Goal: Task Accomplishment & Management: Complete application form

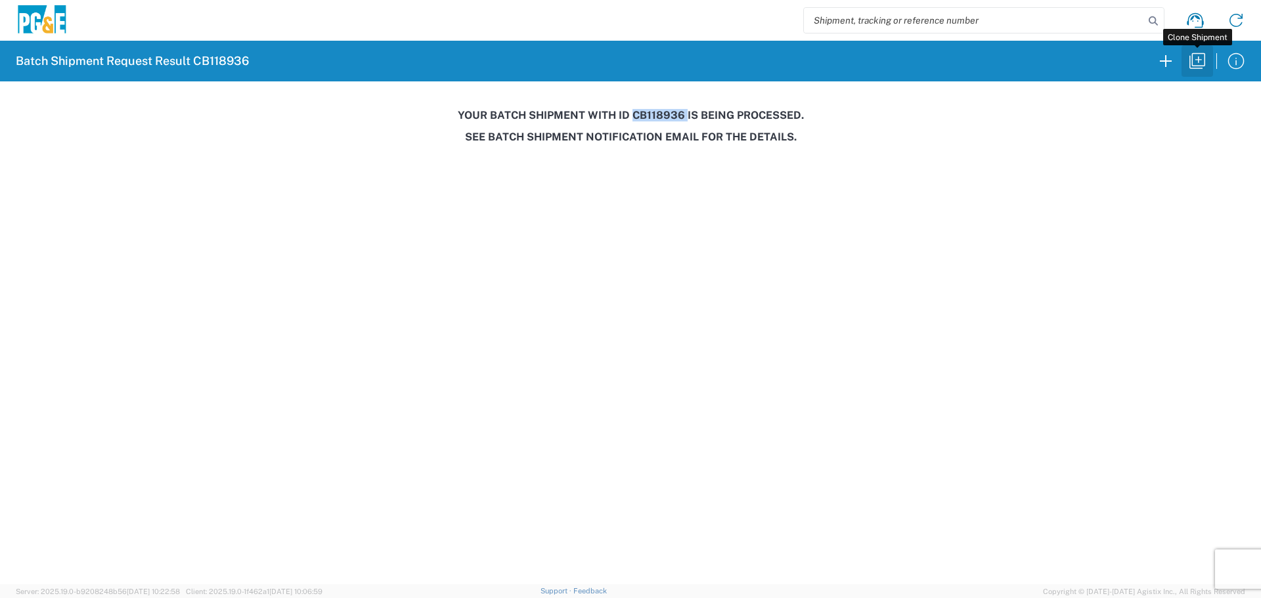
click at [1189, 65] on icon "button" at bounding box center [1197, 61] width 21 height 21
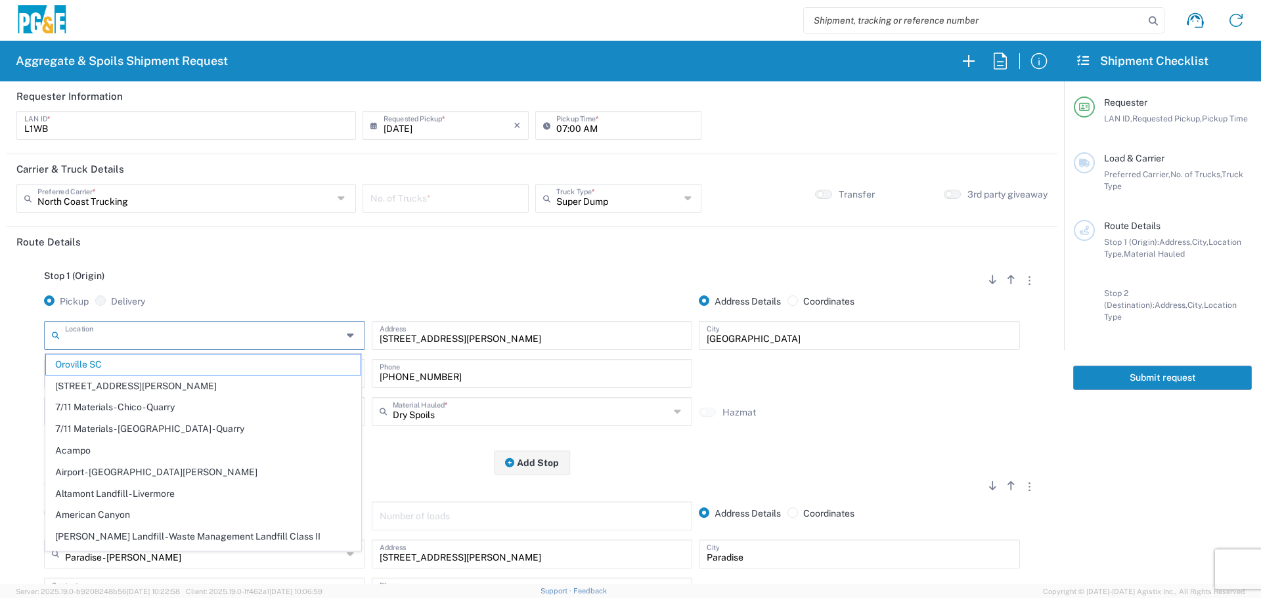
click at [178, 343] on input "text" at bounding box center [203, 334] width 277 height 23
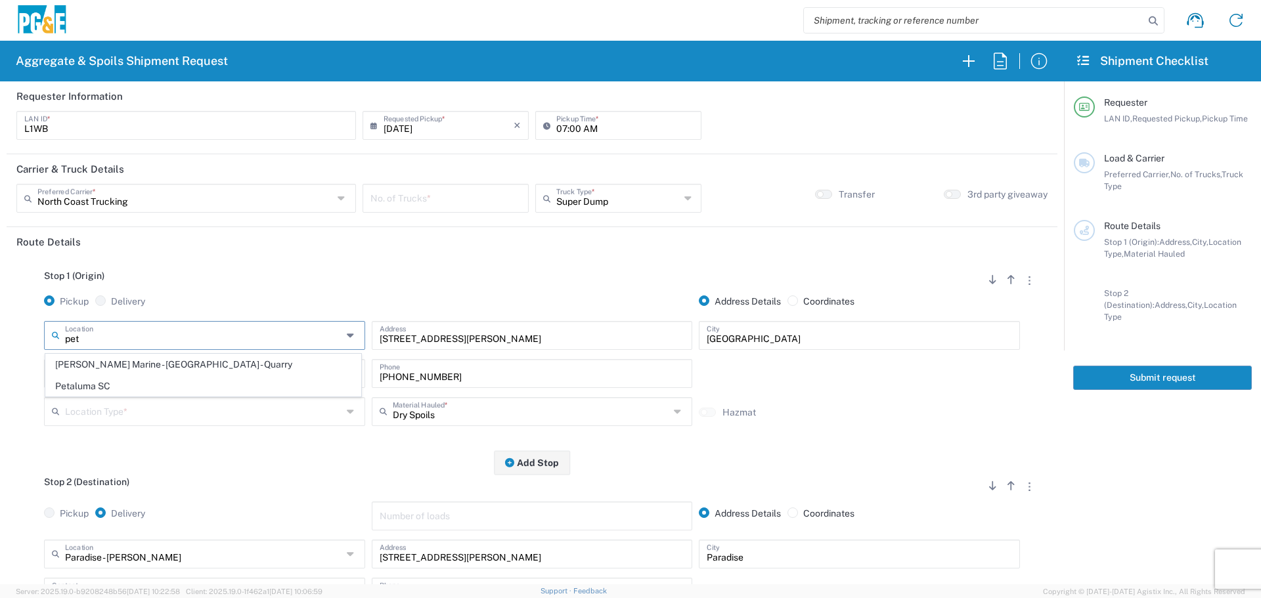
drag, startPoint x: 156, startPoint y: 385, endPoint x: 180, endPoint y: 382, distance: 23.8
click at [156, 386] on span "Petaluma SC" at bounding box center [203, 386] width 315 height 20
type input "Petaluma SC"
type input "[STREET_ADDRESS]"
type input "Petaluma"
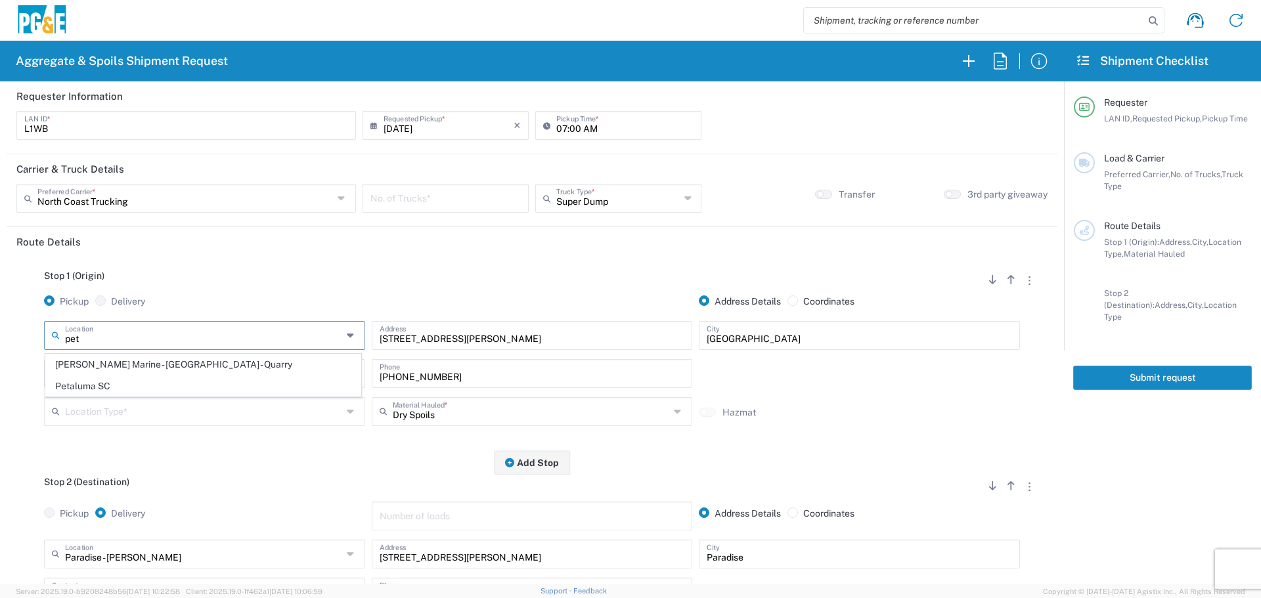
type input "Business No Loading Dock"
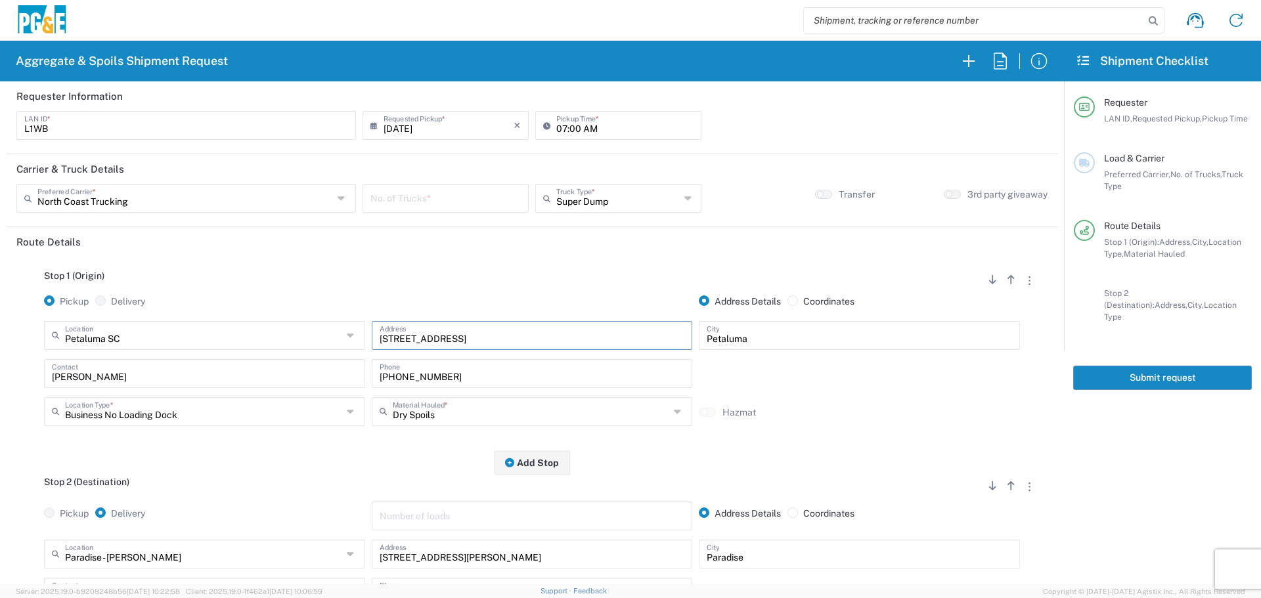
drag, startPoint x: 516, startPoint y: 340, endPoint x: 284, endPoint y: 357, distance: 232.6
click at [284, 357] on div "[GEOGRAPHIC_DATA] SC Location [GEOGRAPHIC_DATA] [GEOGRAPHIC_DATA] [STREET_ADDRE…" at bounding box center [532, 340] width 983 height 38
click at [118, 133] on input "L1WB" at bounding box center [186, 124] width 324 height 23
type input "L"
type input "CMA5"
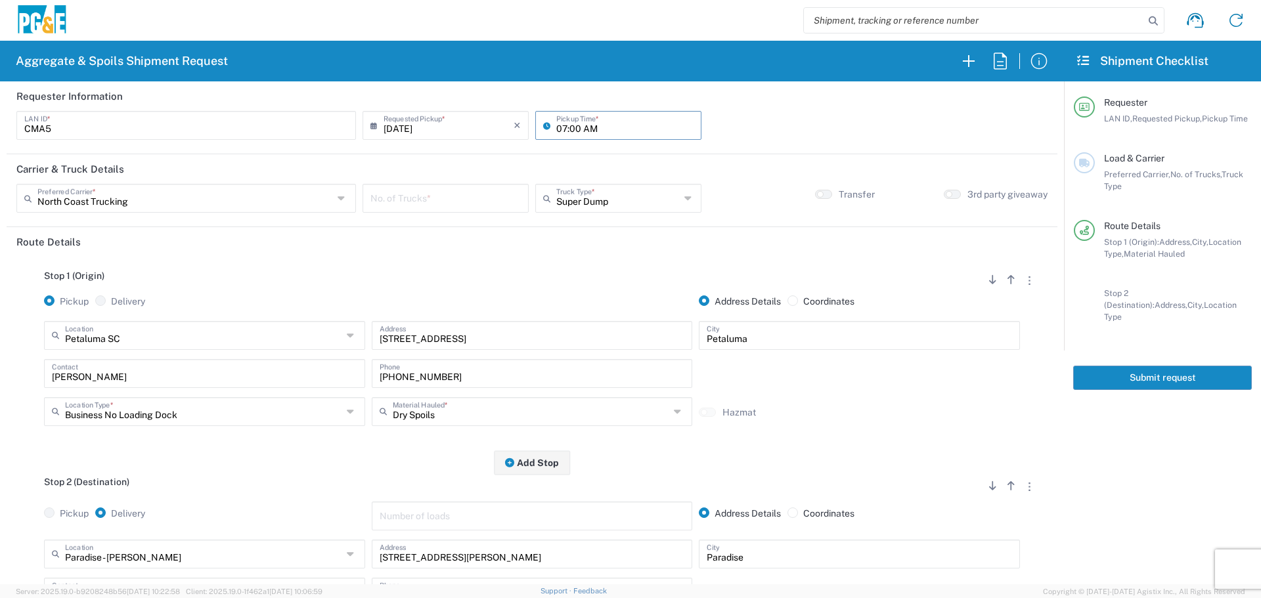
click at [556, 129] on input "07:00 AM" at bounding box center [624, 124] width 137 height 23
type input "06:00 AM"
click at [193, 192] on input "text" at bounding box center [185, 197] width 296 height 23
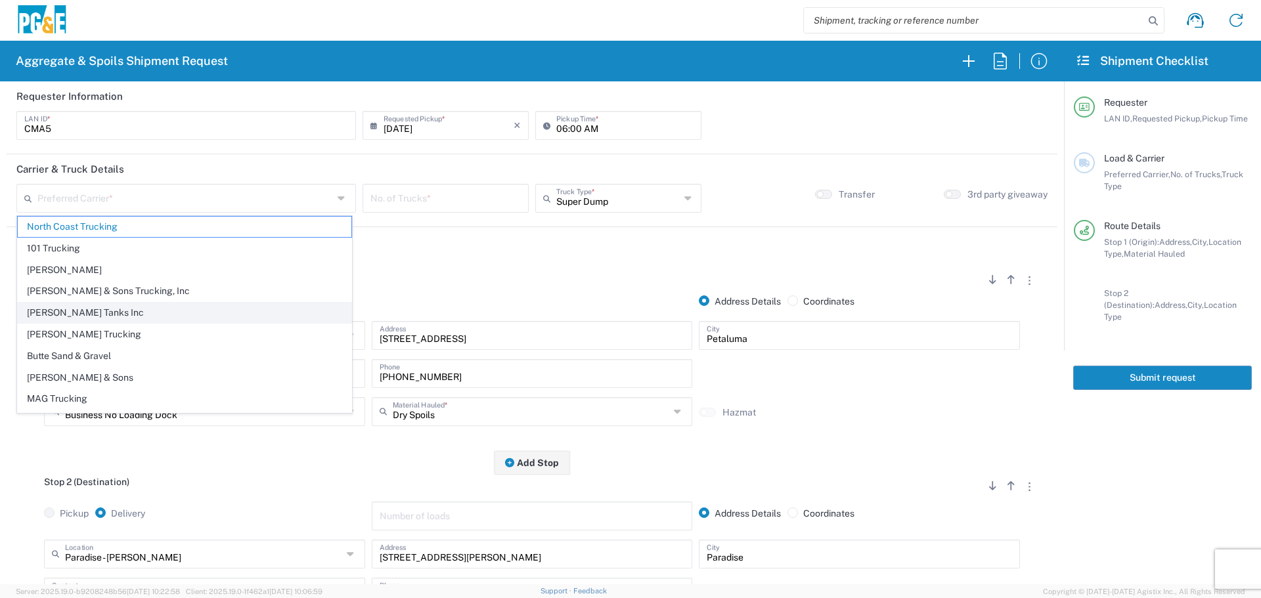
click at [158, 309] on span "[PERSON_NAME] Tanks Inc" at bounding box center [185, 313] width 334 height 20
type input "[PERSON_NAME] Tanks Inc"
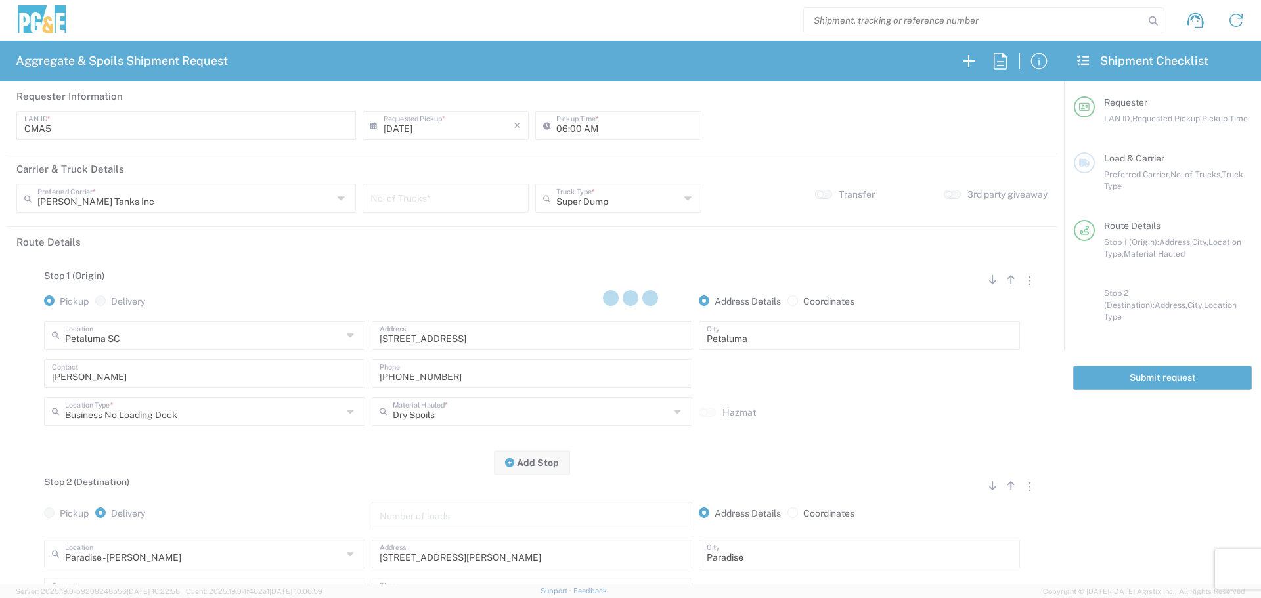
click at [415, 204] on div at bounding box center [630, 299] width 1261 height 598
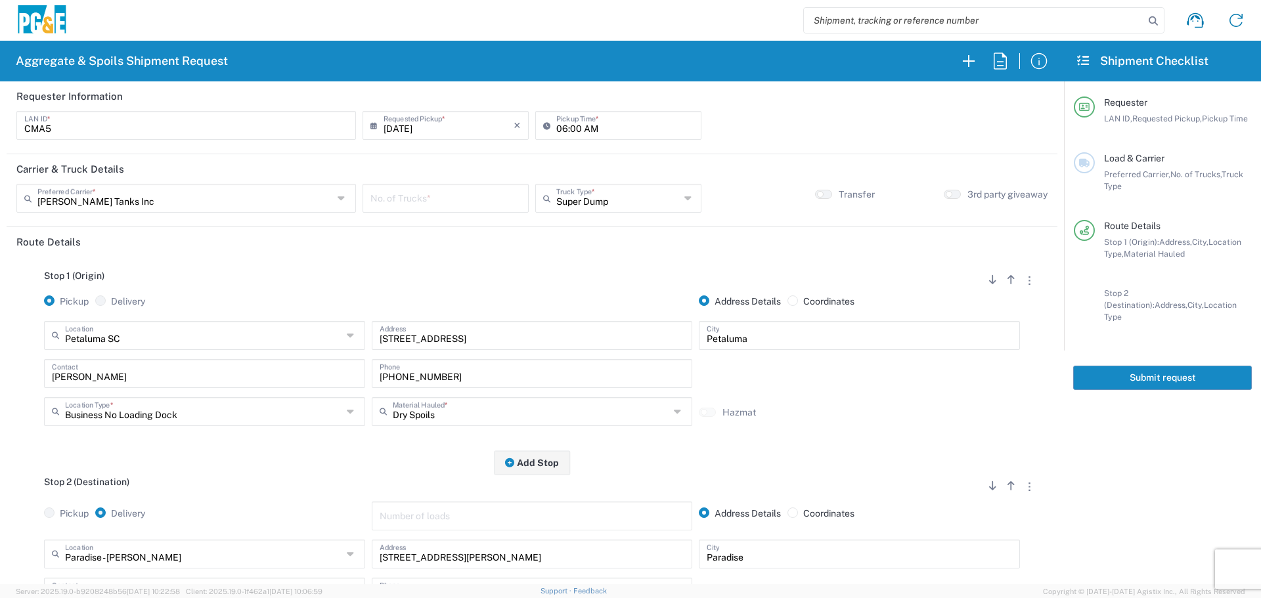
click at [416, 204] on input "number" at bounding box center [446, 197] width 150 height 23
type input "1"
click at [556, 204] on input "text" at bounding box center [618, 197] width 124 height 23
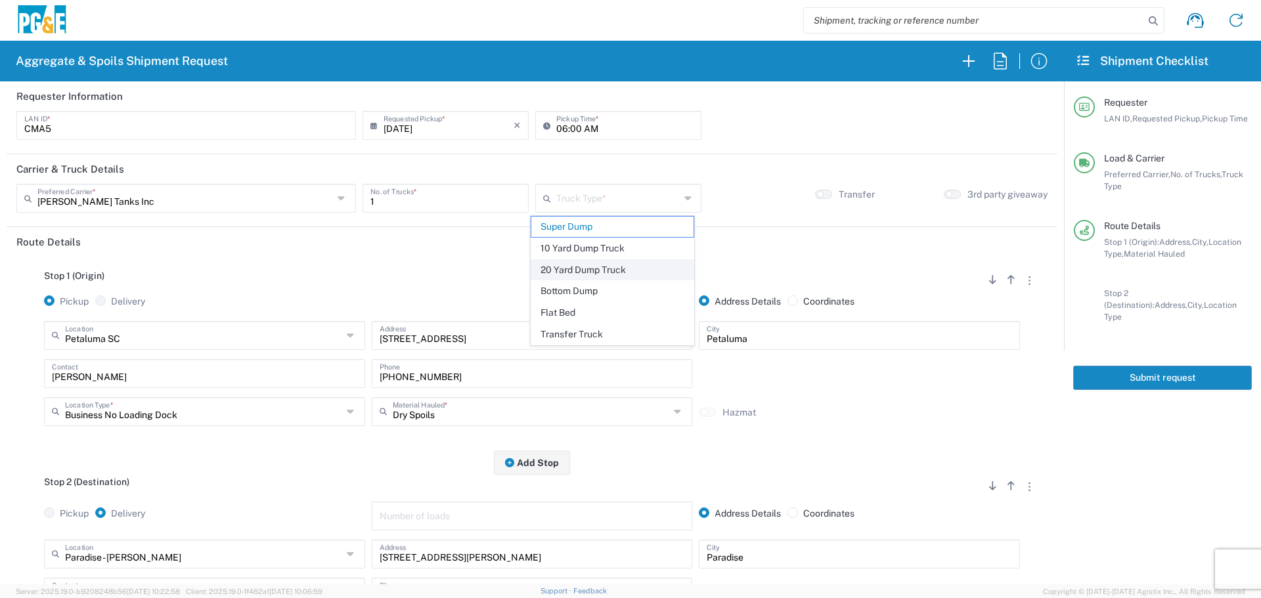
click at [597, 265] on span "20 Yard Dump Truck" at bounding box center [612, 270] width 162 height 20
type input "20 Yard Dump Truck"
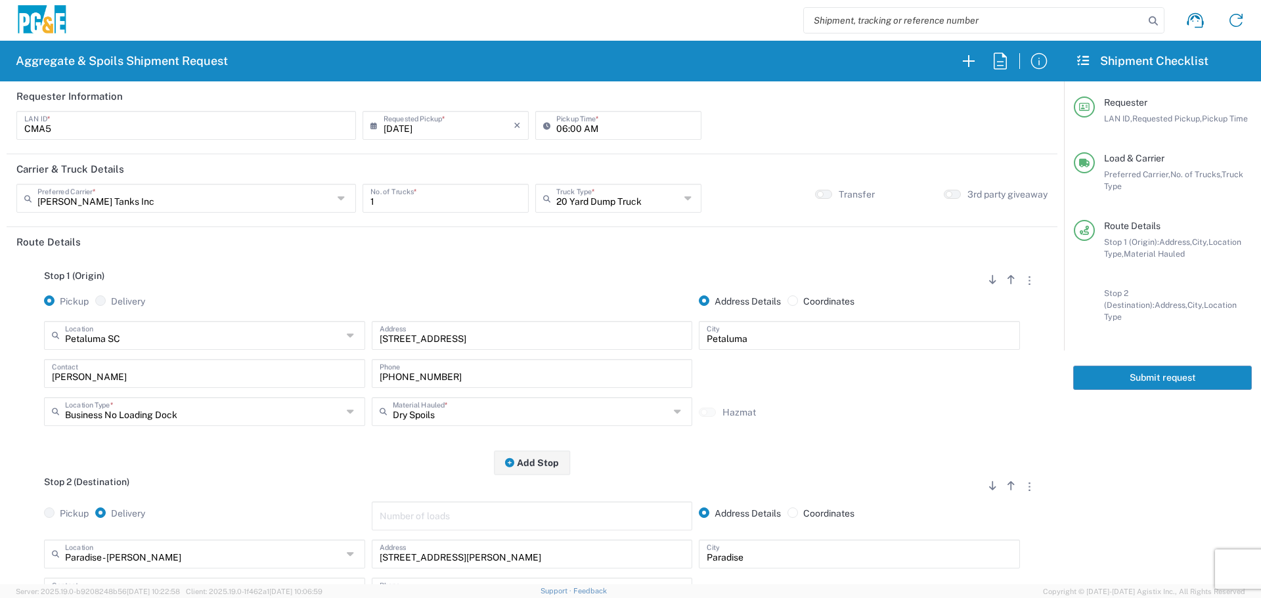
click at [235, 351] on div "[GEOGRAPHIC_DATA] SC Location [GEOGRAPHIC_DATA] [GEOGRAPHIC_DATA] [STREET_ADDRE…" at bounding box center [205, 340] width 328 height 38
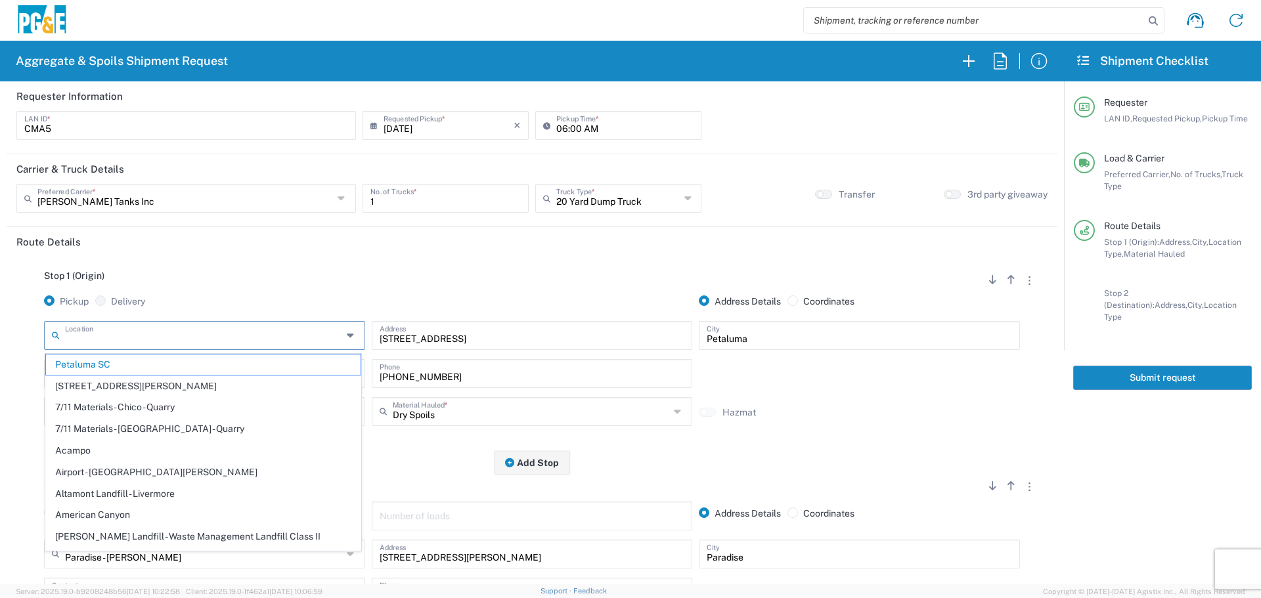
click at [251, 339] on input "text" at bounding box center [203, 334] width 277 height 23
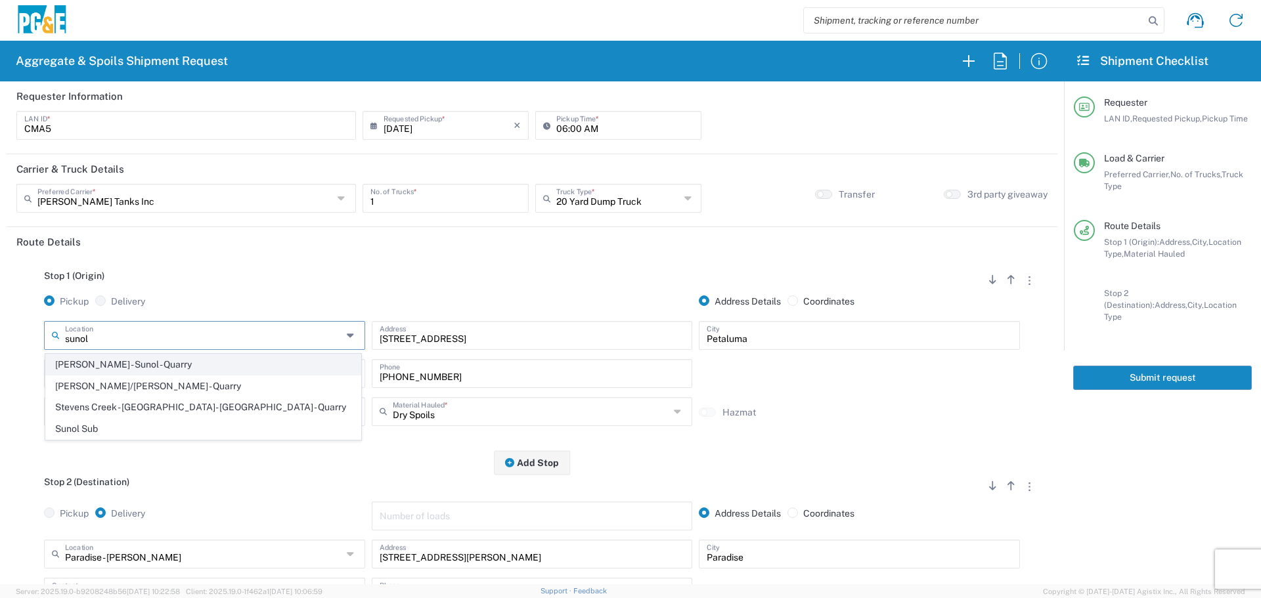
click at [189, 369] on span "[PERSON_NAME] - Sunol - Quarry" at bounding box center [203, 365] width 315 height 20
type input "[PERSON_NAME] - Sunol - Quarry"
type input "[STREET_ADDRESS]"
type input "Sunol"
type input "Quarry"
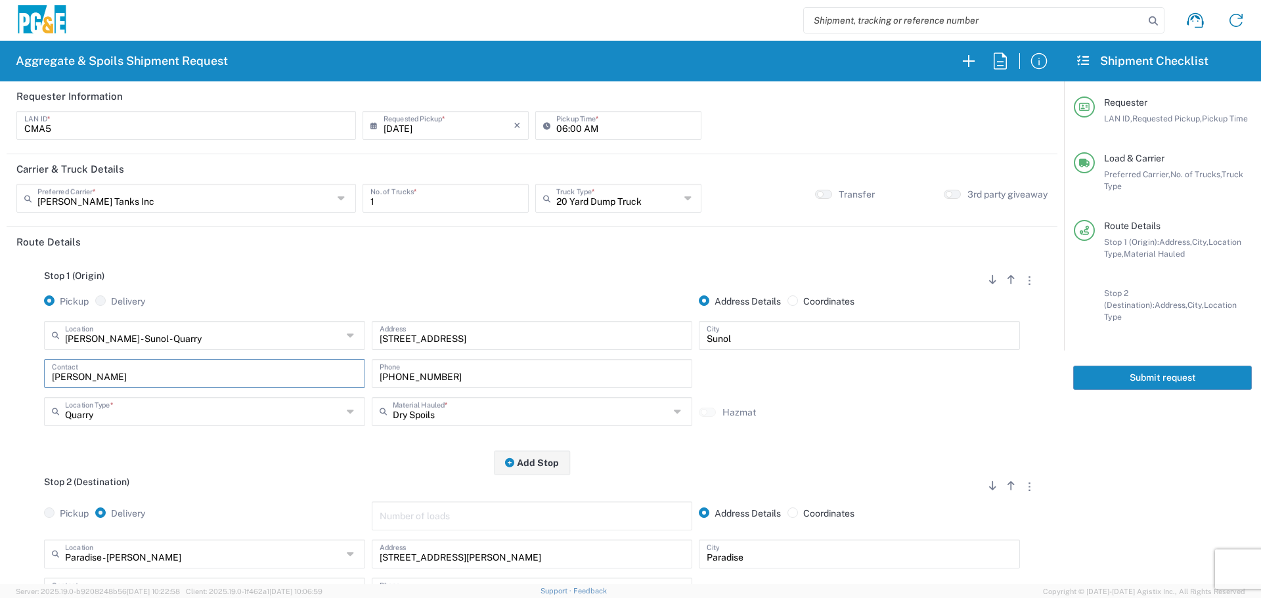
drag, startPoint x: 177, startPoint y: 374, endPoint x: 0, endPoint y: 389, distance: 178.0
click at [0, 389] on form "Requester Information CMA5 LAN ID * [DATE] × Requested Pickup * Cancel Apply 06…" at bounding box center [532, 332] width 1064 height 503
drag, startPoint x: 491, startPoint y: 379, endPoint x: 145, endPoint y: 386, distance: 346.3
click at [145, 386] on div "Contact [PHONE_NUMBER] Phone" at bounding box center [532, 378] width 983 height 38
click at [461, 415] on input "text" at bounding box center [531, 410] width 277 height 23
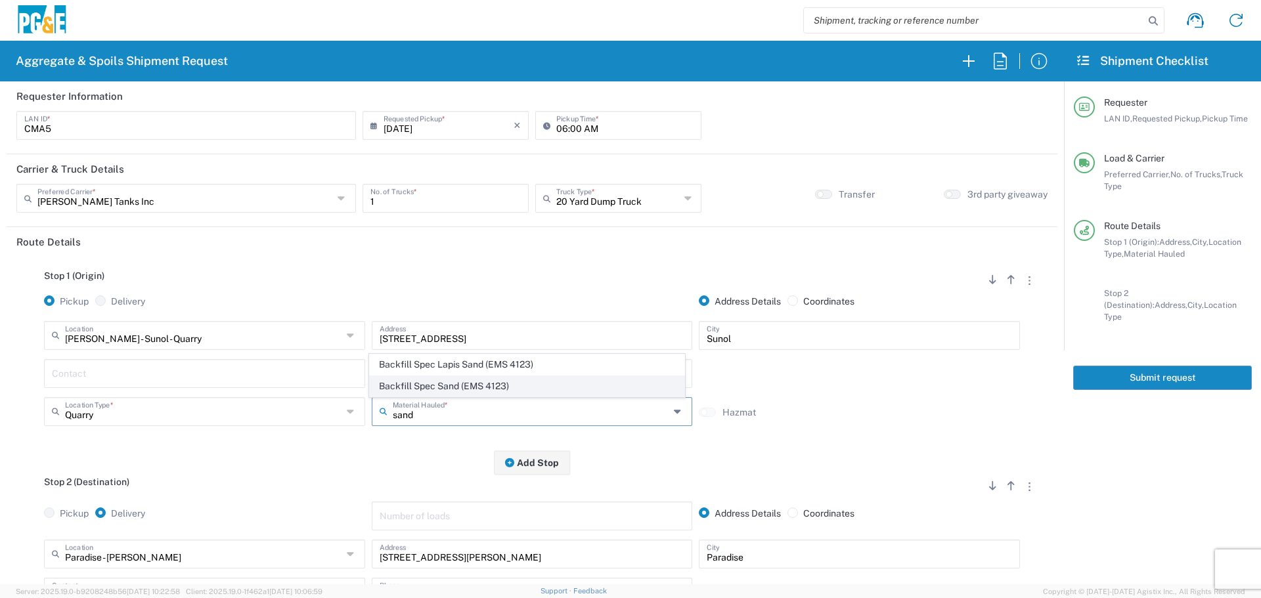
click at [455, 388] on span "Backfill Spec Sand (EMS 4123)" at bounding box center [527, 386] width 315 height 20
type input "Backfill Spec Sand (EMS 4123)"
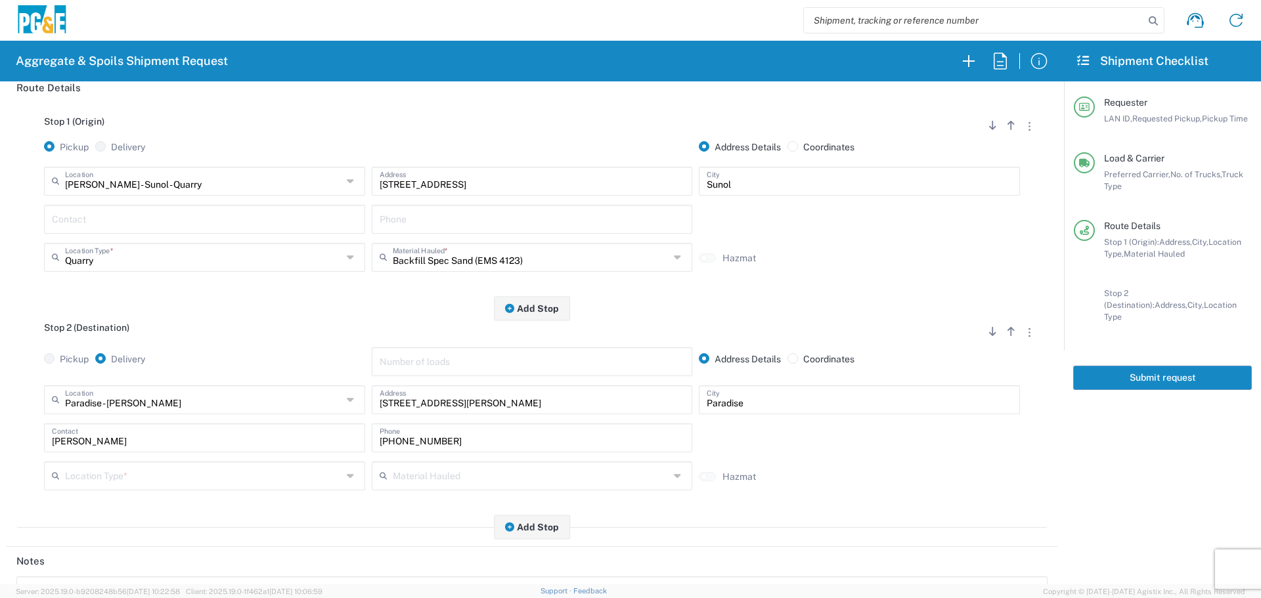
scroll to position [197, 0]
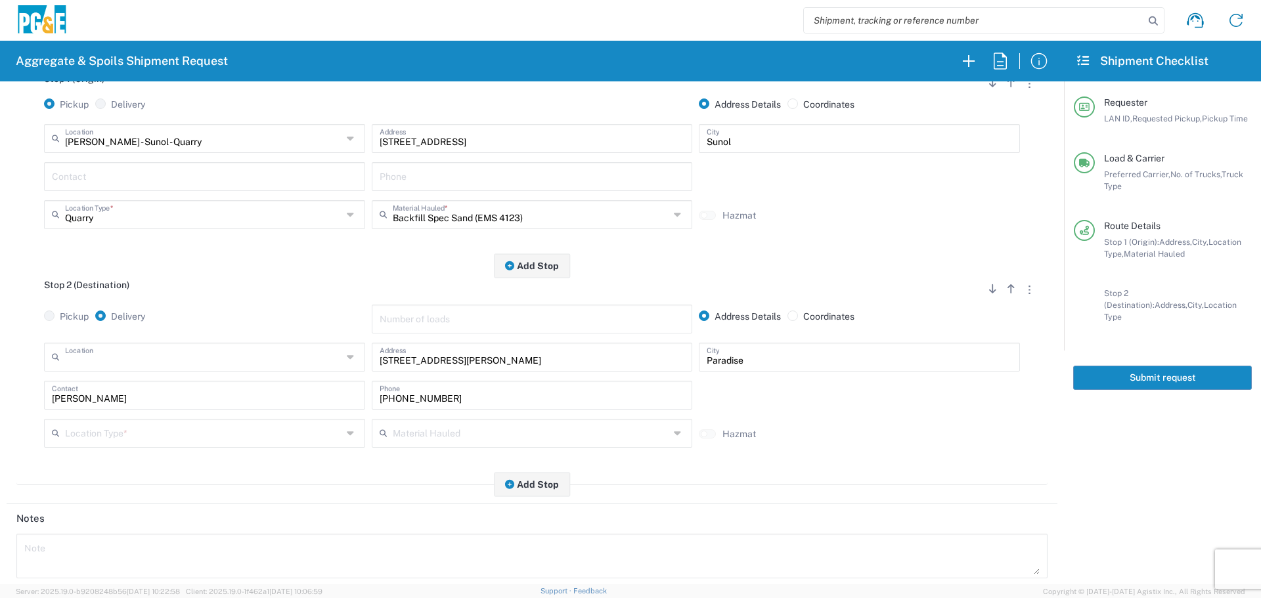
click at [141, 368] on input "text" at bounding box center [203, 356] width 277 height 23
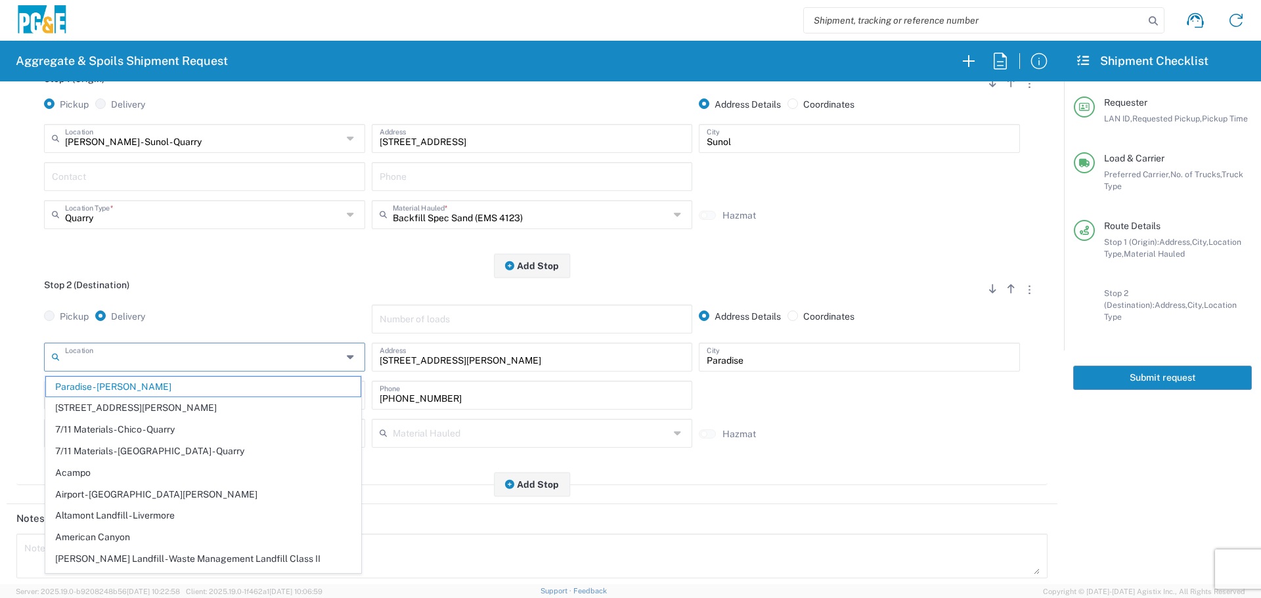
click at [267, 355] on input "text" at bounding box center [203, 356] width 277 height 23
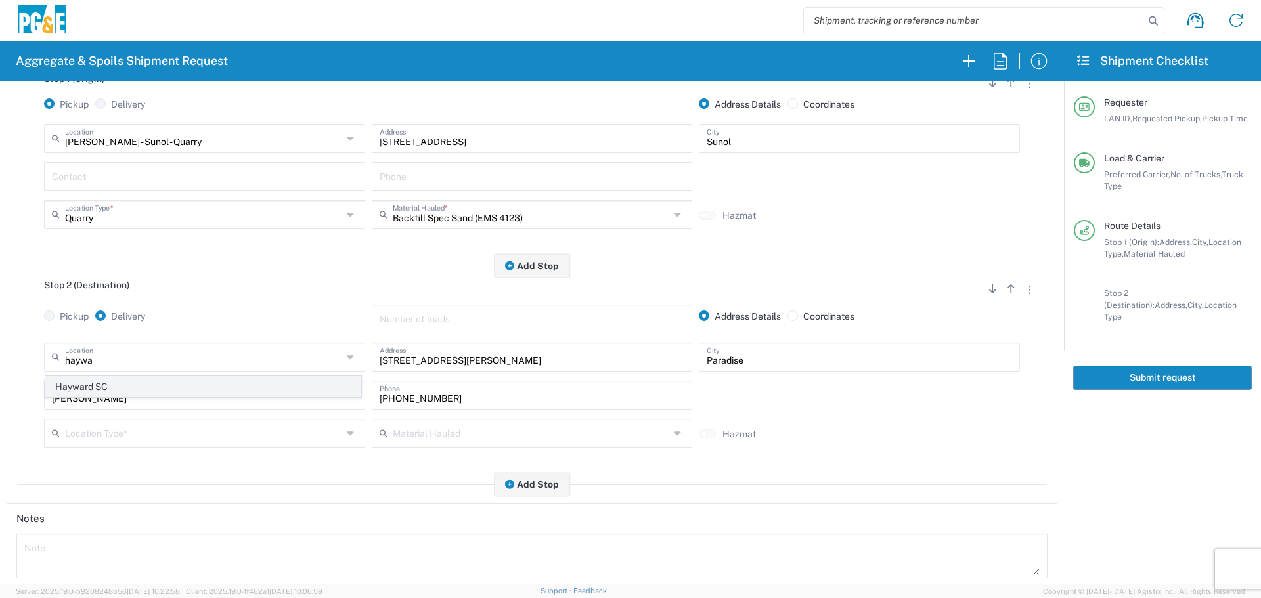
click at [192, 377] on span "Hayward SC" at bounding box center [203, 387] width 315 height 20
type input "Hayward SC"
type input "24300 Clawiter Rd"
type input "Hayward"
type input "Business No Loading Dock"
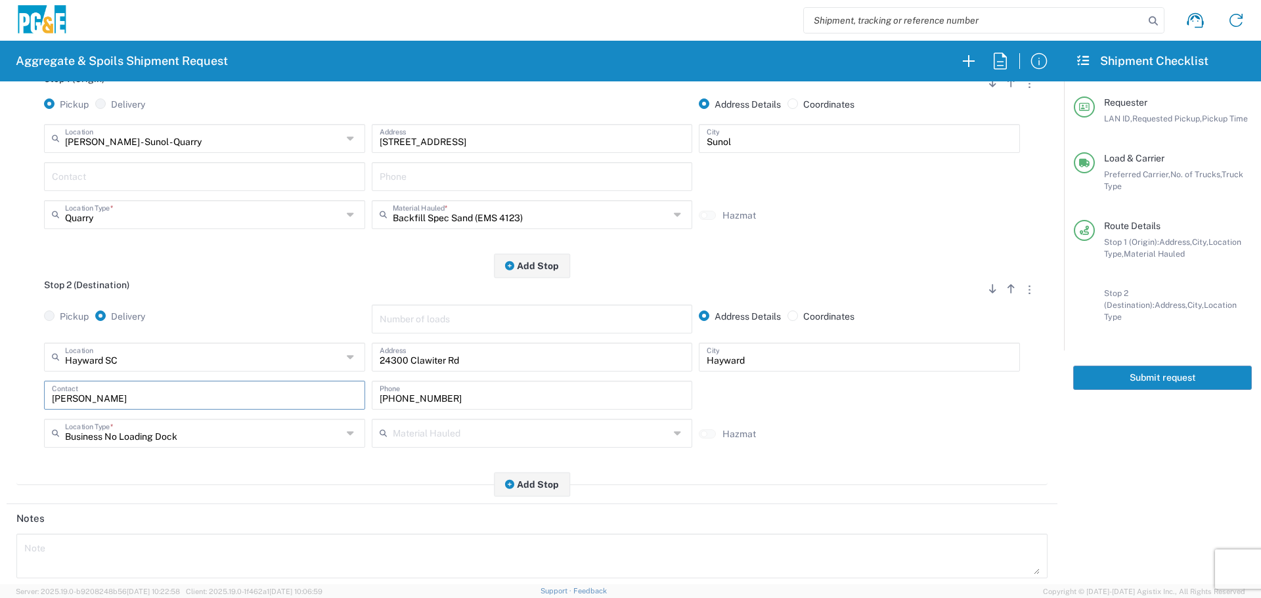
drag, startPoint x: 167, startPoint y: 397, endPoint x: 0, endPoint y: 407, distance: 167.2
click at [0, 407] on form "Requester Information CMA5 LAN ID * [DATE] × Requested Pickup * Cancel Apply 06…" at bounding box center [532, 332] width 1064 height 503
type input "[PERSON_NAME]"
type input "[PHONE_NUMBER]"
type input "[PERSON_NAME]"
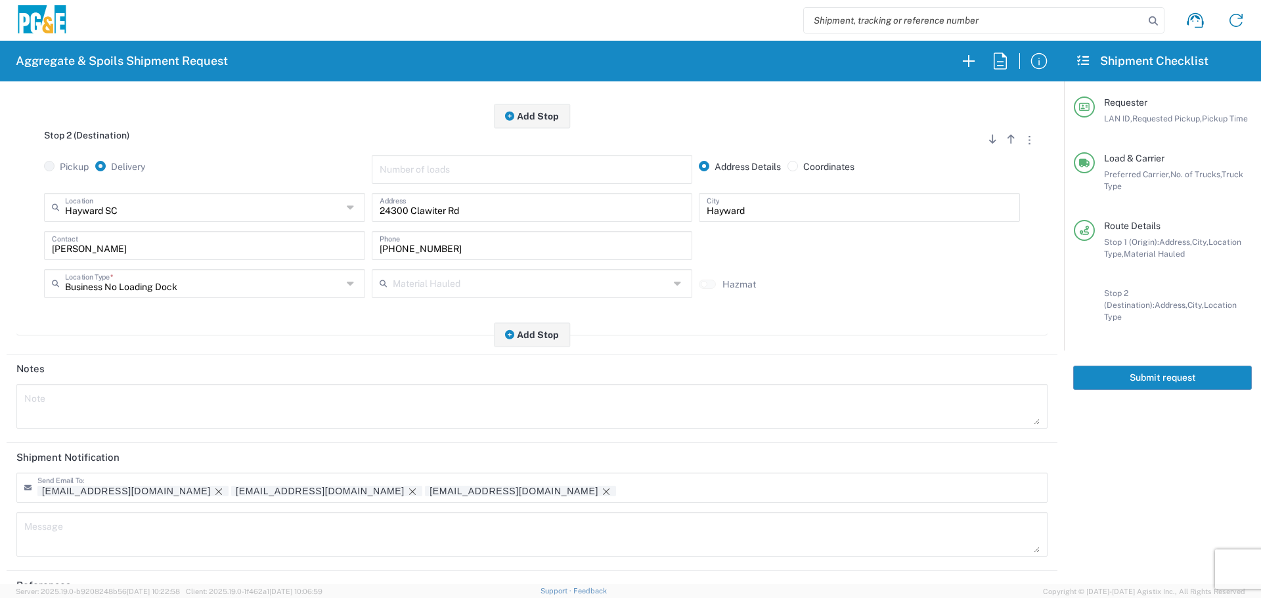
scroll to position [408, 0]
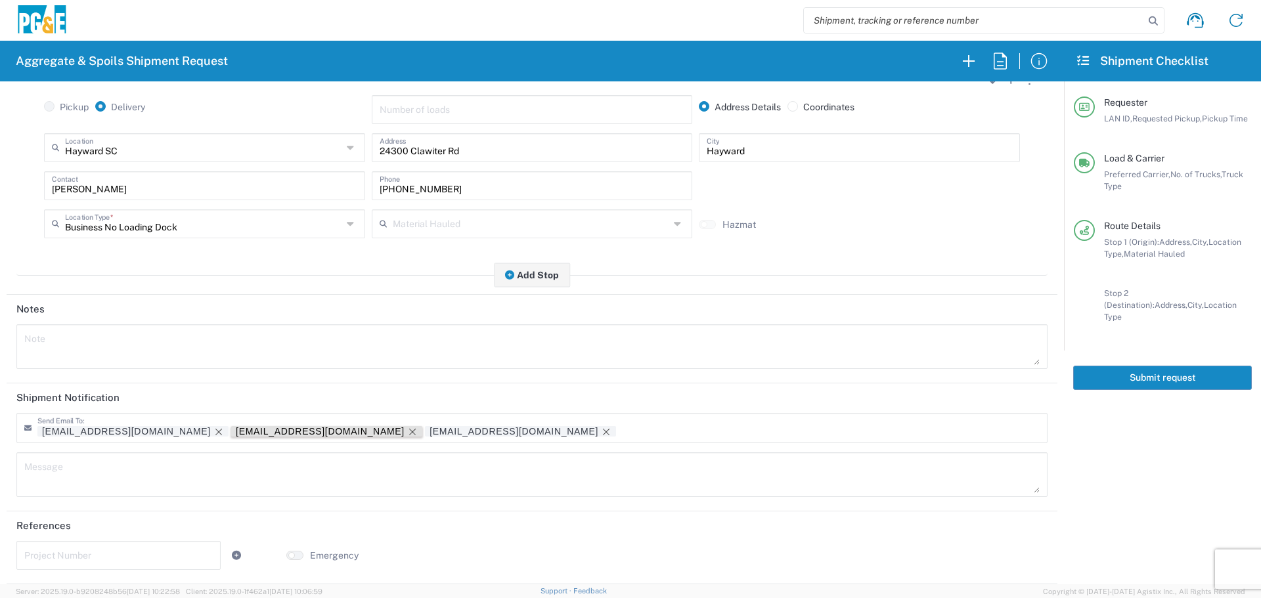
click at [407, 432] on icon "Remove tag" at bounding box center [412, 432] width 11 height 11
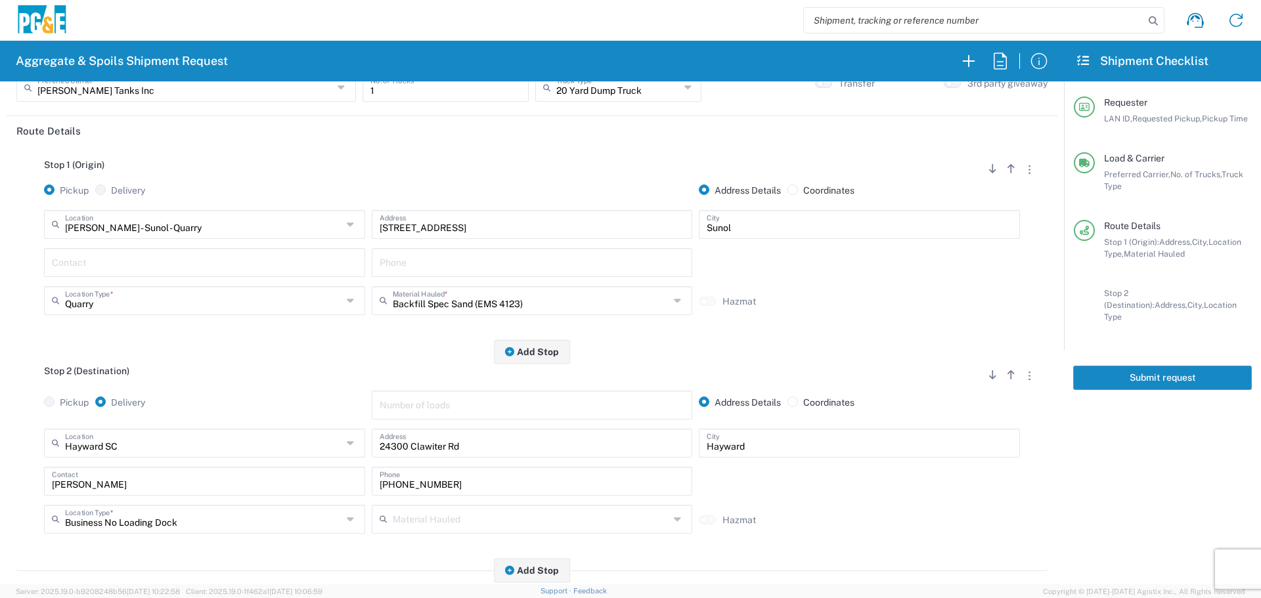
scroll to position [0, 0]
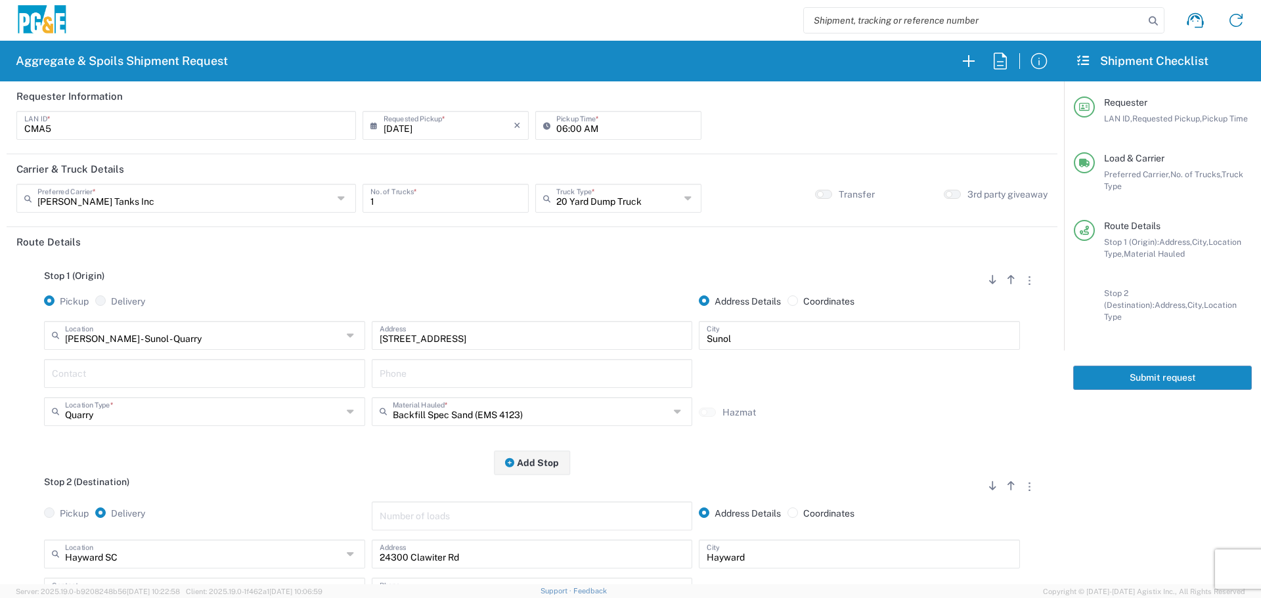
click at [1176, 367] on button "Submit request" at bounding box center [1162, 378] width 179 height 24
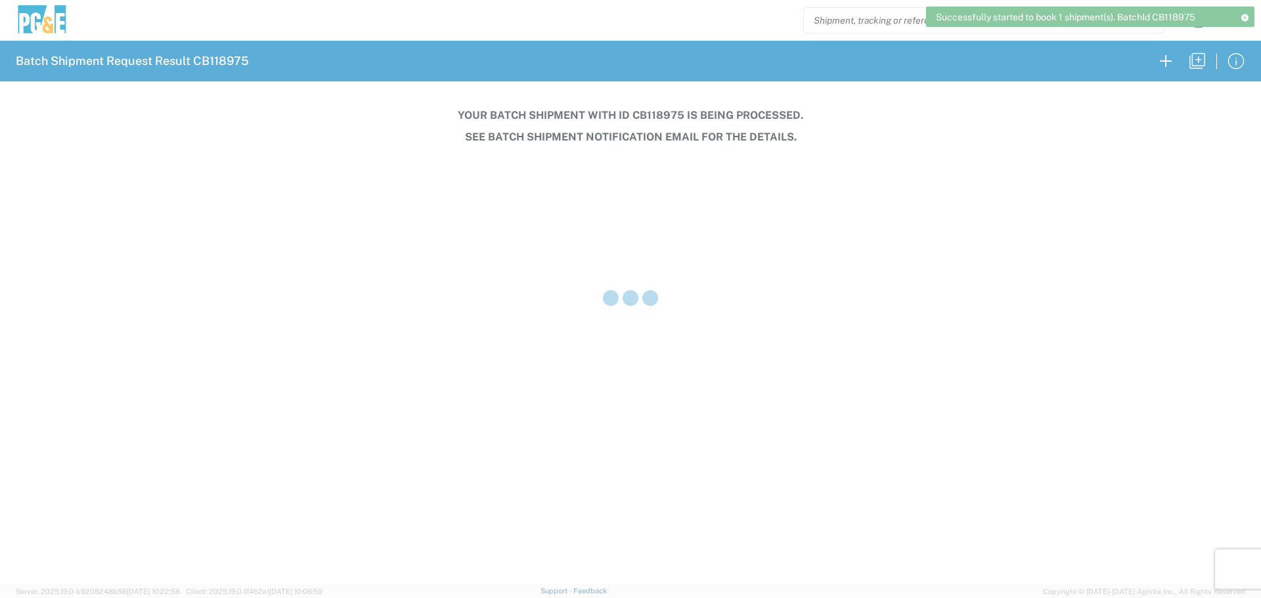
click at [648, 113] on div at bounding box center [630, 299] width 1261 height 598
click at [648, 113] on h3 "Your batch shipment with id CB118975 is being processed." at bounding box center [630, 115] width 1243 height 12
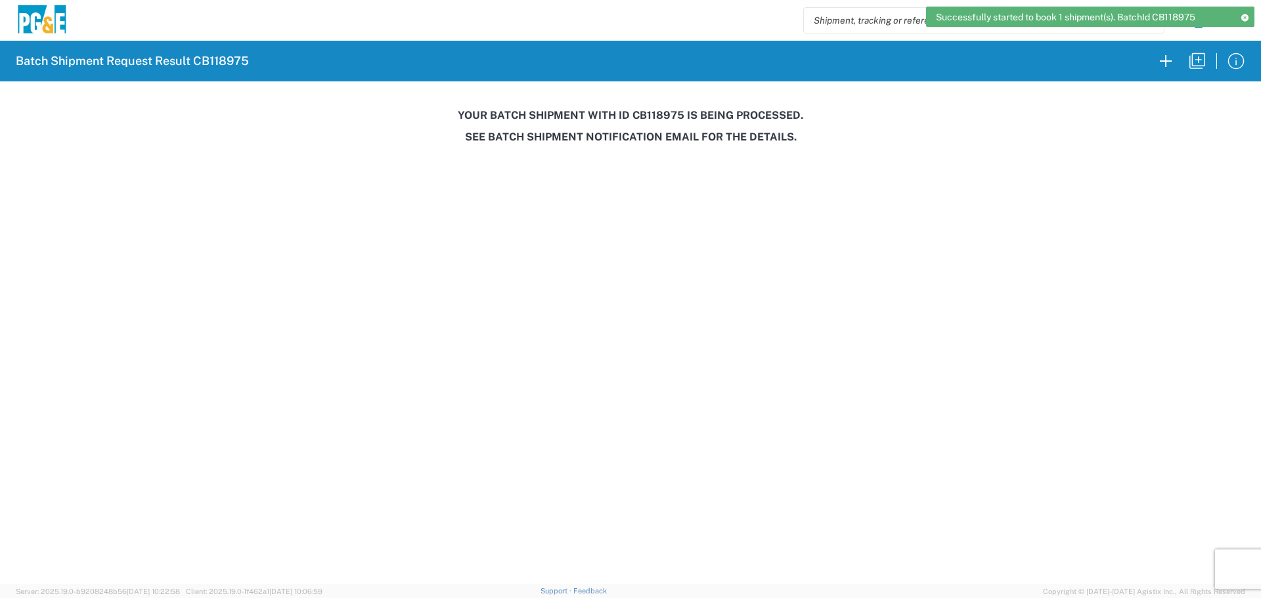
copy h3 "CB118975"
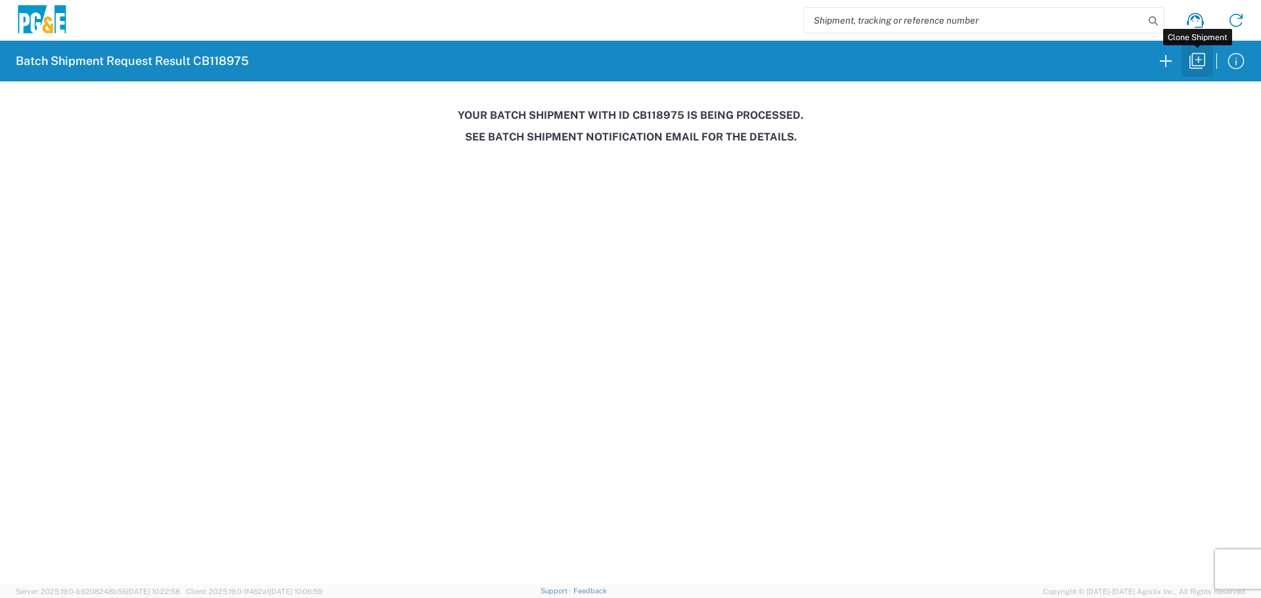
click at [1201, 62] on icon "button" at bounding box center [1197, 61] width 21 height 21
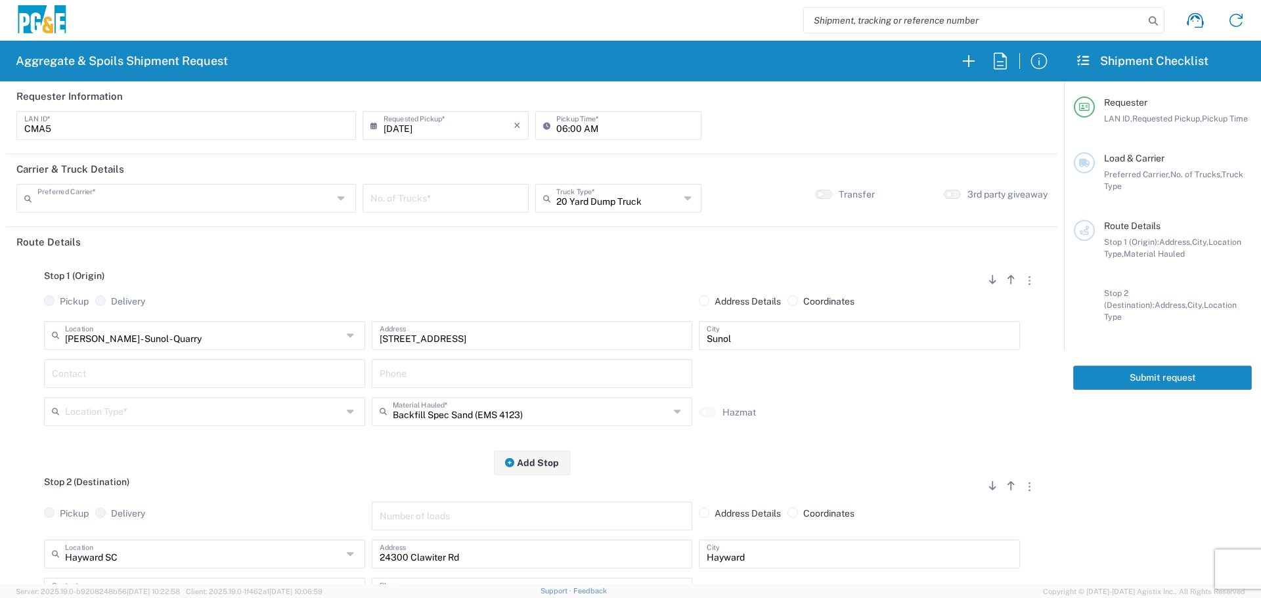
click at [231, 194] on input "text" at bounding box center [185, 197] width 296 height 23
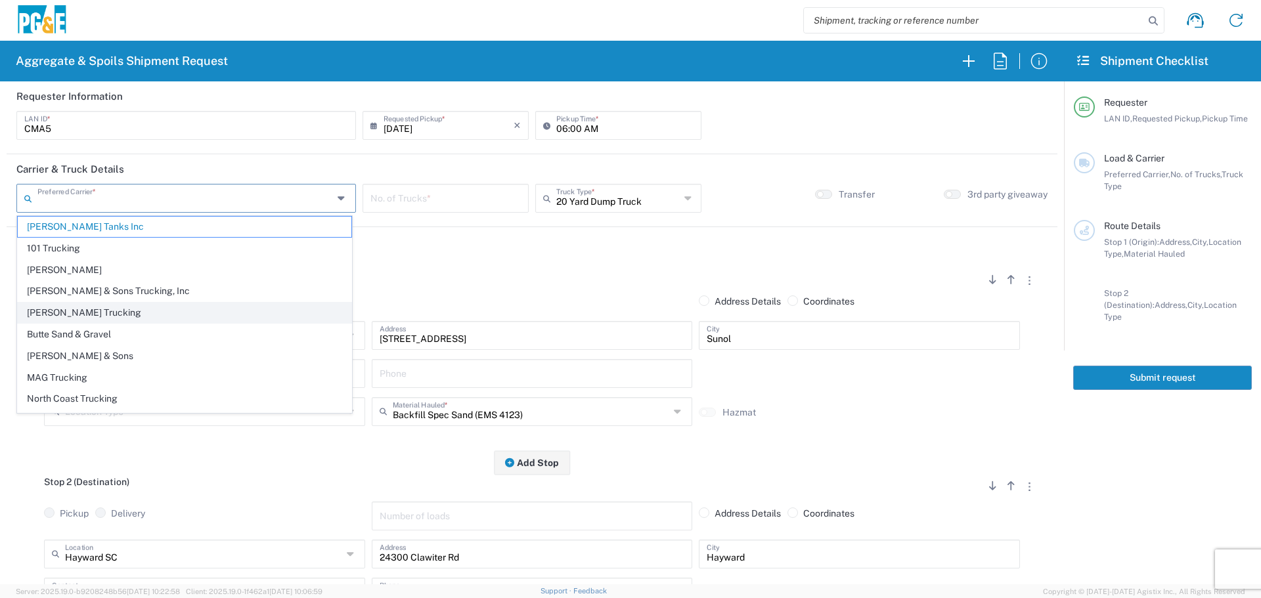
click at [164, 316] on span "[PERSON_NAME] Trucking" at bounding box center [185, 313] width 334 height 20
type input "[PERSON_NAME] Trucking"
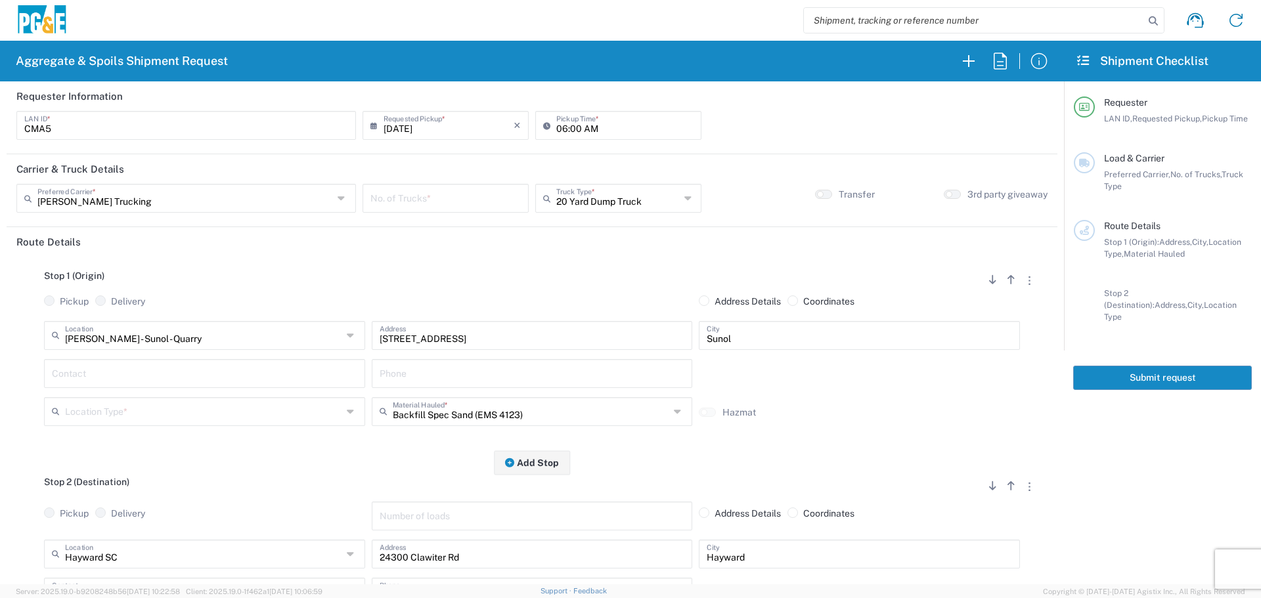
click at [483, 198] on input "number" at bounding box center [446, 197] width 150 height 23
type input "2"
type input "5"
click at [571, 133] on input "06:00 AM" at bounding box center [624, 124] width 137 height 23
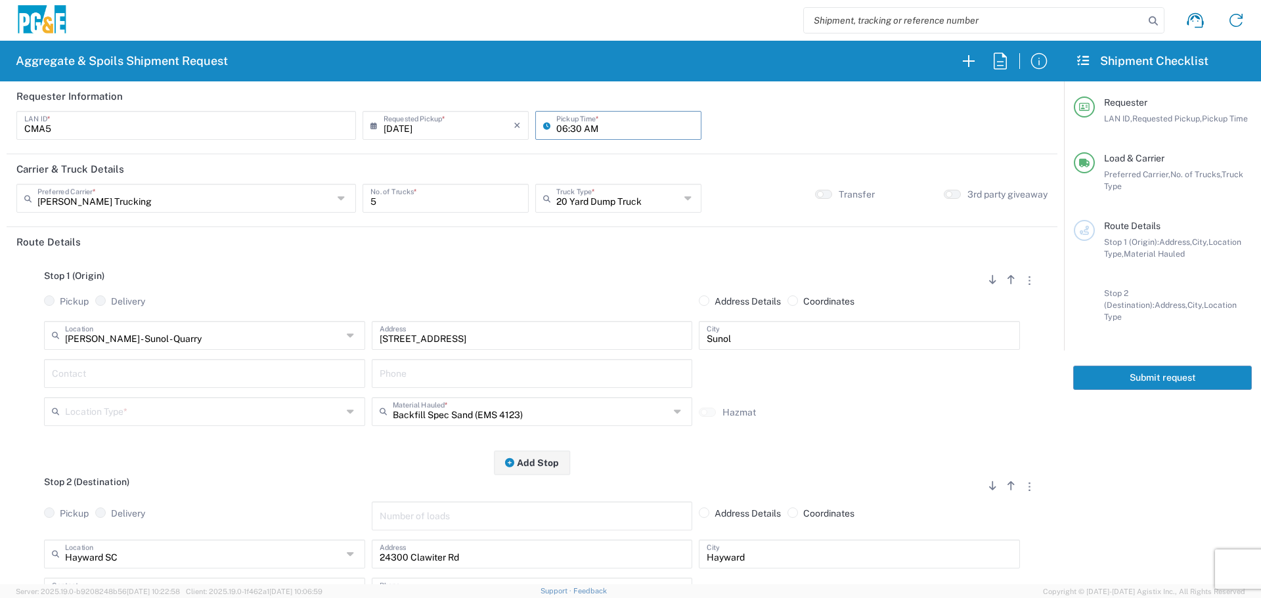
type input "06:30 AM"
click at [299, 327] on input "text" at bounding box center [203, 334] width 277 height 23
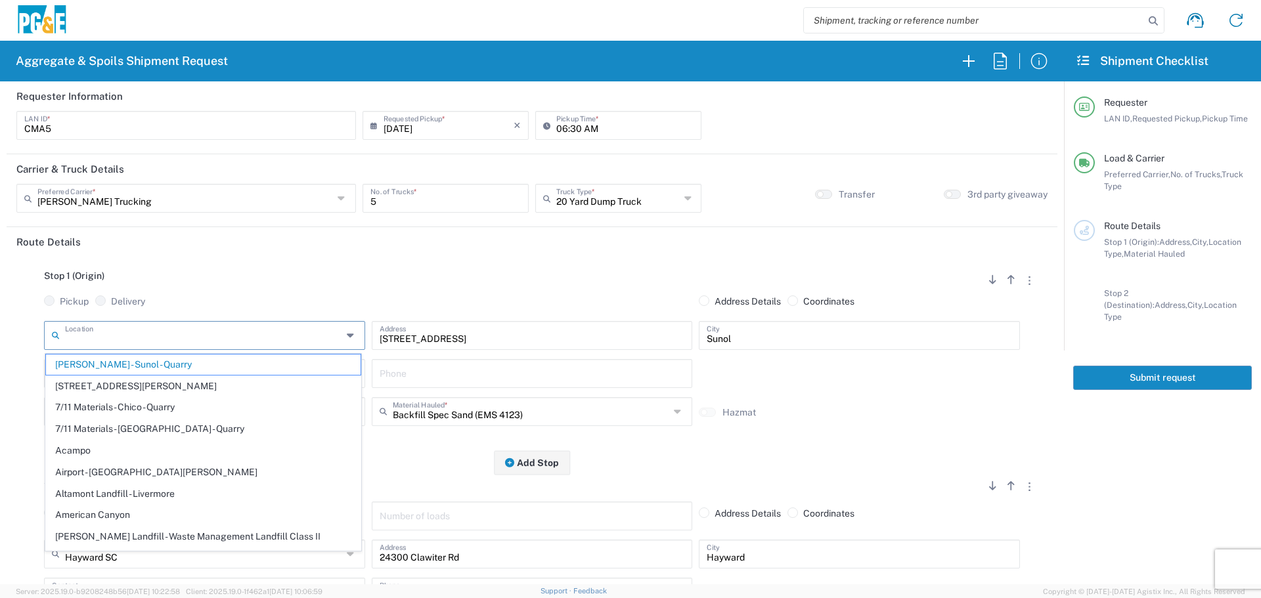
click at [251, 340] on input "text" at bounding box center [203, 334] width 277 height 23
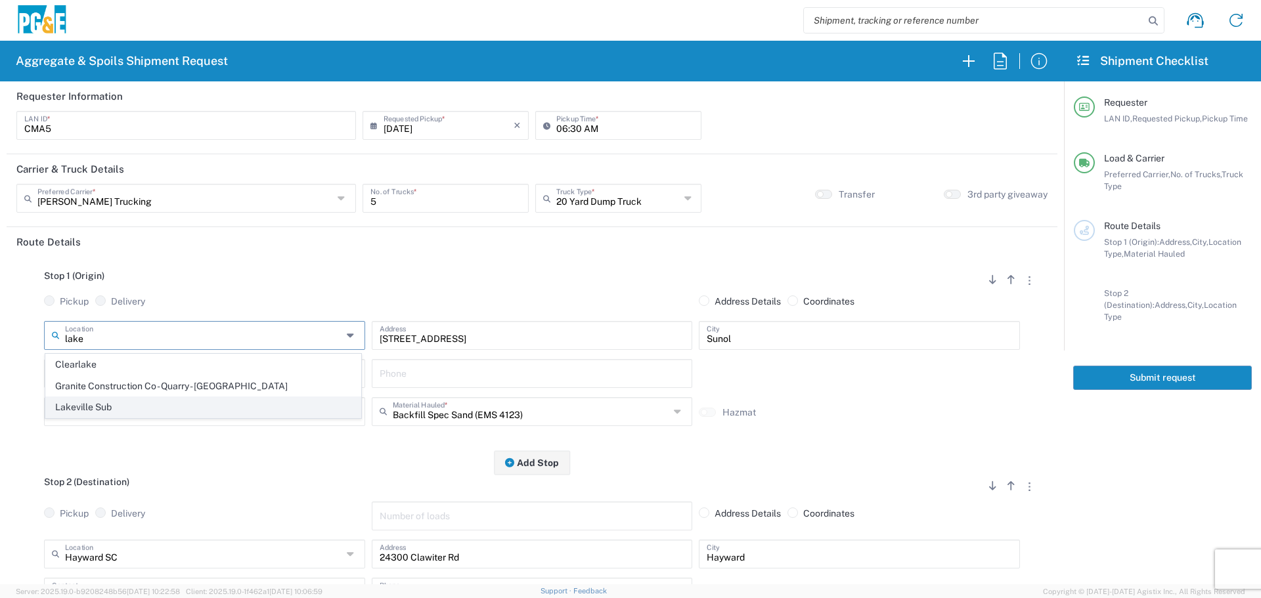
click at [197, 407] on span "Lakeville Sub" at bounding box center [203, 407] width 315 height 20
type input "Lakeville Sub"
type input "[STREET_ADDRESS]"
type input "Petaluma"
type input "Business No Loading Dock"
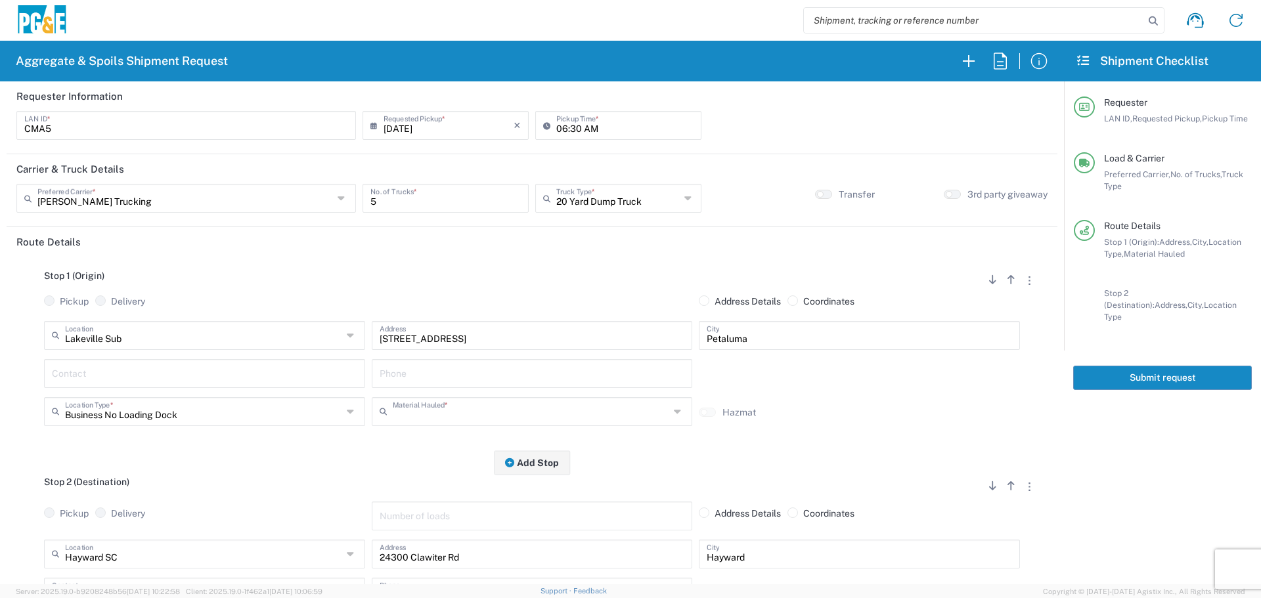
click at [465, 413] on input "text" at bounding box center [531, 410] width 277 height 23
click at [455, 381] on span "Dry Spoils" at bounding box center [527, 386] width 315 height 20
type input "Dry Spoils"
click at [148, 369] on input "text" at bounding box center [204, 372] width 305 height 23
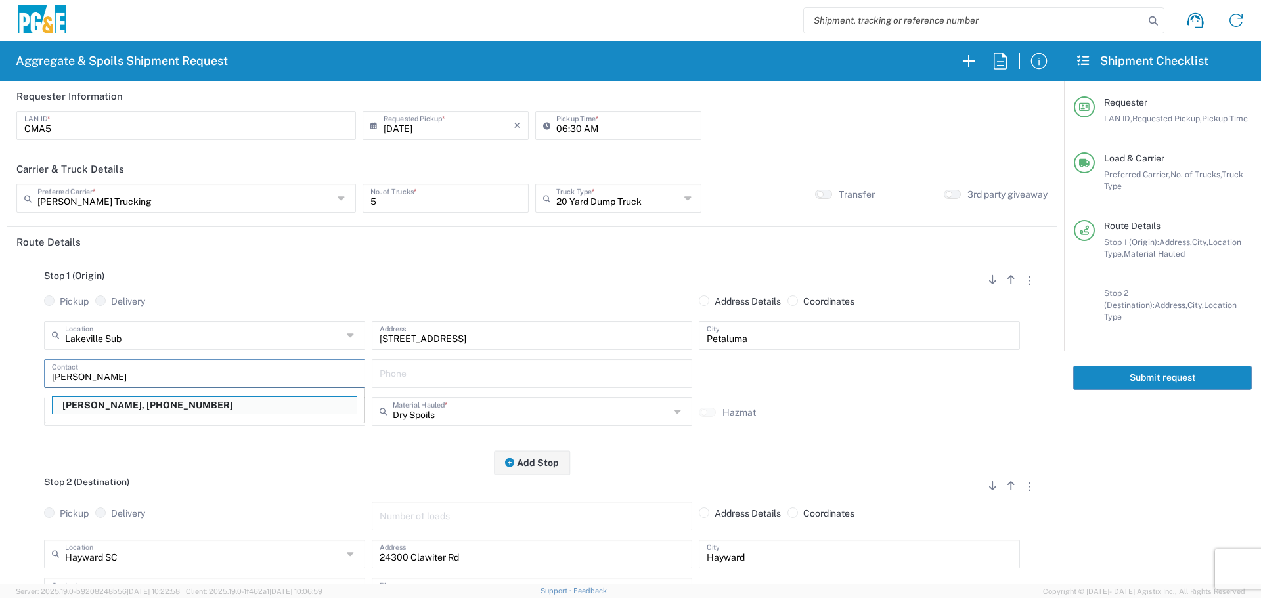
type input "[PERSON_NAME]"
type input "[PHONE_NUMBER]"
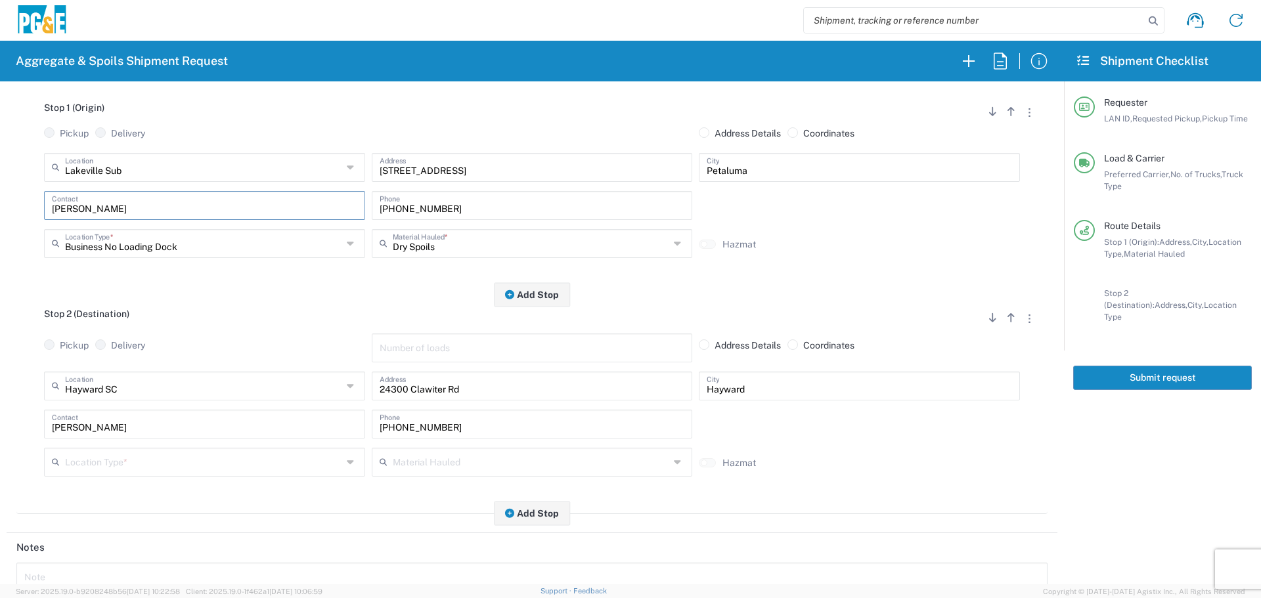
scroll to position [197, 0]
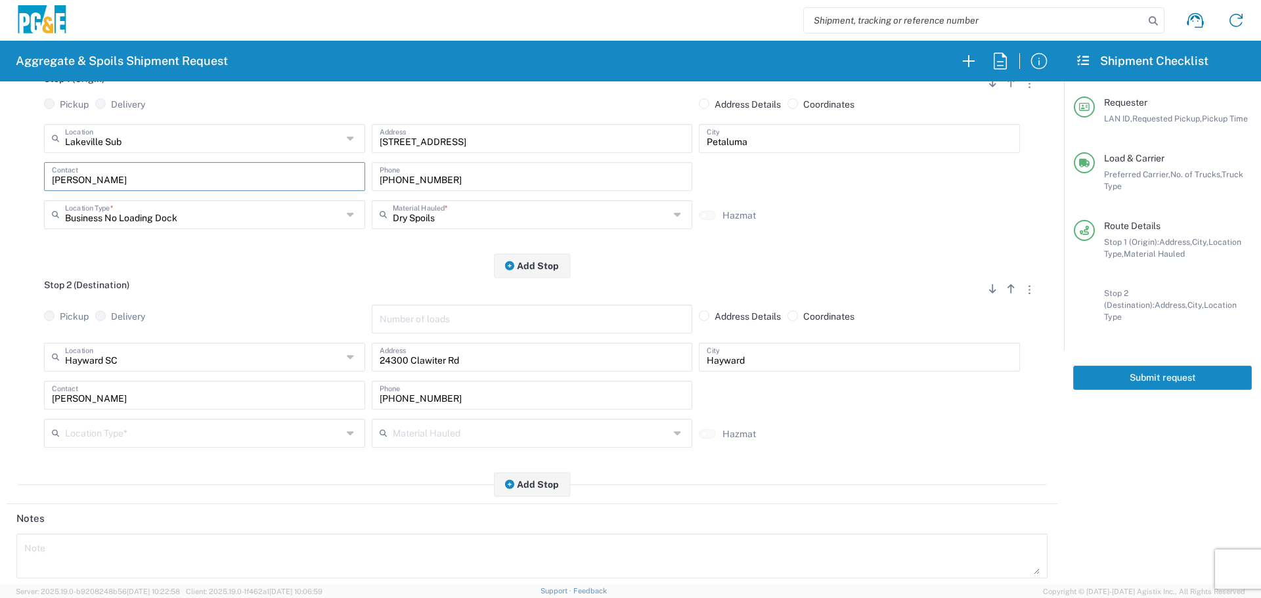
type input "[PERSON_NAME]"
click at [221, 348] on input "text" at bounding box center [203, 356] width 277 height 23
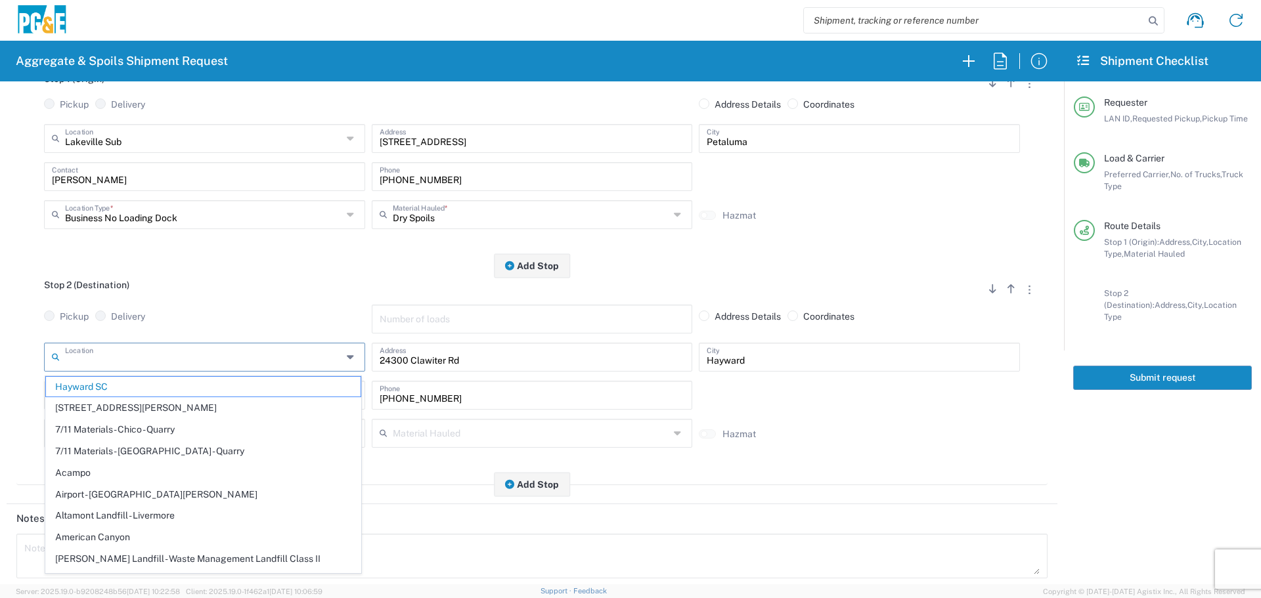
click at [114, 359] on input "text" at bounding box center [203, 356] width 277 height 23
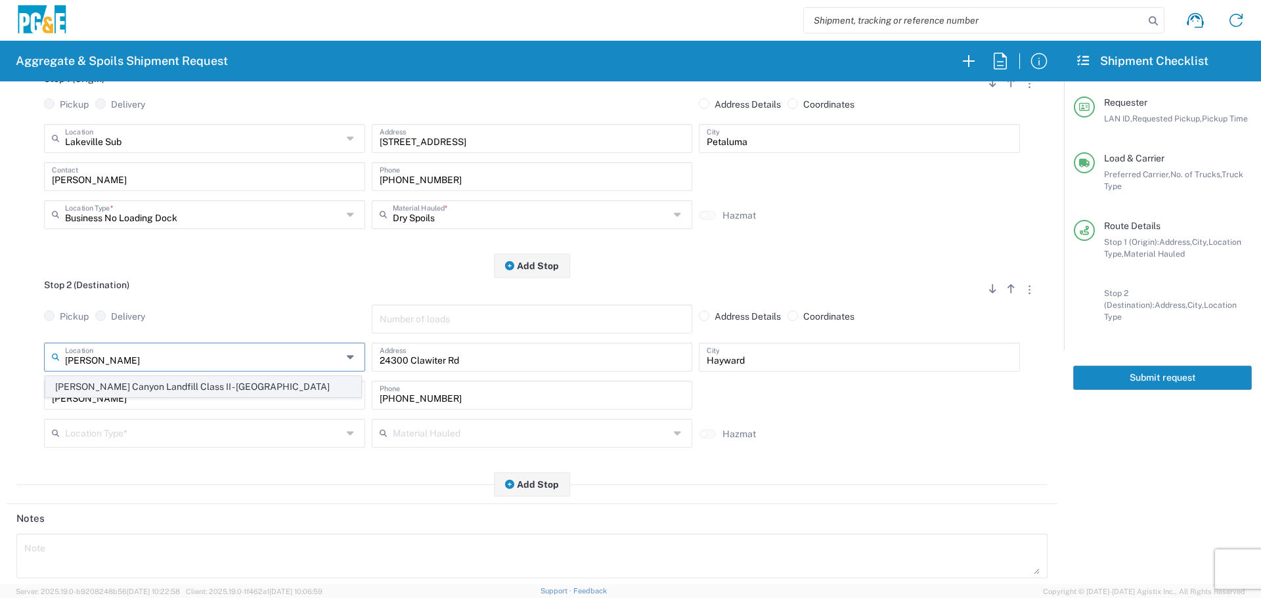
click at [123, 382] on span "[PERSON_NAME] Canyon Landfill Class II - [GEOGRAPHIC_DATA]" at bounding box center [203, 387] width 315 height 20
type input "[PERSON_NAME] Canyon Landfill Class II - [GEOGRAPHIC_DATA]"
type input "[STREET_ADDRESS][PERSON_NAME]"
type input "[GEOGRAPHIC_DATA]"
type input "Landfill"
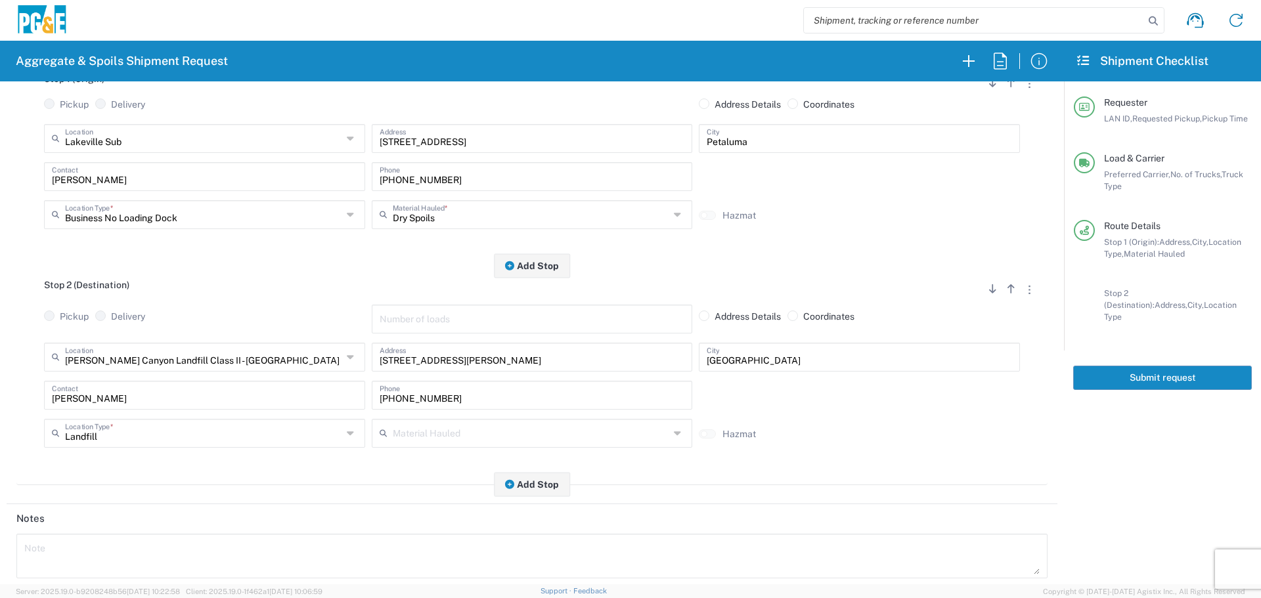
drag, startPoint x: 196, startPoint y: 407, endPoint x: 0, endPoint y: 397, distance: 196.0
click at [0, 397] on form "Requester Information CMA5 LAN ID * [DATE] × Requested Pickup * Cancel Apply 06…" at bounding box center [532, 332] width 1064 height 503
drag, startPoint x: 187, startPoint y: 386, endPoint x: 0, endPoint y: 409, distance: 188.0
click at [0, 409] on form "Requester Information CMA5 LAN ID * [DATE] × Requested Pickup * Cancel Apply 06…" at bounding box center [532, 332] width 1064 height 503
drag, startPoint x: 522, startPoint y: 397, endPoint x: 312, endPoint y: 401, distance: 210.2
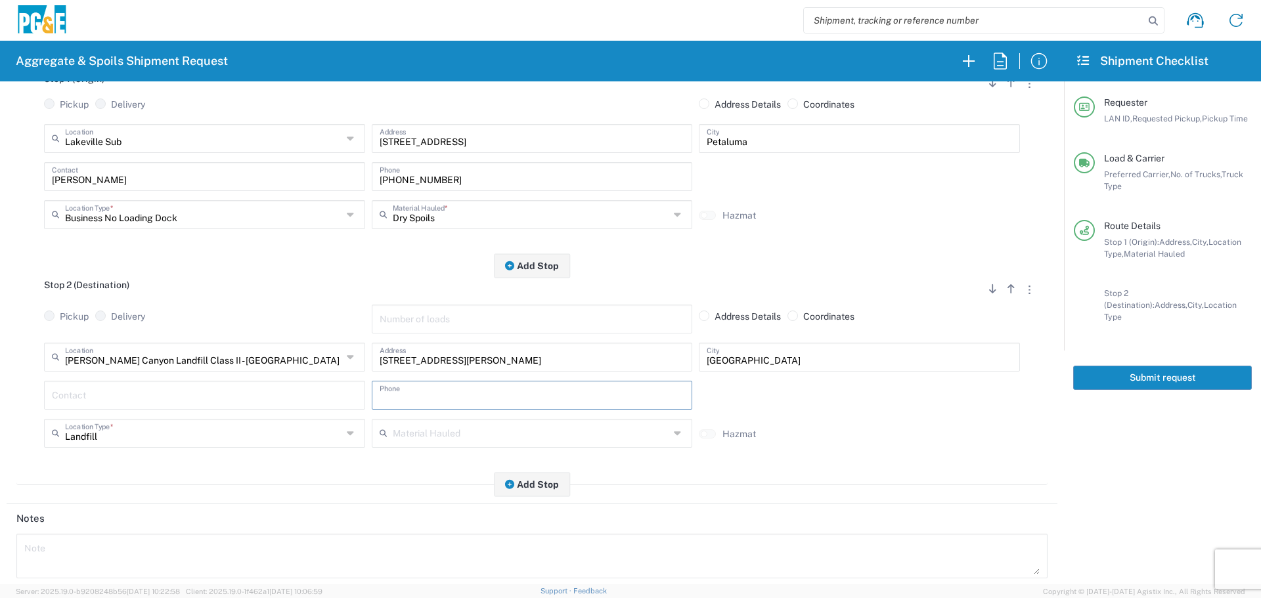
click at [312, 401] on div "Contact Phone" at bounding box center [532, 400] width 983 height 38
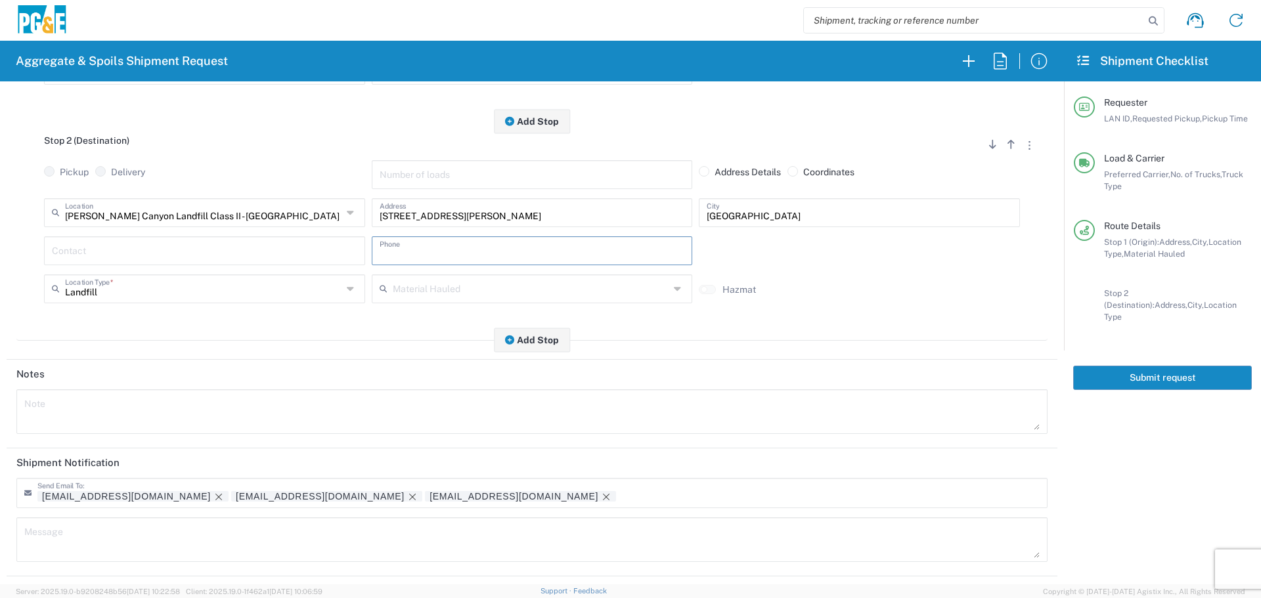
scroll to position [394, 0]
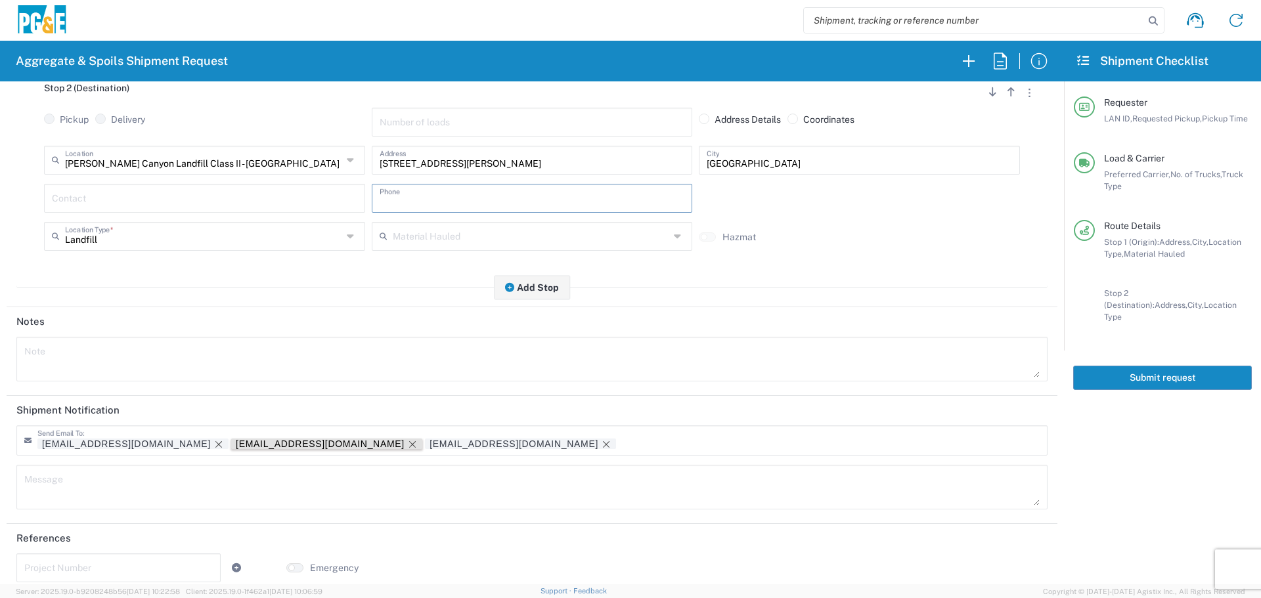
click at [407, 449] on icon "Remove tag" at bounding box center [412, 444] width 11 height 11
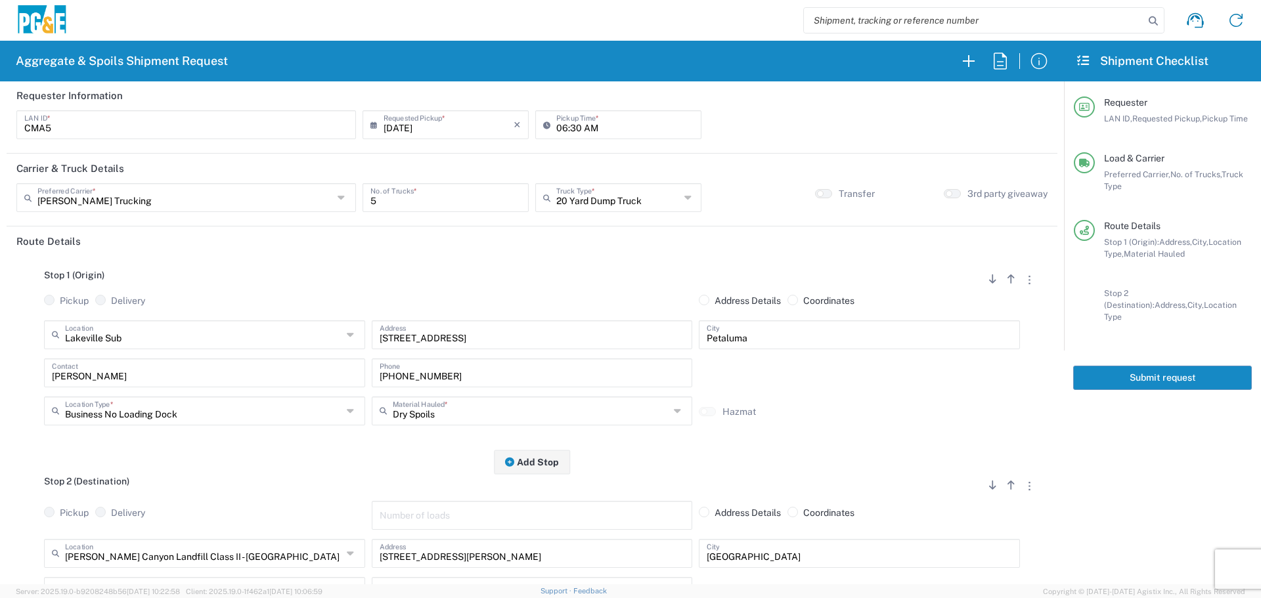
scroll to position [0, 0]
click at [1133, 370] on button "Submit request" at bounding box center [1162, 378] width 179 height 24
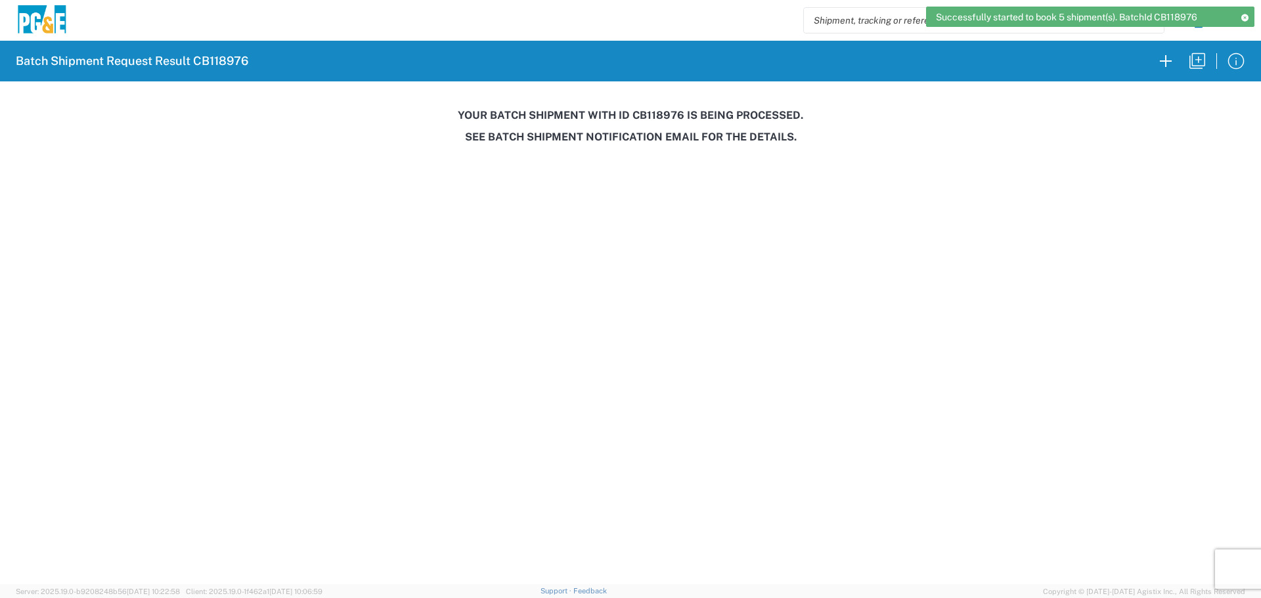
click at [653, 115] on h3 "Your batch shipment with id CB118976 is being processed." at bounding box center [630, 115] width 1243 height 12
copy h3 "CB118976"
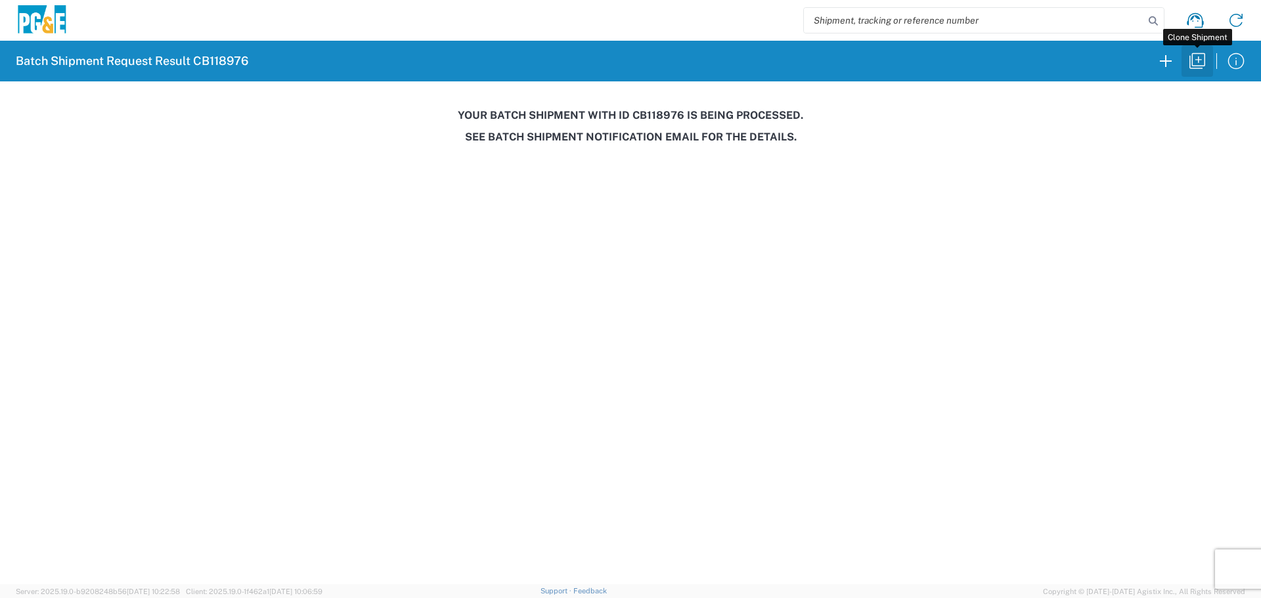
click at [1201, 59] on icon "button" at bounding box center [1197, 61] width 21 height 21
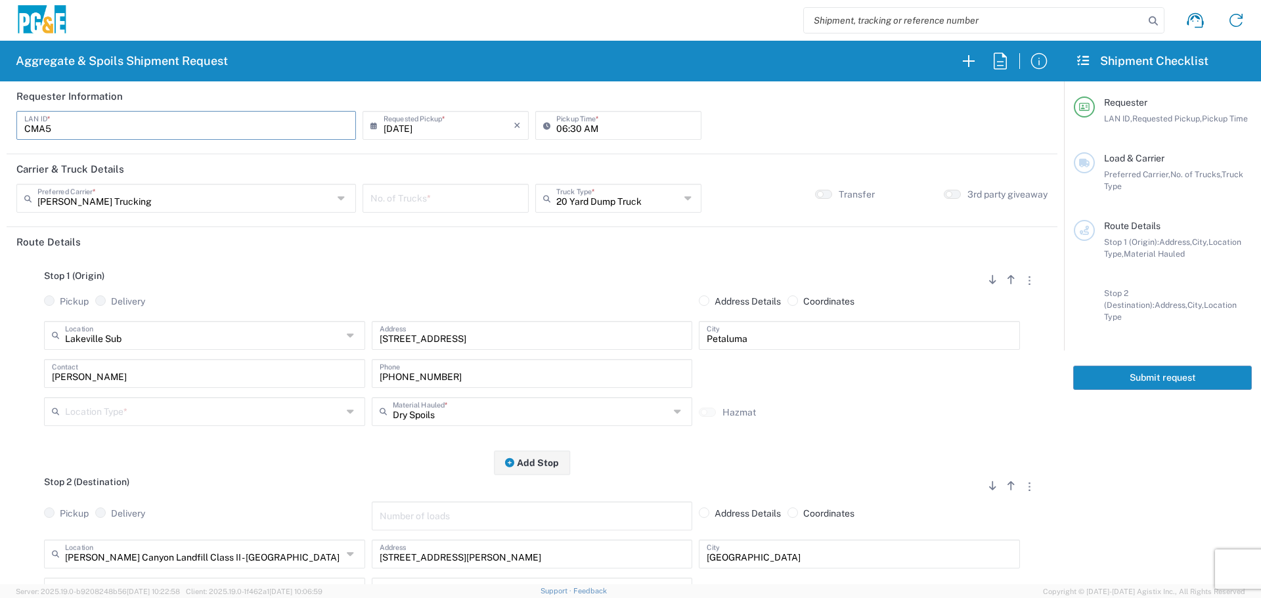
drag, startPoint x: 148, startPoint y: 132, endPoint x: 0, endPoint y: 131, distance: 148.5
click at [0, 131] on form "Requester Information CMA5 LAN ID * [DATE] × Requested Pickup * Cancel Apply 06…" at bounding box center [532, 332] width 1064 height 503
type input "TAAA"
click at [254, 200] on input "text" at bounding box center [185, 197] width 296 height 23
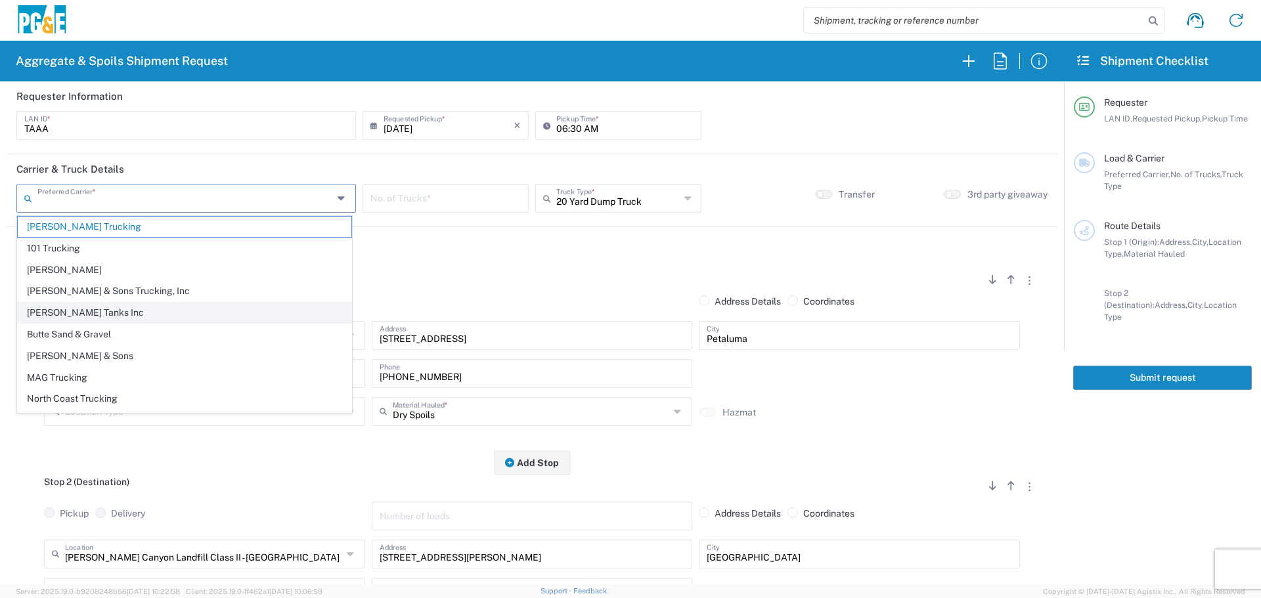
click at [152, 316] on span "[PERSON_NAME] Tanks Inc" at bounding box center [185, 313] width 334 height 20
type input "[PERSON_NAME] Tanks Inc"
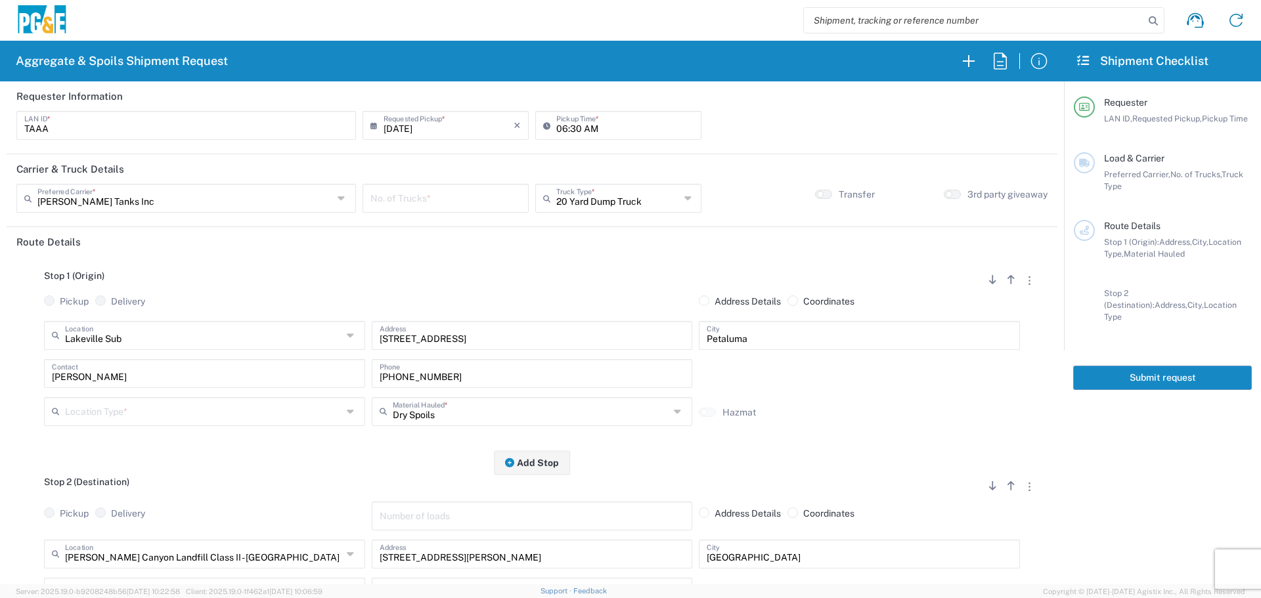
click at [560, 133] on input "06:30 AM" at bounding box center [624, 124] width 137 height 23
type input "05:30 AM"
click at [430, 185] on div "No. of Trucks *" at bounding box center [446, 198] width 166 height 29
type input "5"
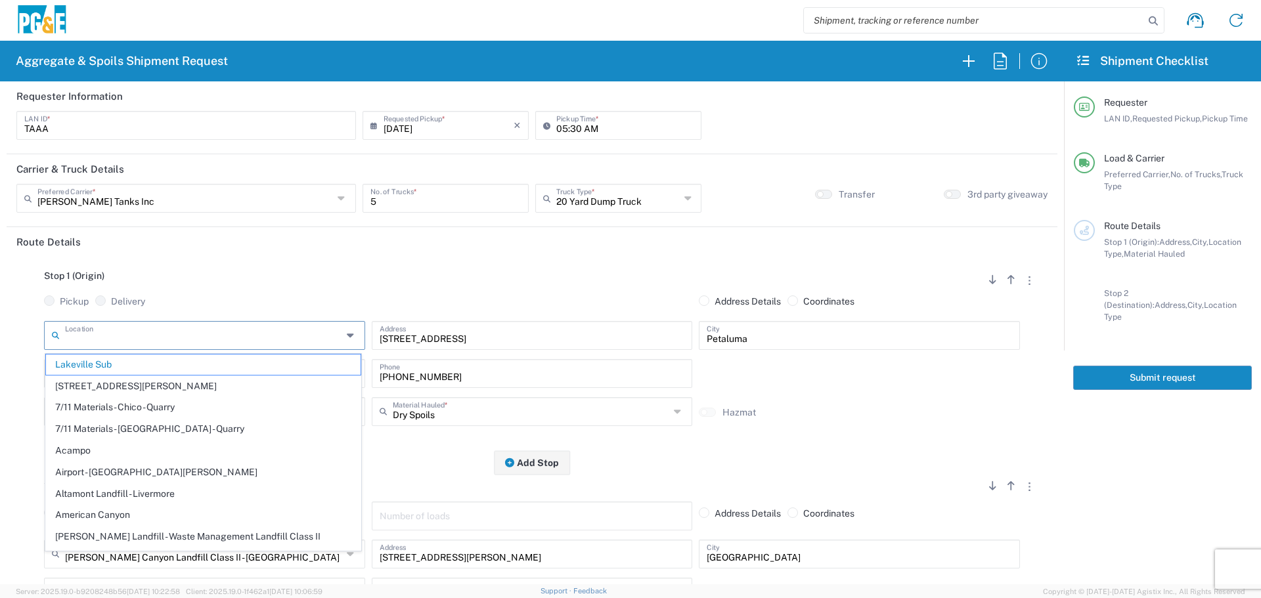
click at [204, 332] on input "text" at bounding box center [203, 334] width 277 height 23
click at [286, 337] on input "text" at bounding box center [203, 334] width 277 height 23
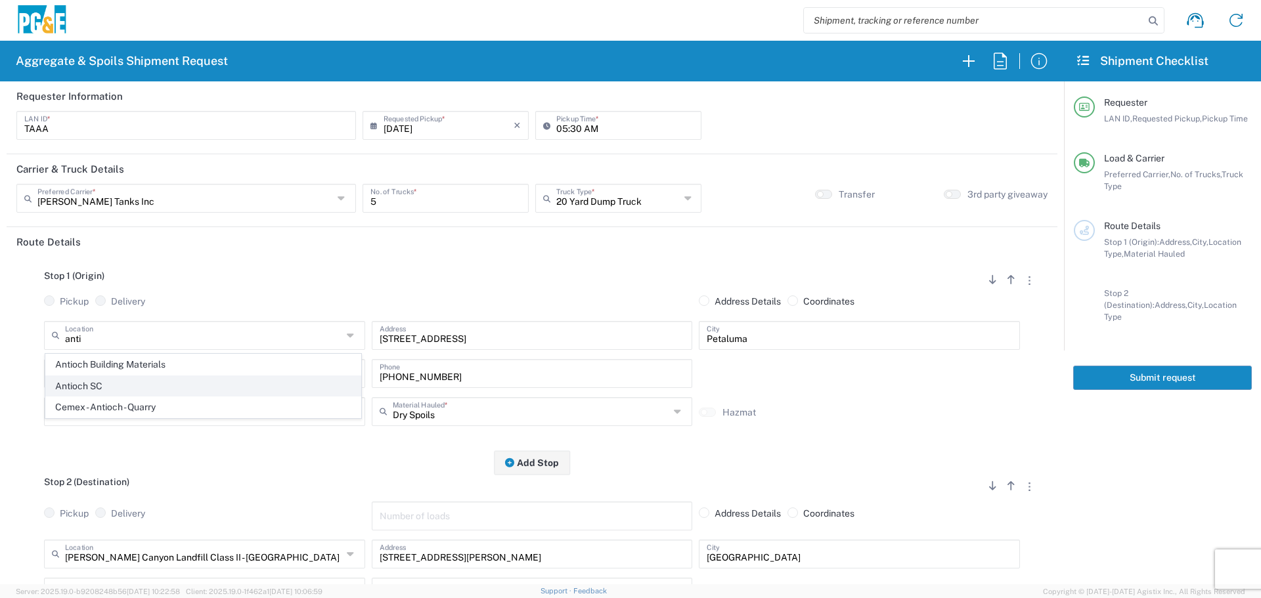
click at [186, 385] on span "Antioch SC" at bounding box center [203, 386] width 315 height 20
type input "Antioch SC"
type input "[STREET_ADDRESS]"
type input "Antioch"
type input "Business No Loading Dock"
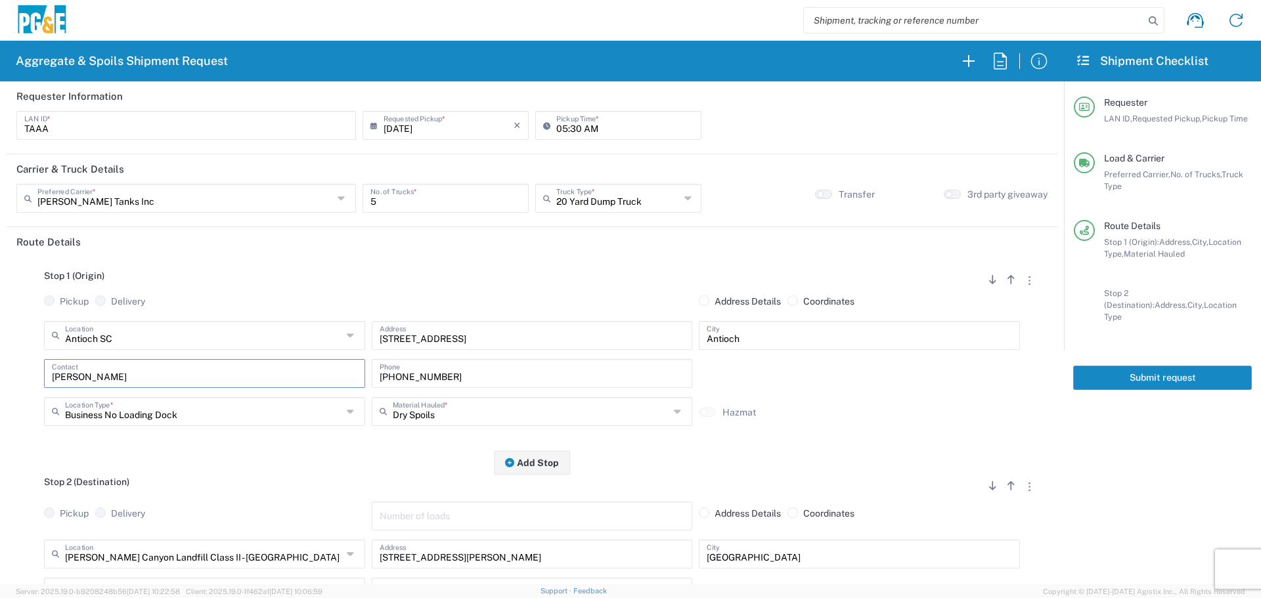
drag, startPoint x: 312, startPoint y: 372, endPoint x: 0, endPoint y: 390, distance: 312.6
click at [0, 390] on form "Requester Information TAAA LAN ID * [DATE] × Requested Pickup * Cancel Apply 05…" at bounding box center [532, 332] width 1064 height 503
type input "[PERSON_NAME]"
type input "[PHONE_NUMBER]"
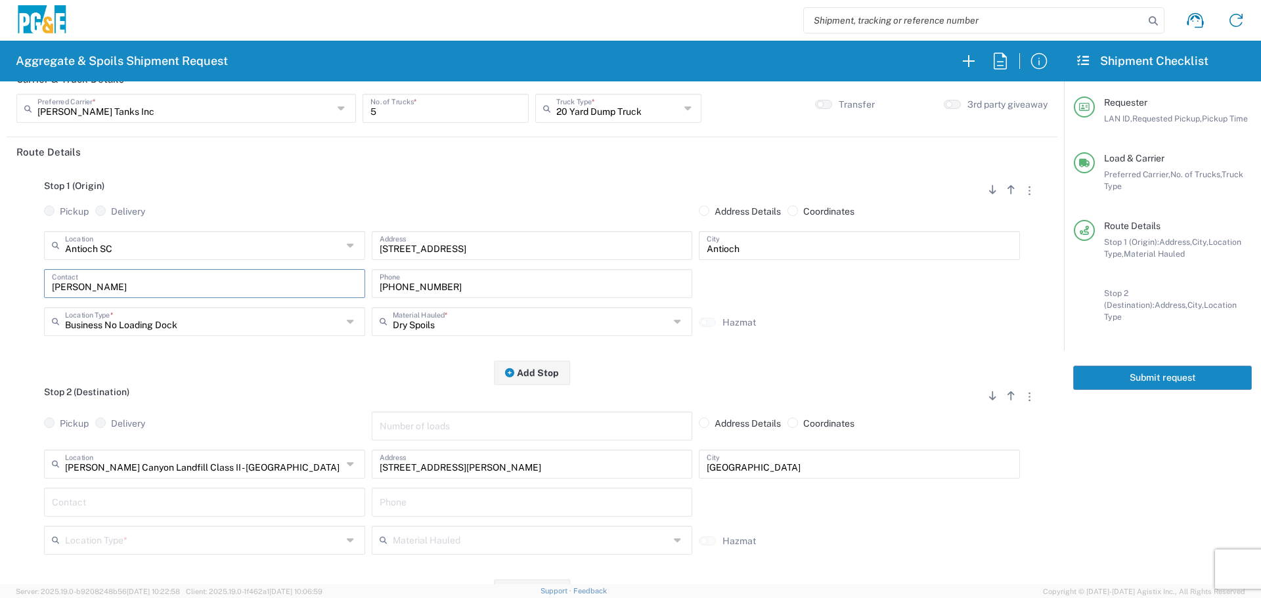
scroll to position [263, 0]
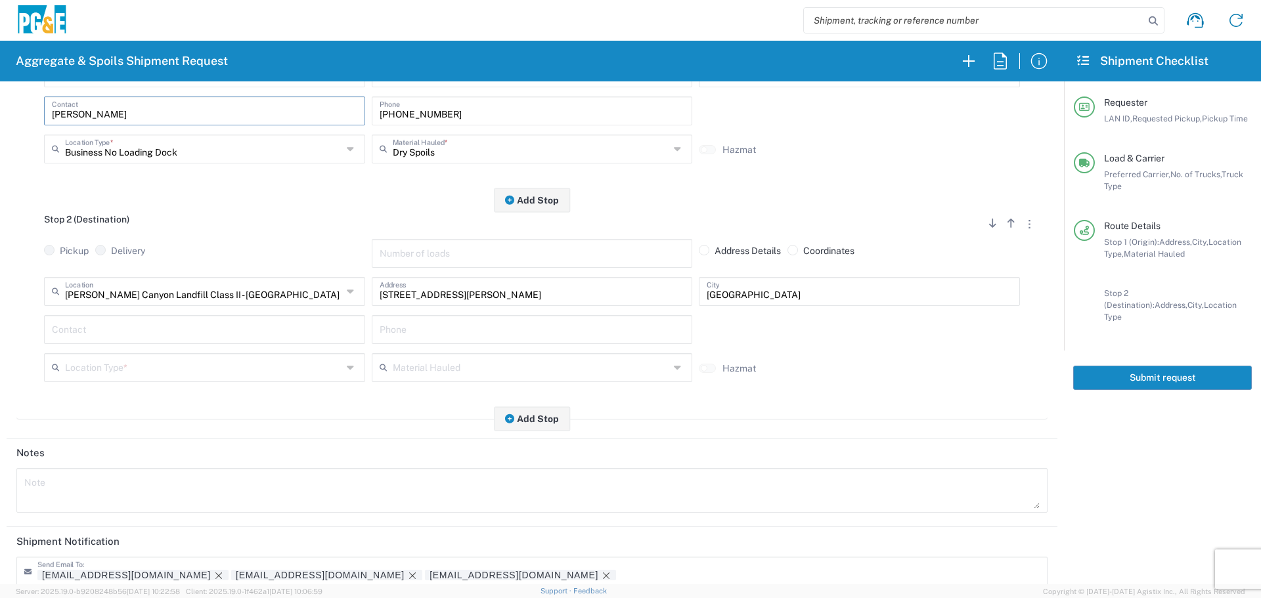
type input "[PERSON_NAME]"
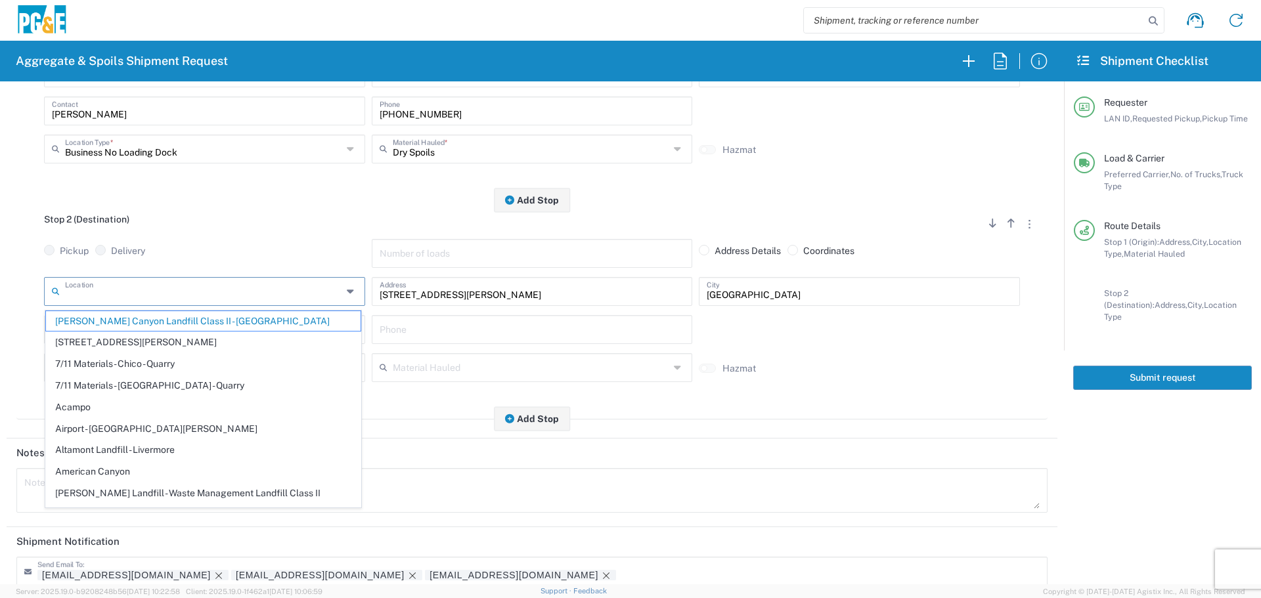
click at [309, 294] on input "text" at bounding box center [203, 290] width 277 height 23
click at [559, 478] on textarea at bounding box center [532, 490] width 1016 height 37
type input "[PERSON_NAME] Canyon Landfill Class II - [GEOGRAPHIC_DATA]"
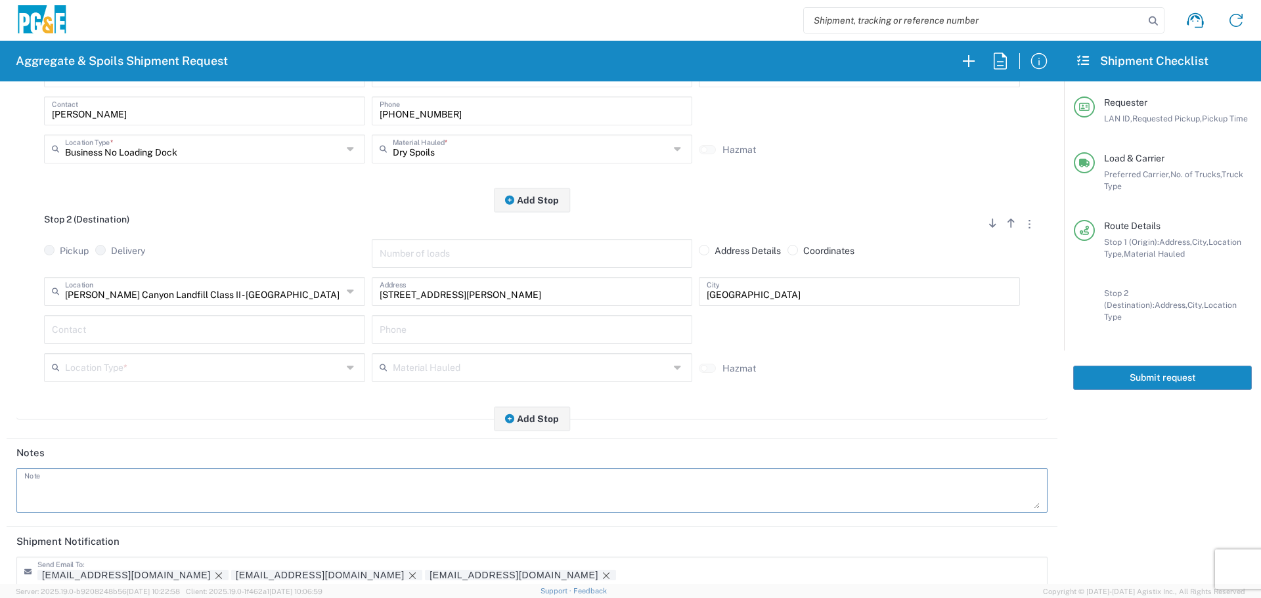
click at [303, 372] on input "text" at bounding box center [203, 366] width 277 height 23
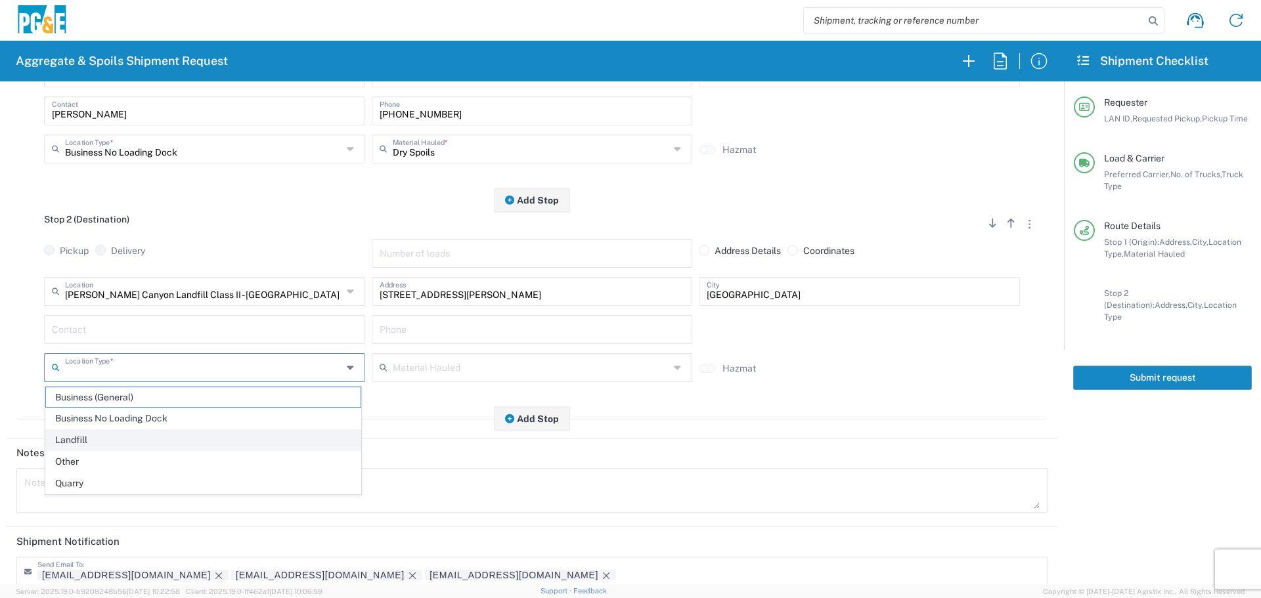
click at [191, 436] on span "Landfill" at bounding box center [203, 440] width 315 height 20
type input "Landfill"
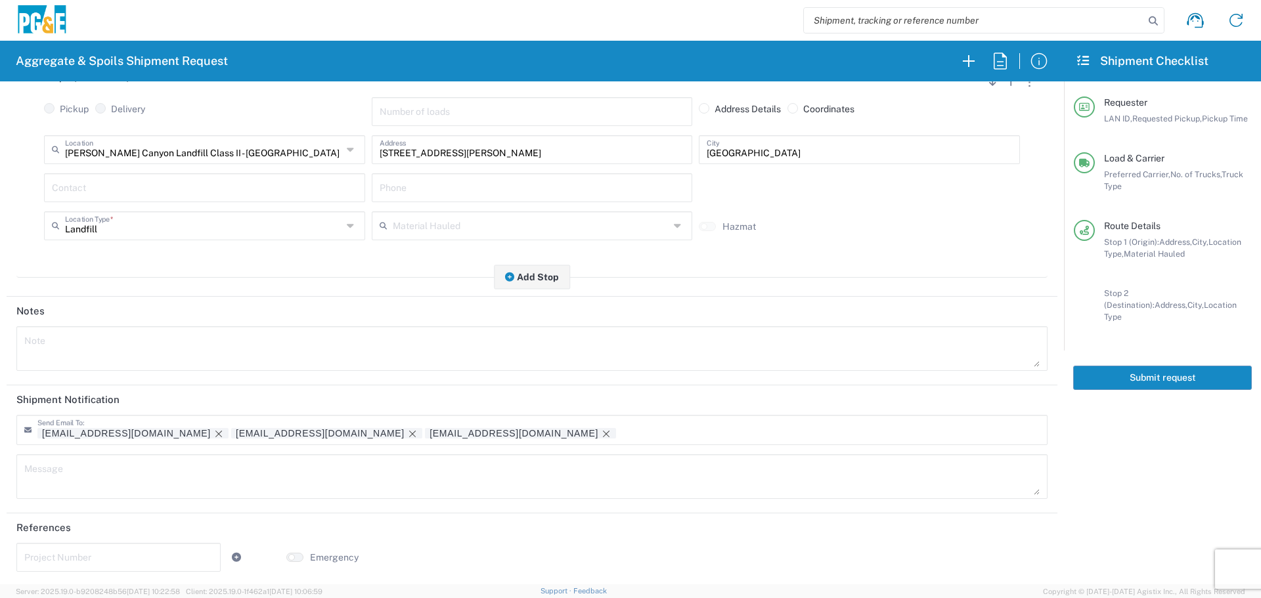
scroll to position [408, 0]
click at [407, 435] on icon "Remove tag" at bounding box center [412, 432] width 11 height 11
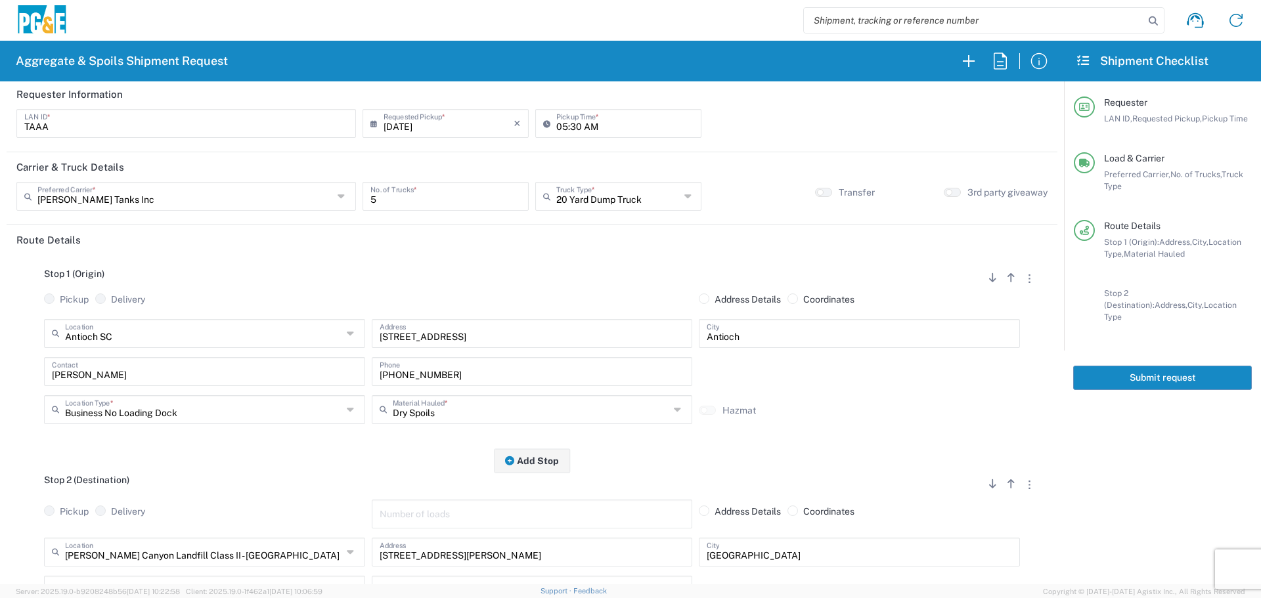
scroll to position [0, 0]
click at [1127, 366] on button "Submit request" at bounding box center [1162, 378] width 179 height 24
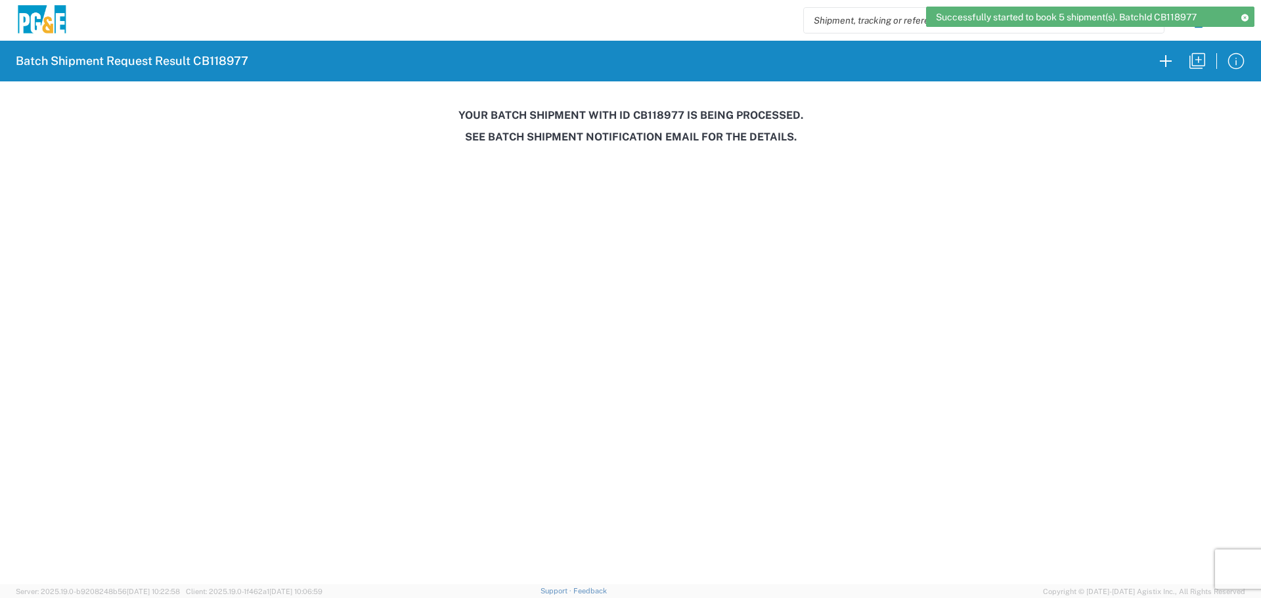
click at [651, 115] on h3 "Your batch shipment with id CB118977 is being processed." at bounding box center [630, 115] width 1243 height 12
copy h3 "CB118977"
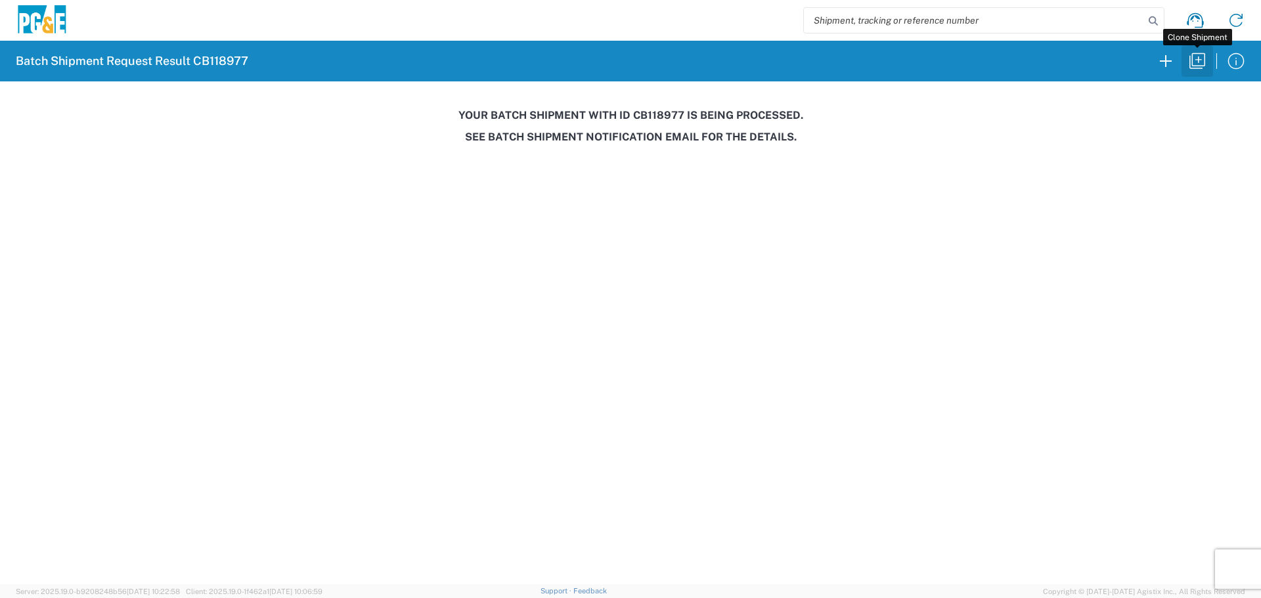
click at [1190, 49] on button "button" at bounding box center [1198, 61] width 32 height 32
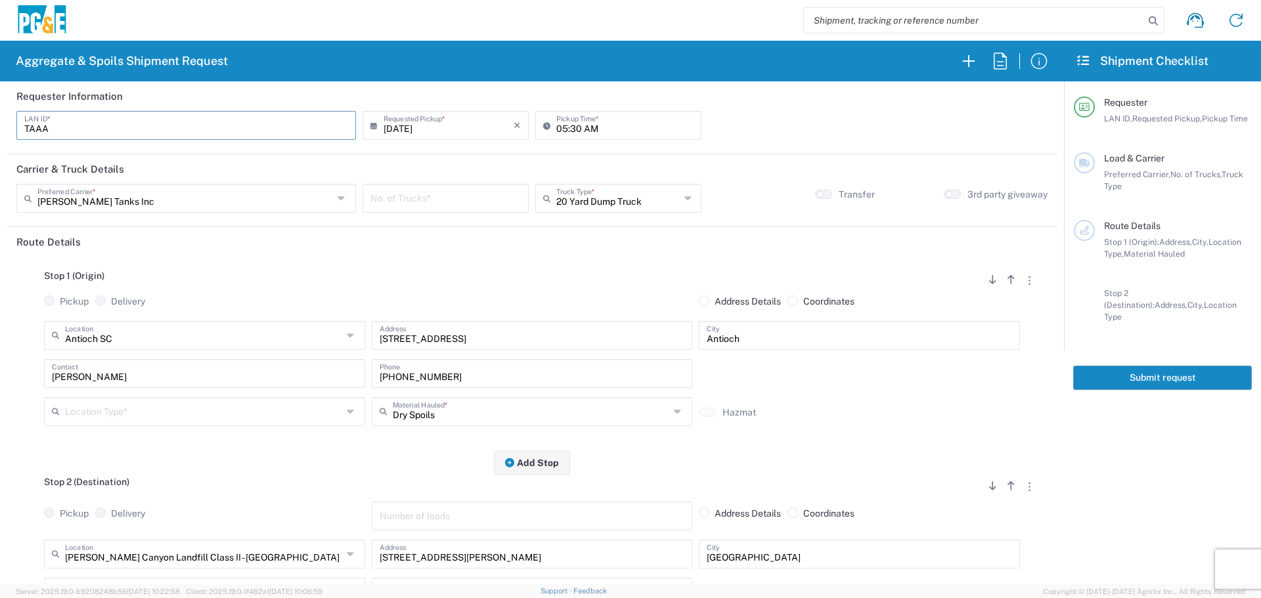
drag, startPoint x: 195, startPoint y: 121, endPoint x: 0, endPoint y: 141, distance: 196.2
click at [0, 141] on form "Requester Information TAAA LAN ID * [DATE] × Requested Pickup * Cancel Apply 05…" at bounding box center [532, 332] width 1064 height 503
type input "MJON"
click at [133, 201] on input "text" at bounding box center [185, 197] width 296 height 23
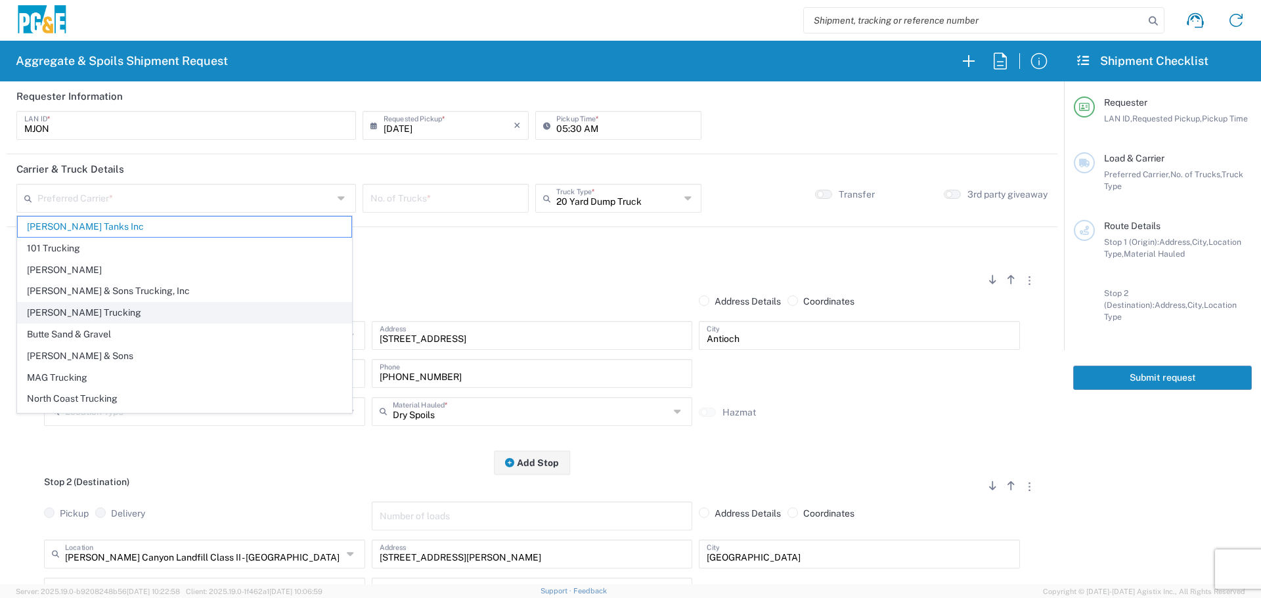
click at [91, 312] on span "[PERSON_NAME] Trucking" at bounding box center [185, 313] width 334 height 20
type input "[PERSON_NAME] Trucking"
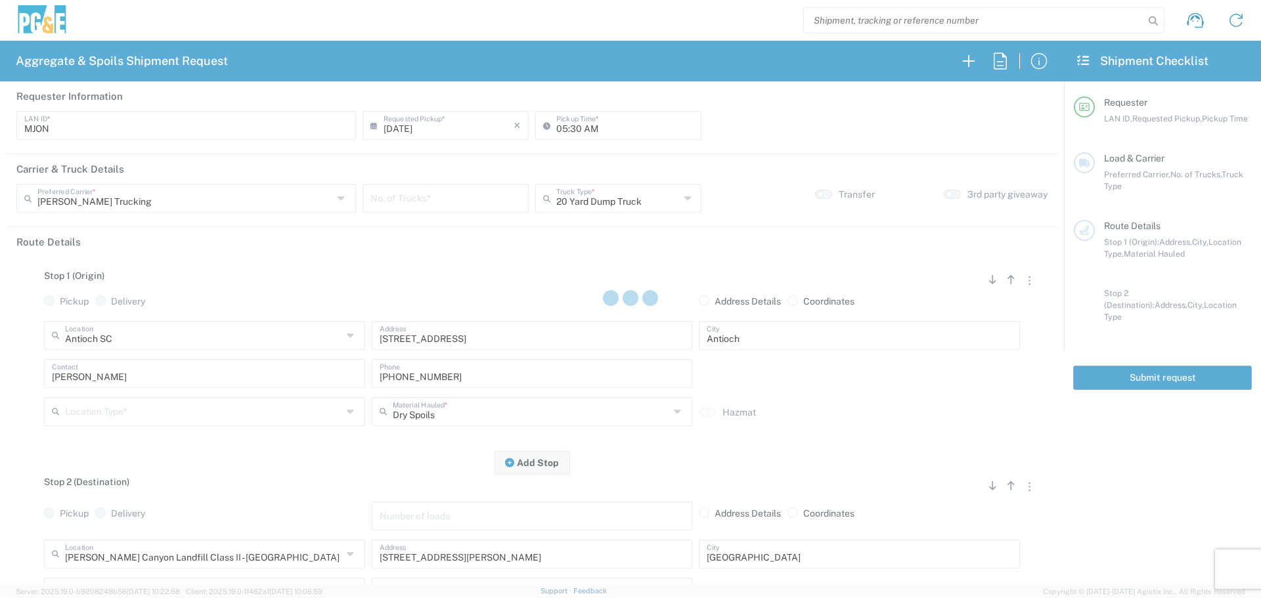
click at [474, 195] on div at bounding box center [630, 299] width 1261 height 598
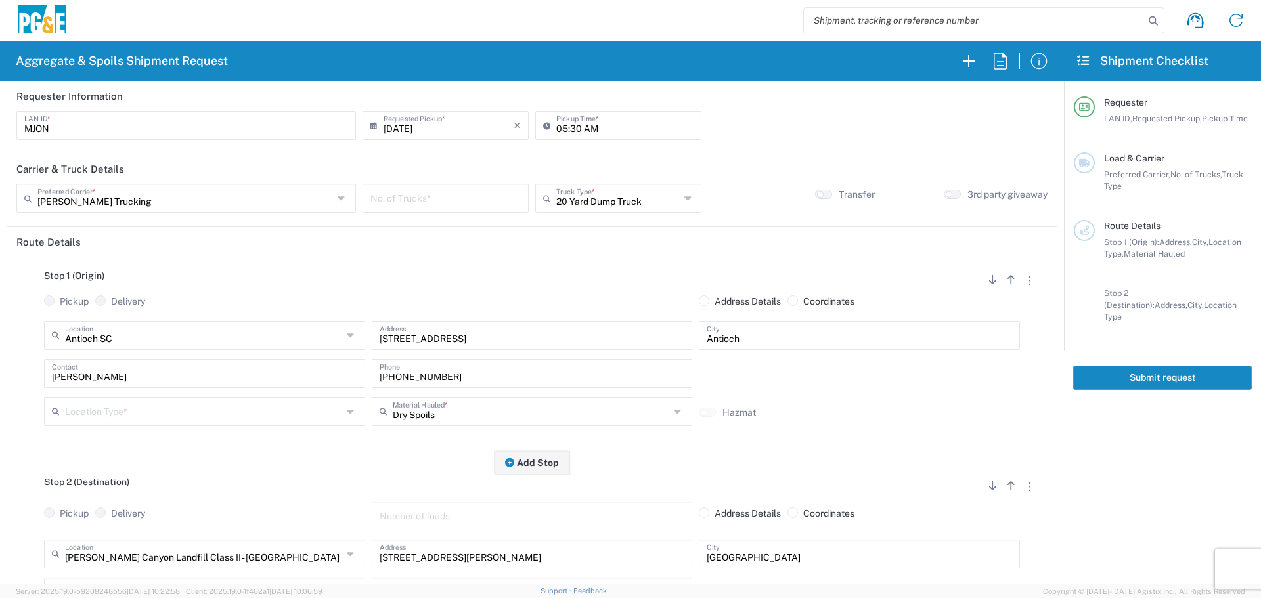
click at [474, 195] on input "number" at bounding box center [446, 197] width 150 height 23
type input "1"
click at [611, 191] on input "text" at bounding box center [618, 197] width 124 height 23
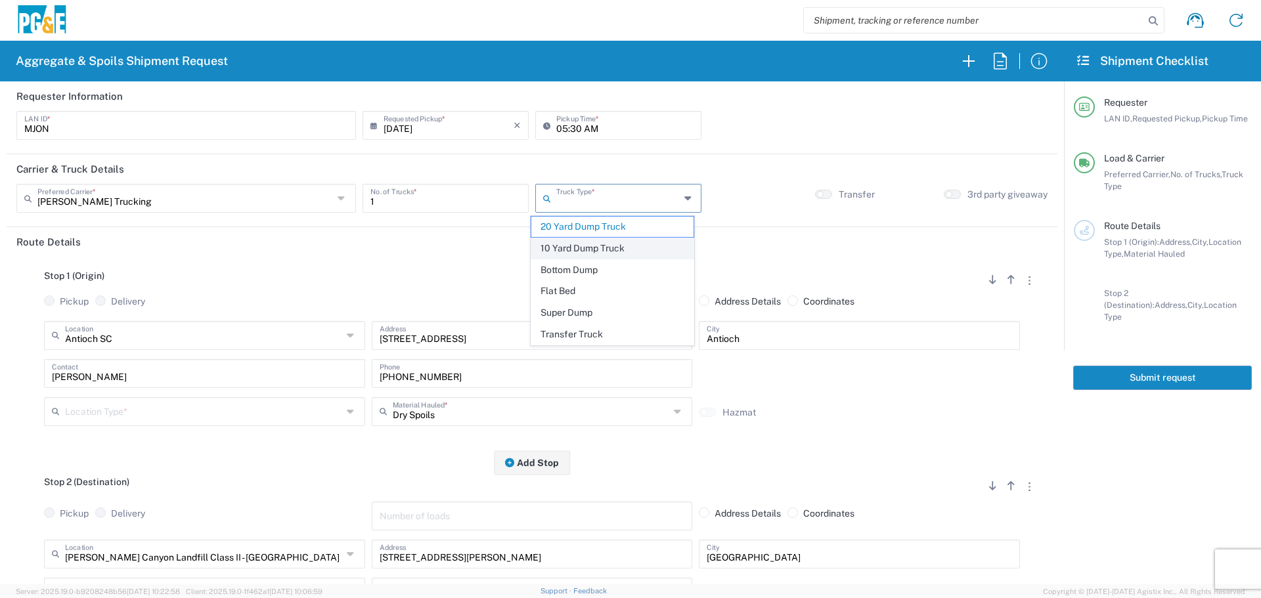
click at [609, 249] on span "10 Yard Dump Truck" at bounding box center [612, 248] width 162 height 20
type input "10 Yard Dump Truck"
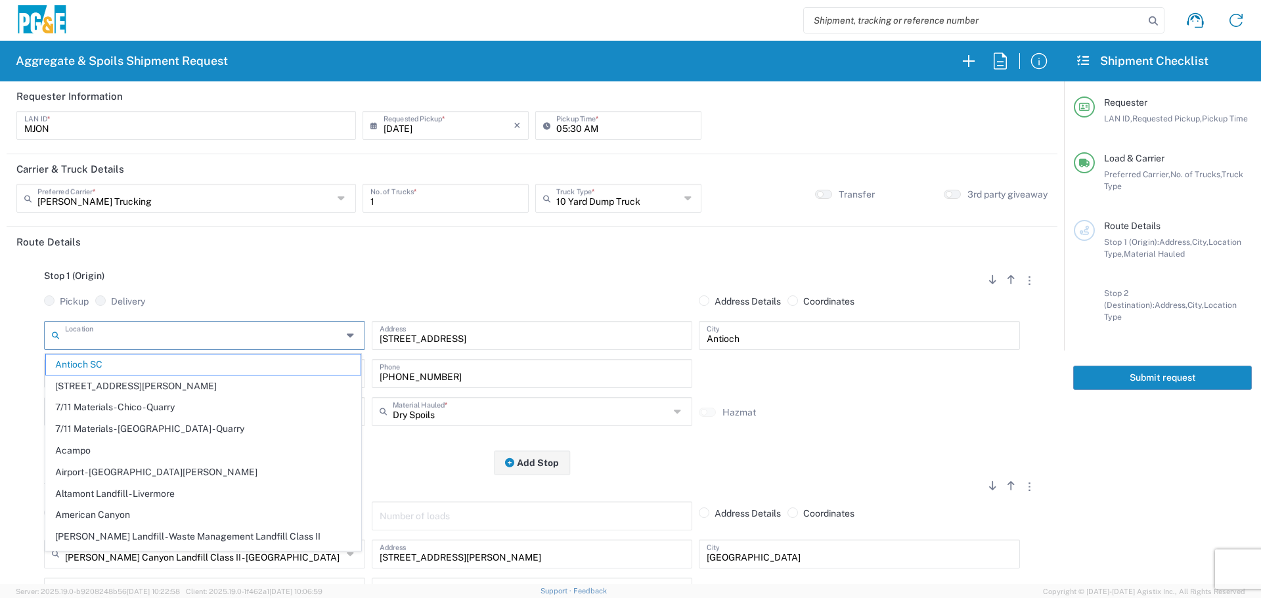
click at [240, 336] on input "text" at bounding box center [203, 334] width 277 height 23
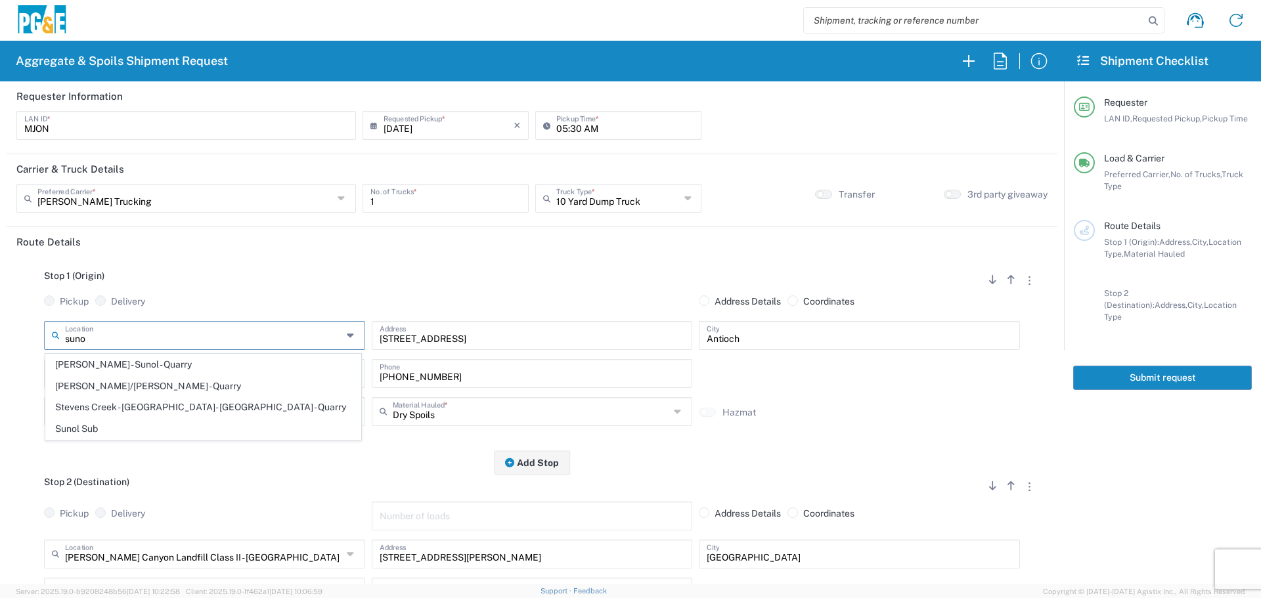
click at [197, 360] on span "[PERSON_NAME] - Sunol - Quarry" at bounding box center [203, 365] width 315 height 20
type input "[PERSON_NAME] - Sunol - Quarry"
type input "[STREET_ADDRESS]"
type input "Sunol"
type input "Quarry"
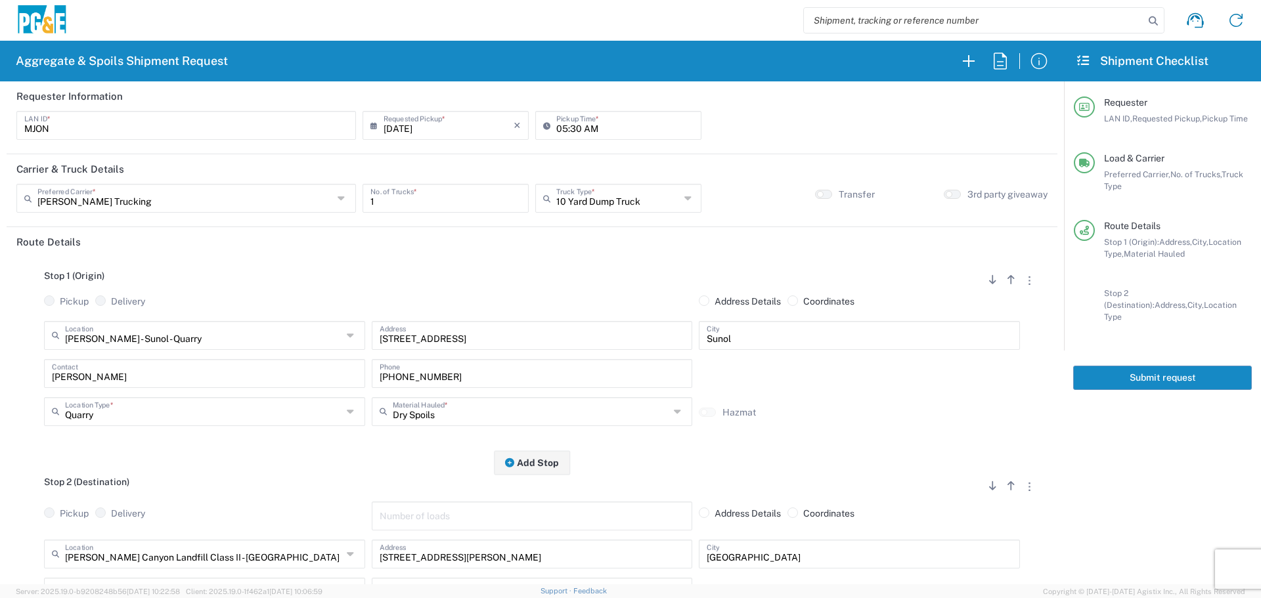
click at [298, 315] on div "Pickup Delivery" at bounding box center [205, 309] width 328 height 26
click at [290, 336] on input "text" at bounding box center [203, 334] width 277 height 23
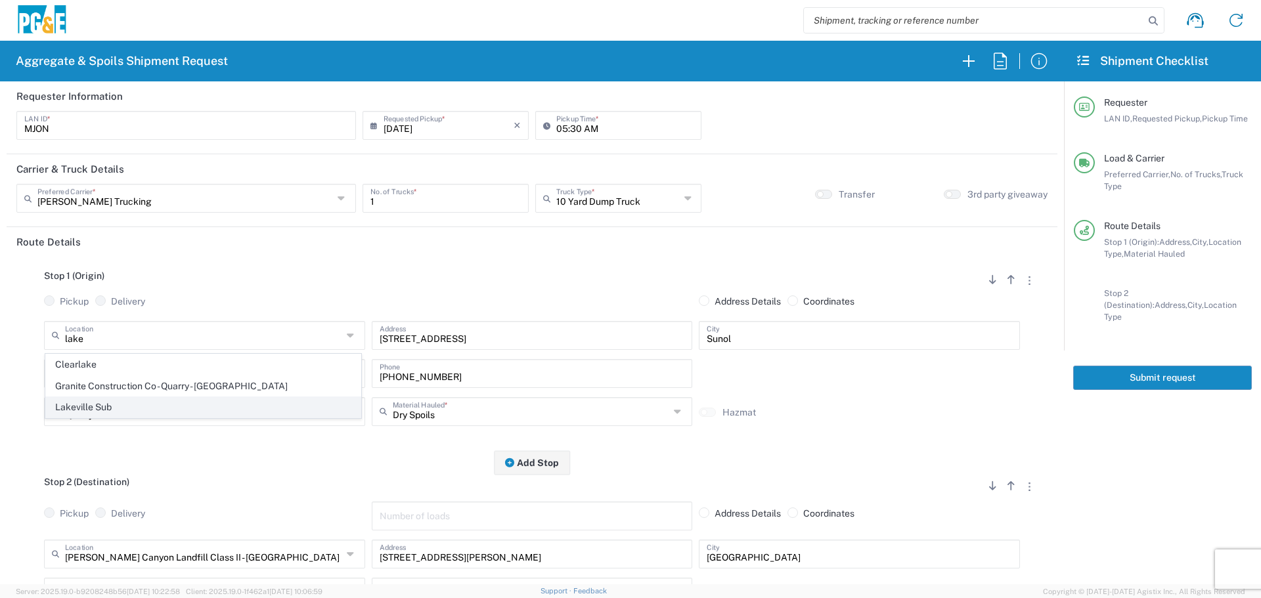
click at [118, 407] on span "Lakeville Sub" at bounding box center [203, 407] width 315 height 20
type input "Lakeville Sub"
type input "[STREET_ADDRESS]"
type input "Petaluma"
type input "Business No Loading Dock"
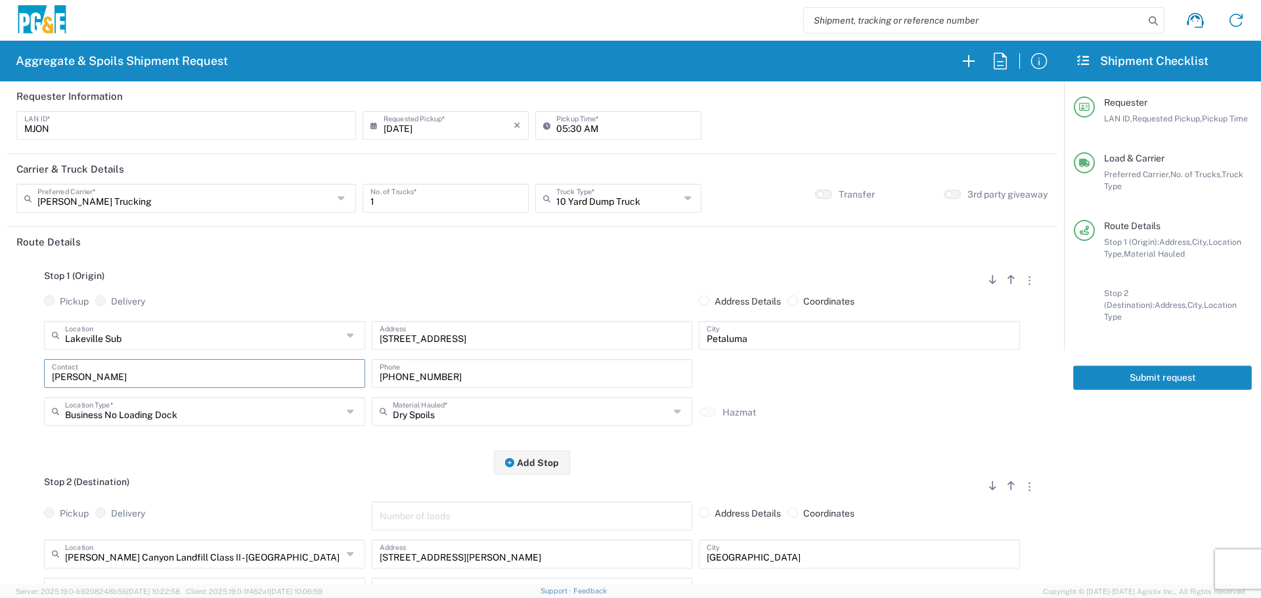
drag, startPoint x: 215, startPoint y: 373, endPoint x: 0, endPoint y: 388, distance: 215.3
click at [0, 388] on form "Requester Information MJON LAN ID * [DATE] × Requested Pickup * Cancel Apply 05…" at bounding box center [532, 332] width 1064 height 503
type input "[PERSON_NAME]"
type input "[PHONE_NUMBER]"
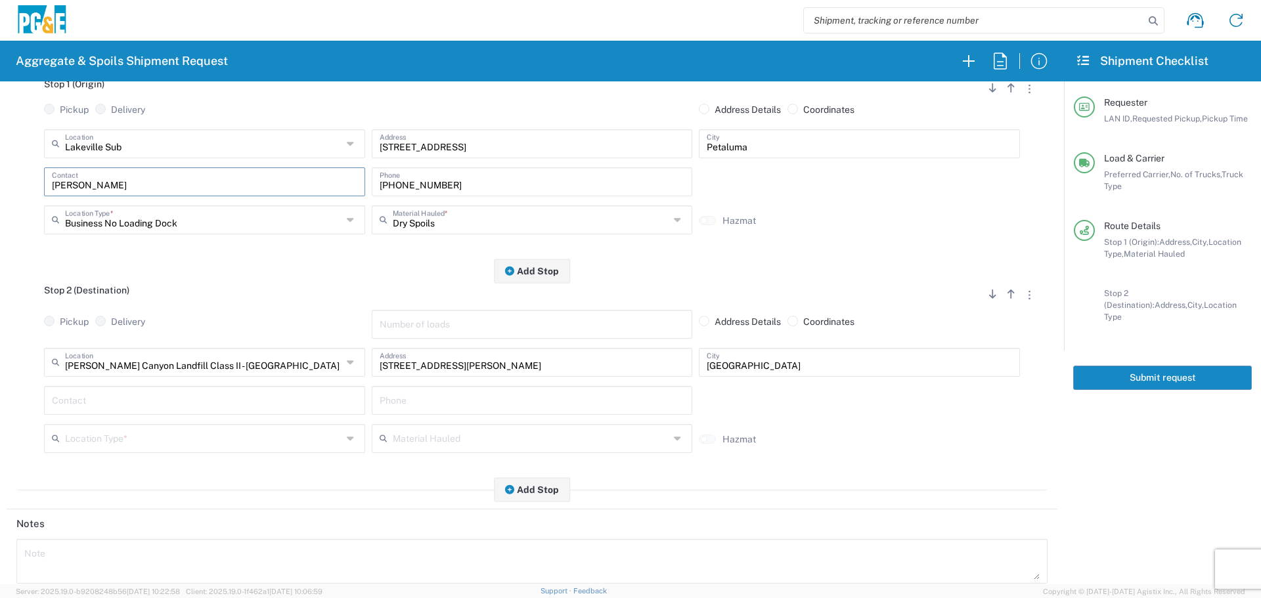
scroll to position [197, 0]
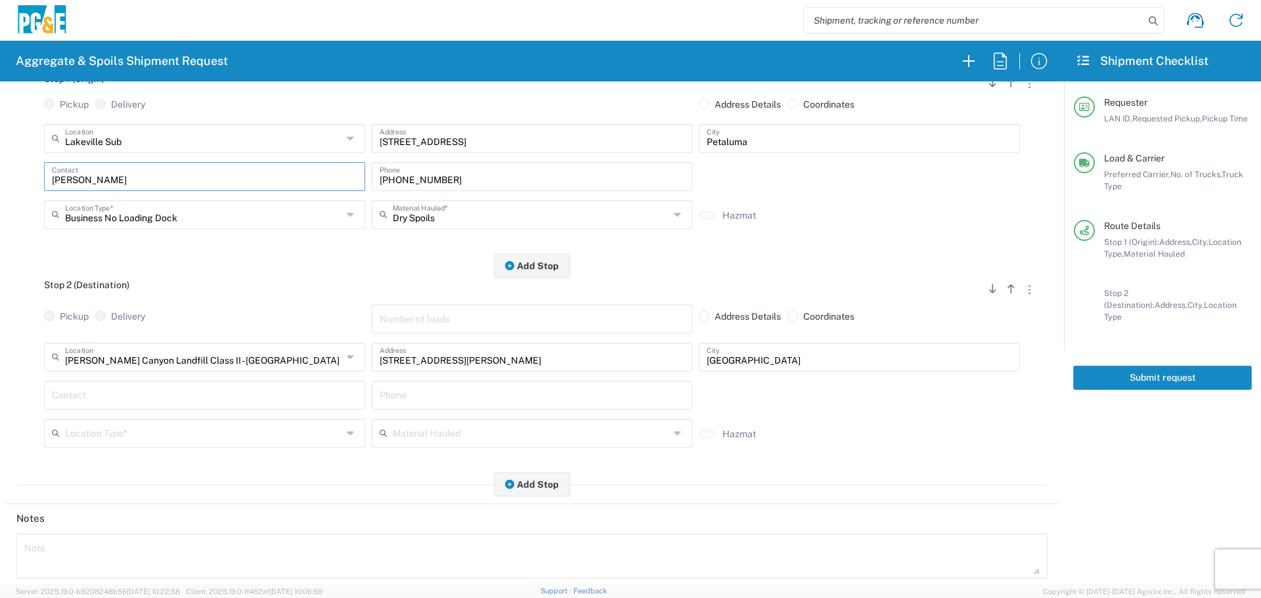
type input "[PERSON_NAME]"
click at [169, 376] on div "[PERSON_NAME][GEOGRAPHIC_DATA] Landfill Class II - [GEOGRAPHIC_DATA] Location […" at bounding box center [205, 362] width 328 height 38
click at [204, 354] on input "text" at bounding box center [203, 356] width 277 height 23
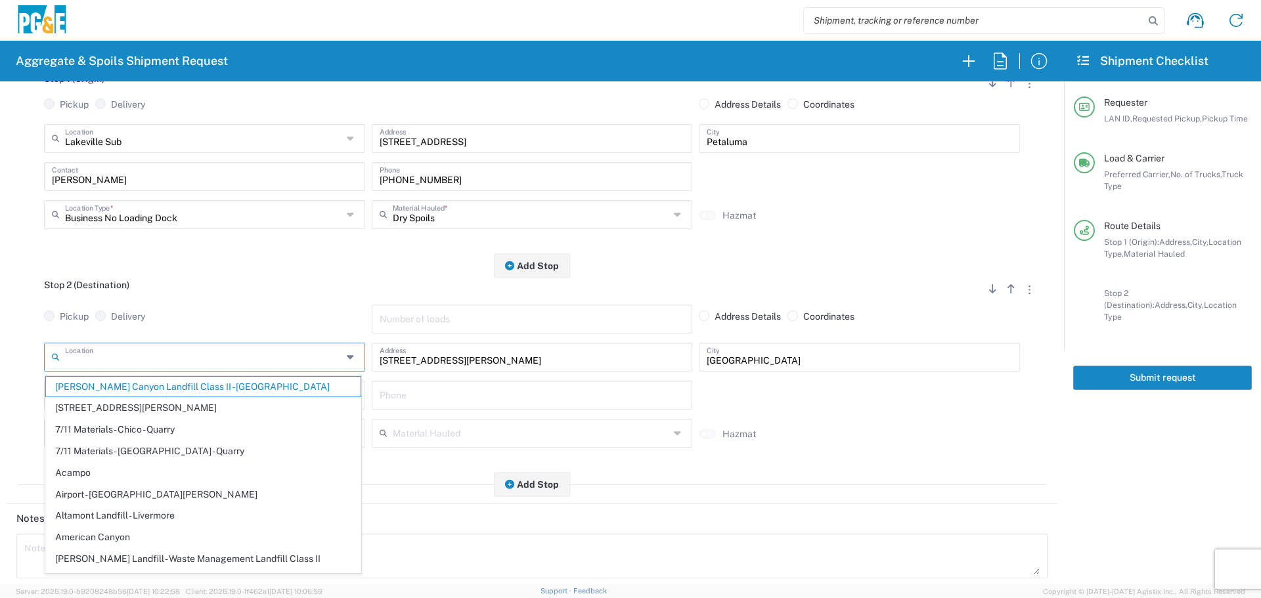
type input "[PERSON_NAME] Canyon Landfill Class II - [GEOGRAPHIC_DATA]"
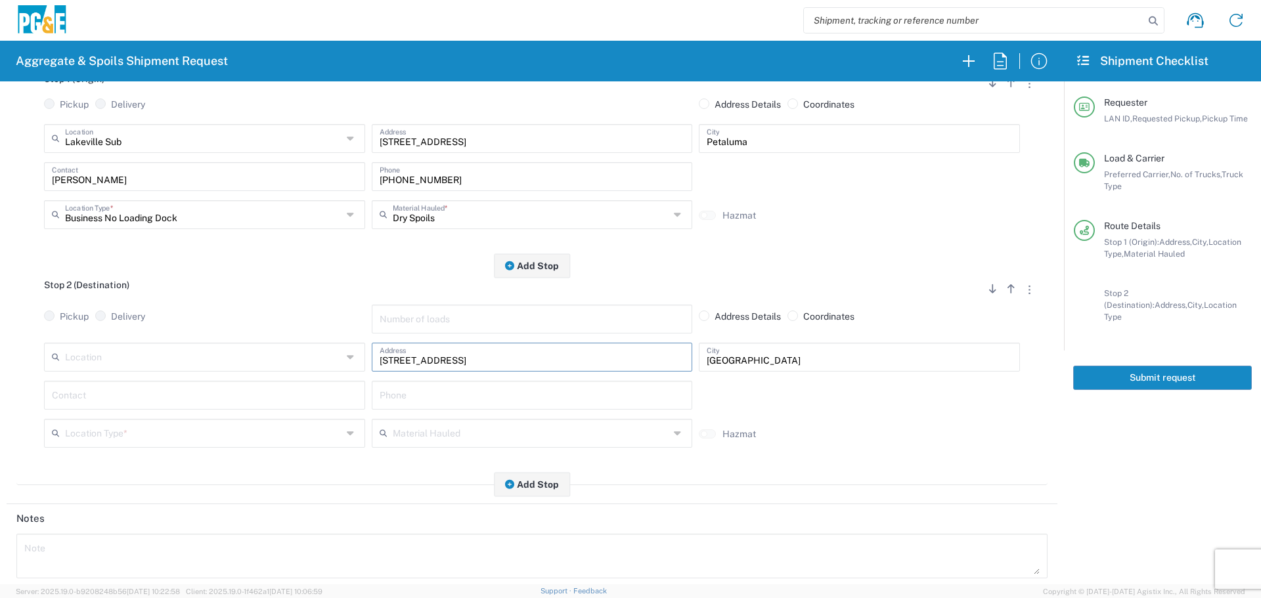
type input "[STREET_ADDRESS]"
type input "Petaluma"
type input "[PERSON_NAME]"
type input "[PHONE_NUMBER]"
type input "[PERSON_NAME]"
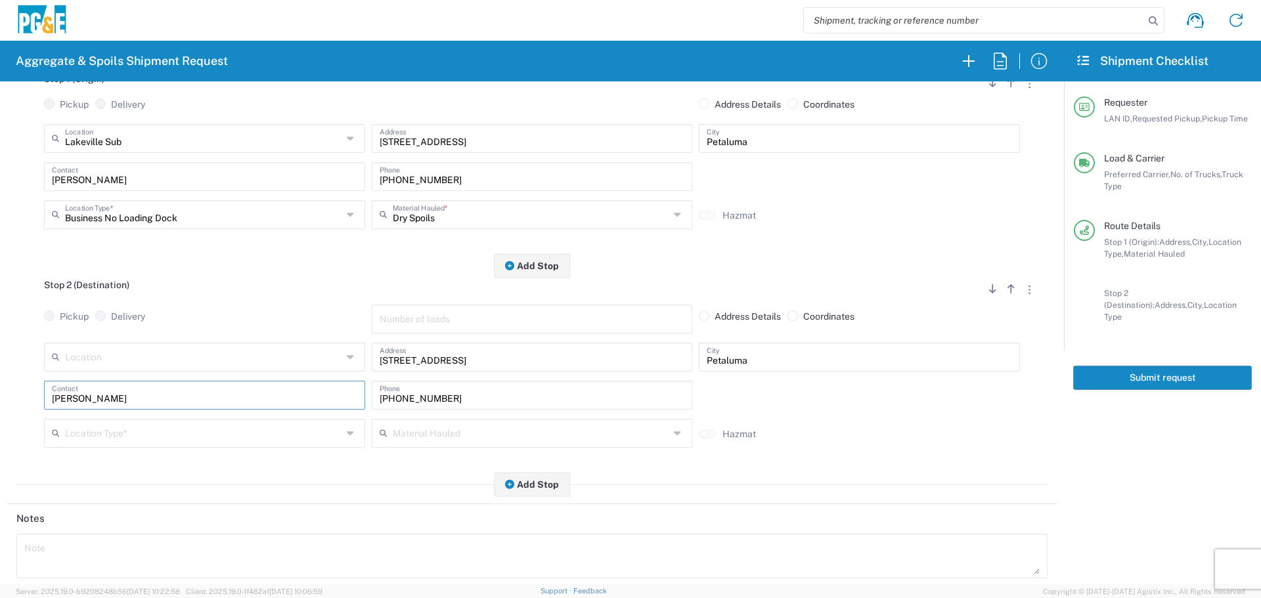
click at [181, 431] on input "text" at bounding box center [203, 432] width 277 height 23
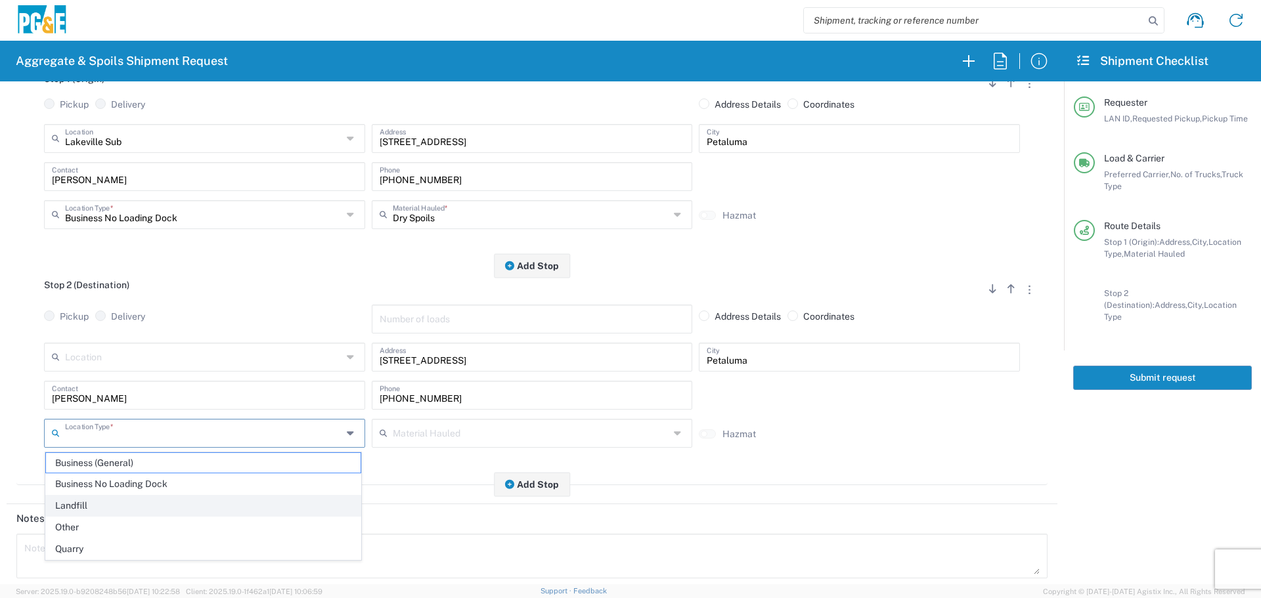
click at [146, 510] on span "Landfill" at bounding box center [203, 506] width 315 height 20
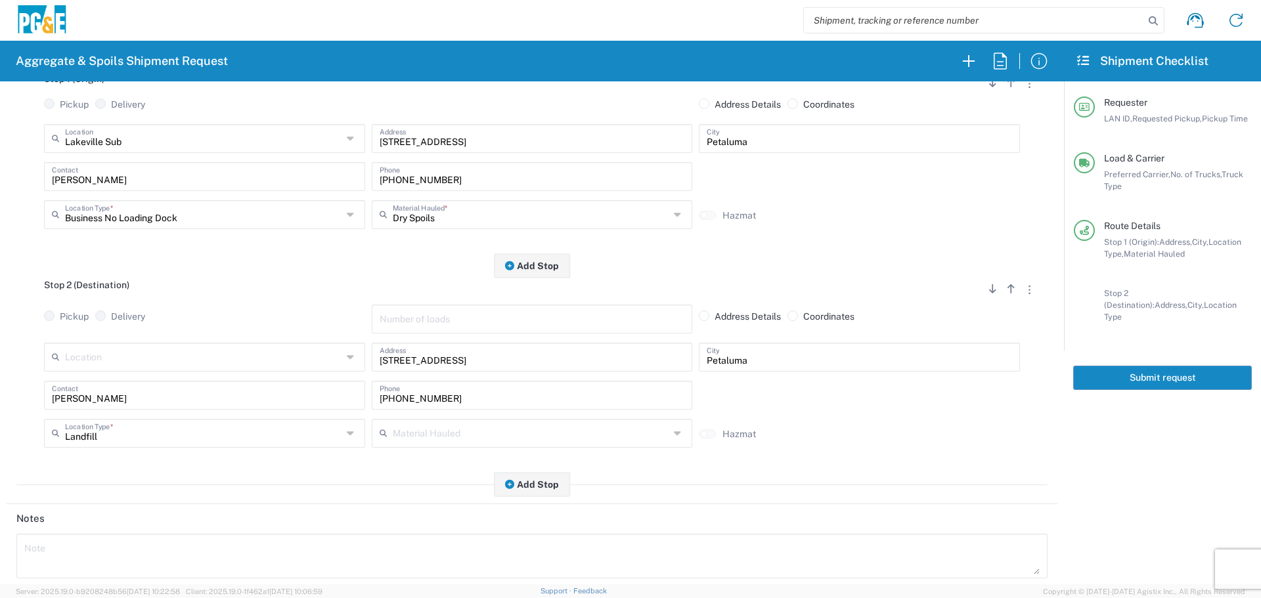
click at [173, 440] on input "Landfill" at bounding box center [203, 432] width 277 height 23
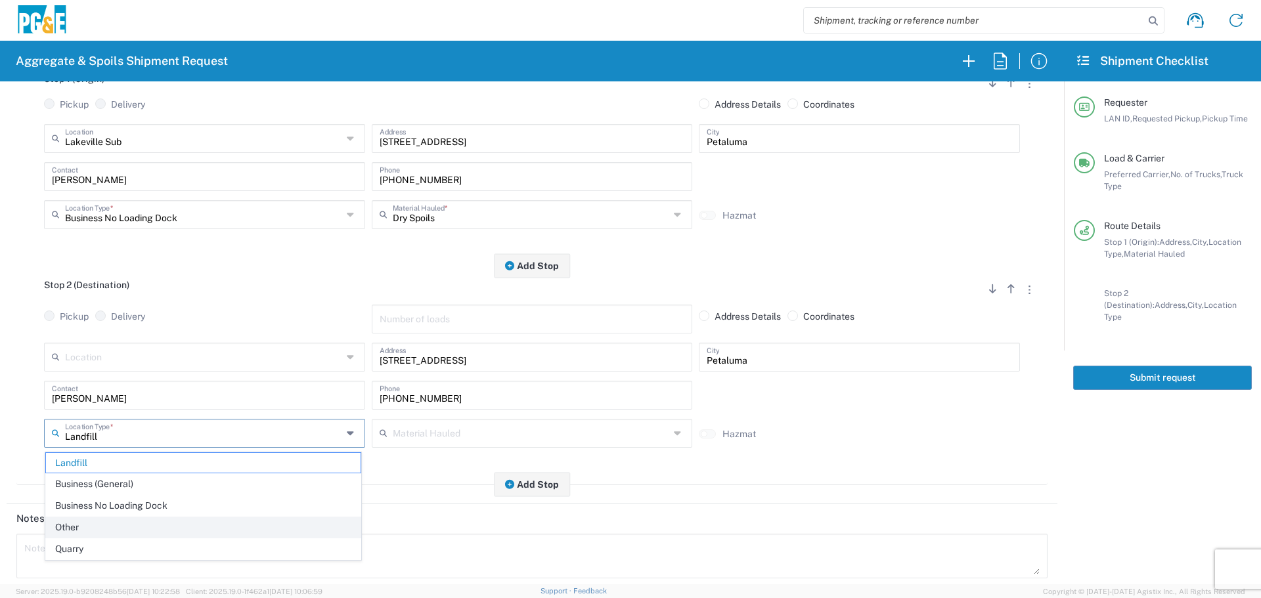
click at [138, 524] on span "Other" at bounding box center [203, 528] width 315 height 20
type input "Other"
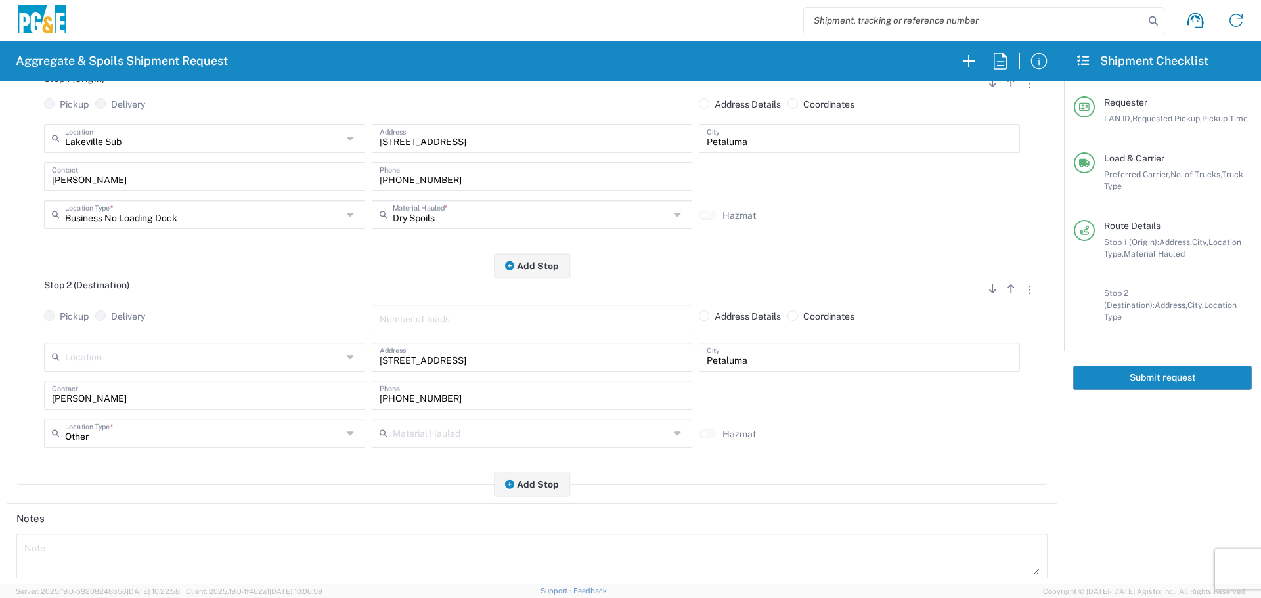
scroll to position [408, 0]
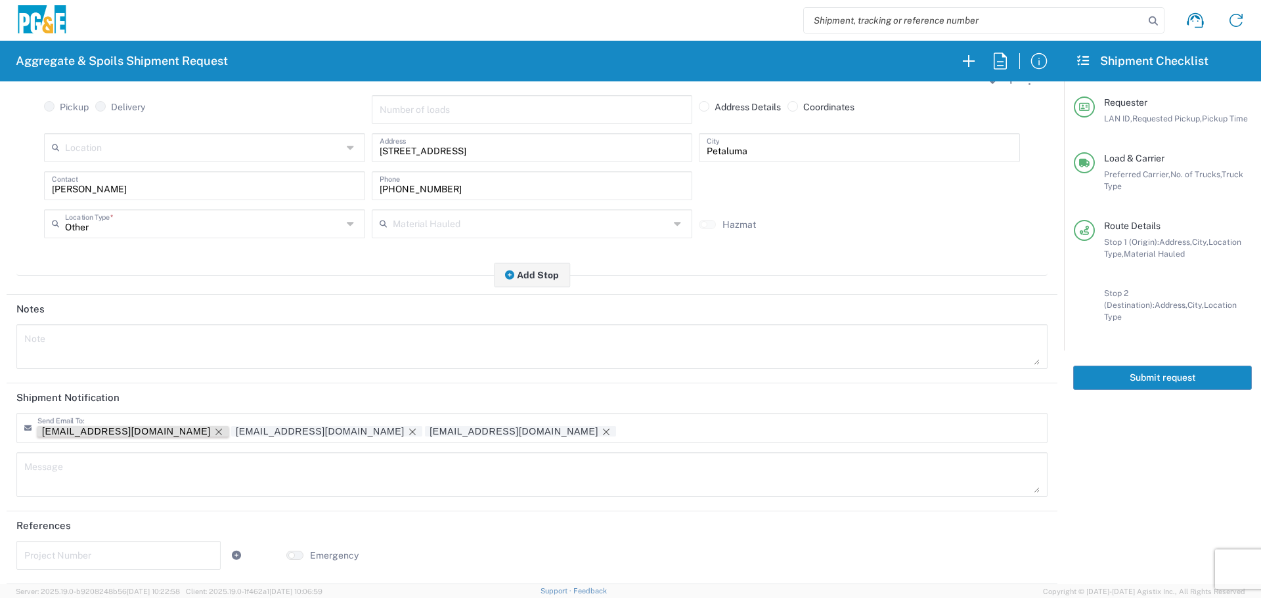
click at [214, 434] on icon "Remove tag" at bounding box center [219, 432] width 11 height 11
drag, startPoint x: 812, startPoint y: 149, endPoint x: 58, endPoint y: 121, distance: 754.0
click at [58, 121] on div "Stop 2 (Destination) Add Stop Above Add Stop Below Remove Stop Pickup Delivery …" at bounding box center [531, 165] width 1031 height 219
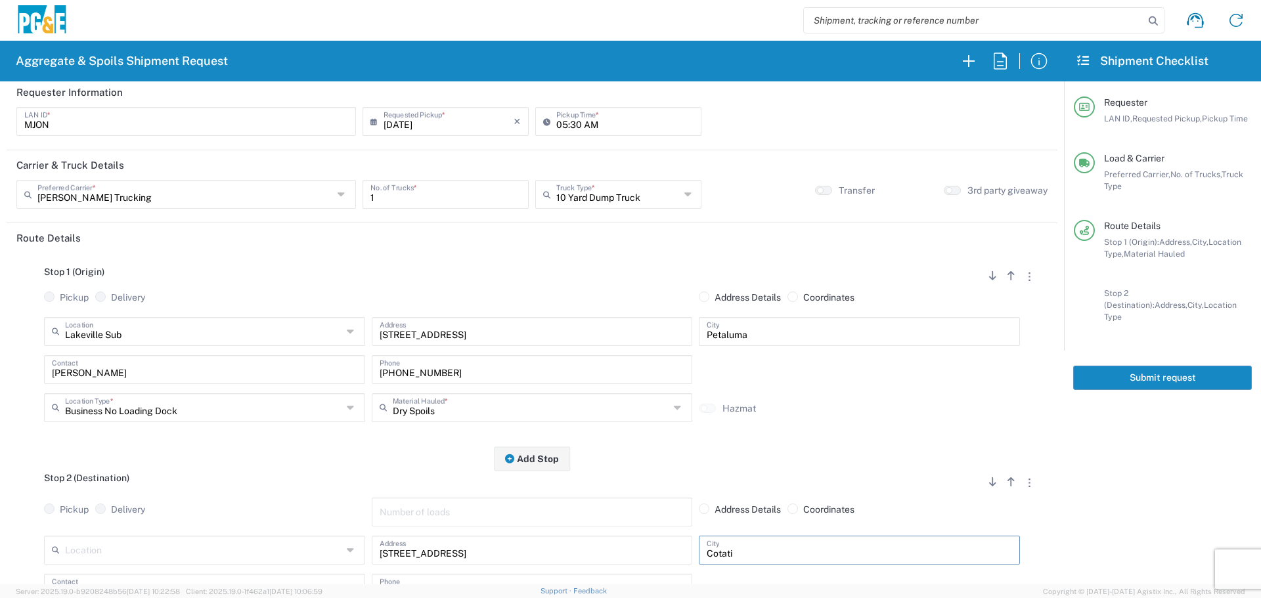
scroll to position [0, 0]
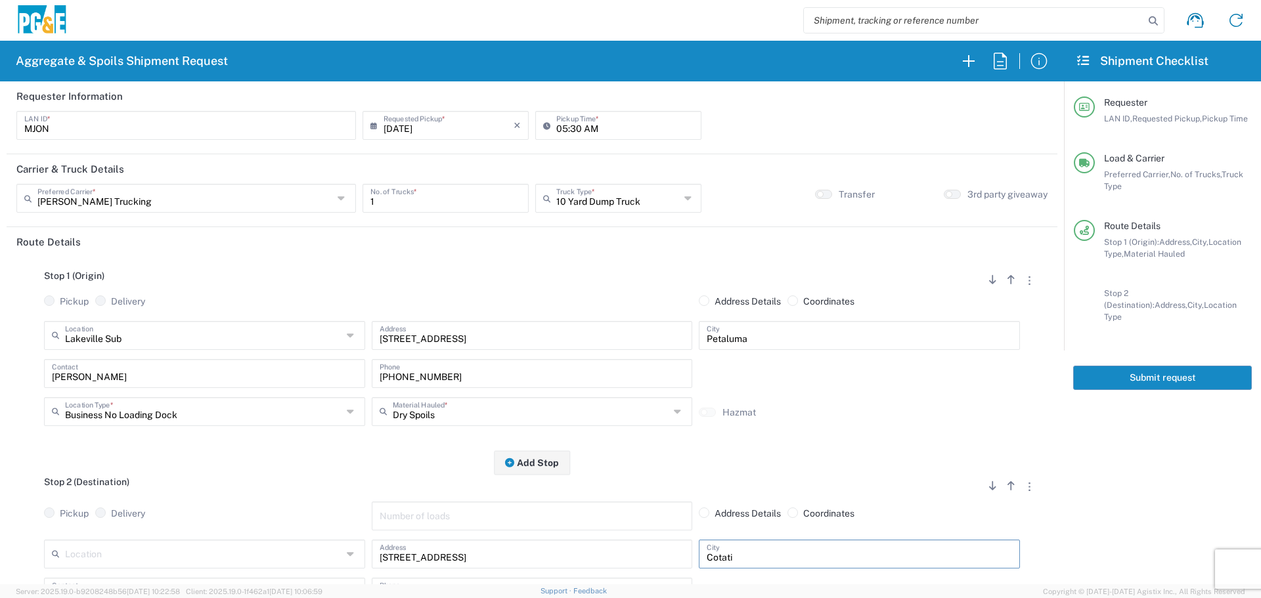
type input "Cotati"
click at [1175, 366] on button "Submit request" at bounding box center [1162, 378] width 179 height 24
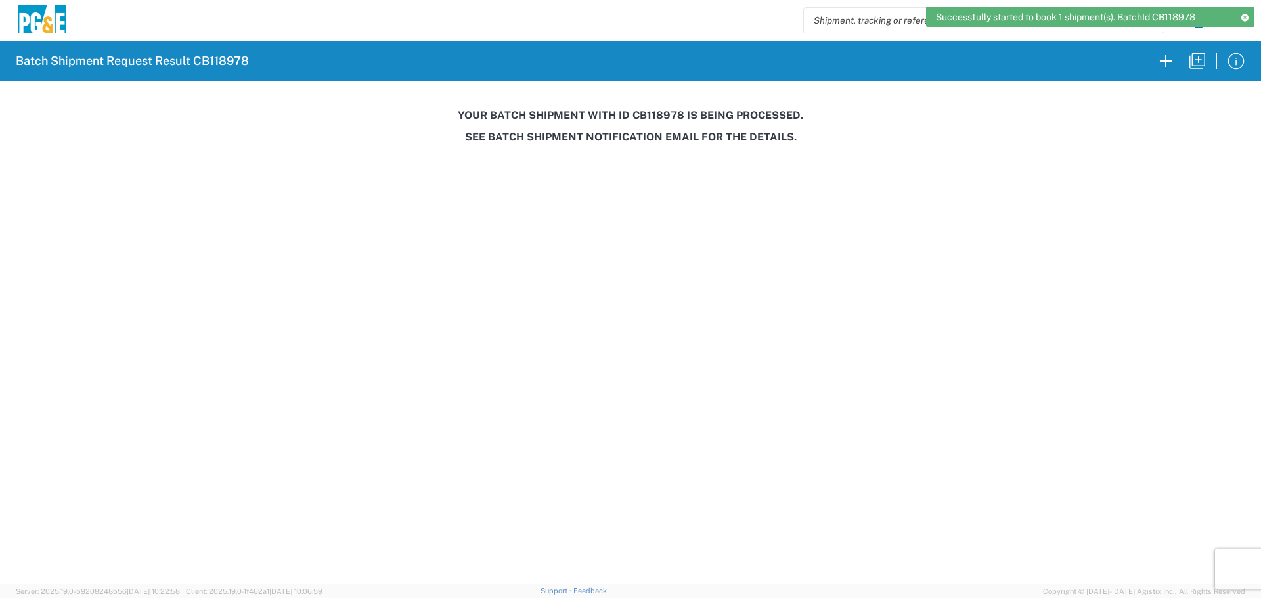
click at [658, 113] on h3 "Your batch shipment with id CB118978 is being processed." at bounding box center [630, 115] width 1243 height 12
click at [659, 114] on h3 "Your batch shipment with id CB118978 is being processed." at bounding box center [630, 115] width 1243 height 12
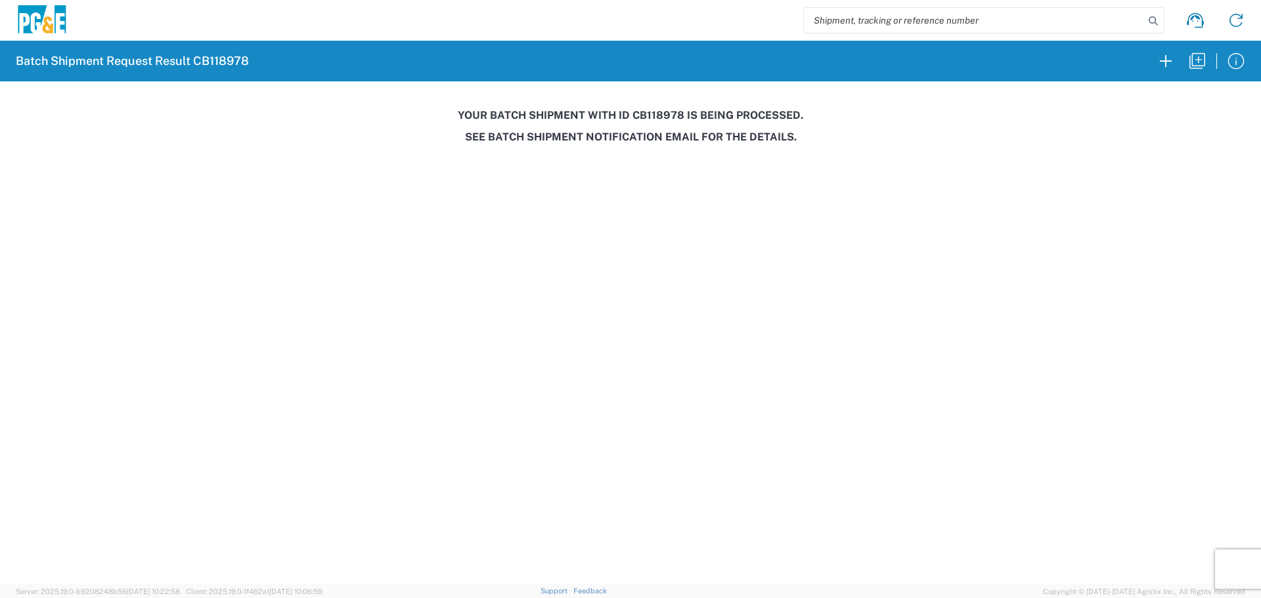
copy h3 "CB118978"
click at [1192, 58] on icon "button" at bounding box center [1198, 61] width 16 height 16
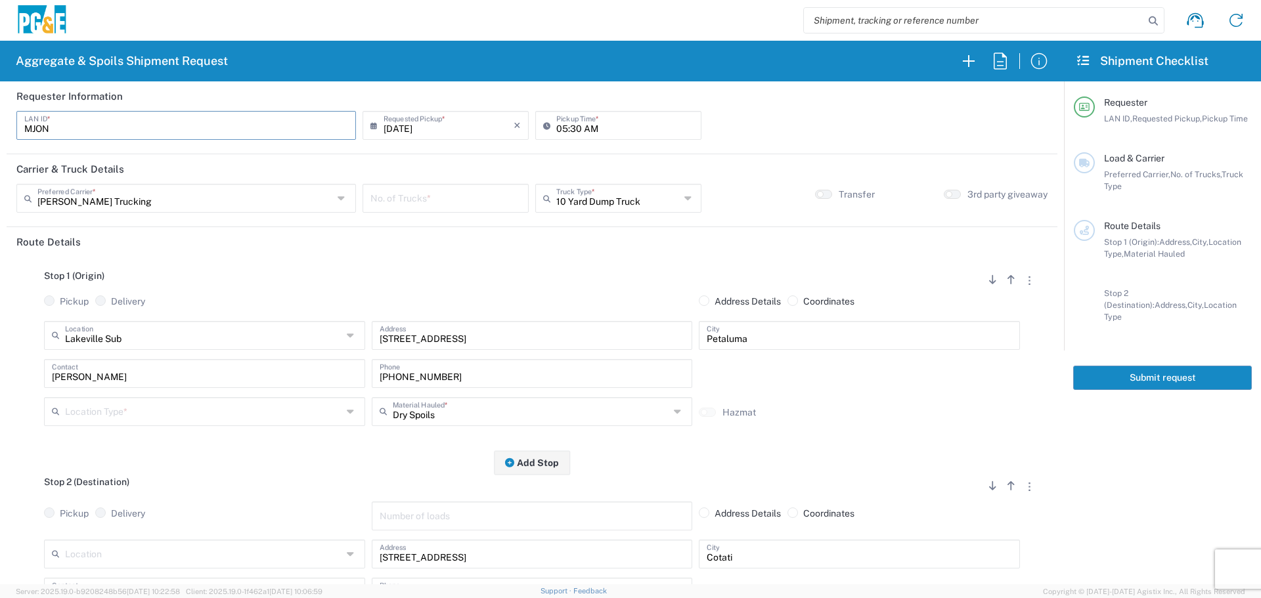
drag, startPoint x: 37, startPoint y: 125, endPoint x: 0, endPoint y: 126, distance: 37.5
click at [0, 126] on form "Requester Information MJON LAN ID * [DATE] × Requested Pickup * Cancel Apply 05…" at bounding box center [532, 332] width 1064 height 503
type input "LXRJ"
click at [557, 135] on input "05:30 AM" at bounding box center [624, 124] width 137 height 23
type input "06:30 AM"
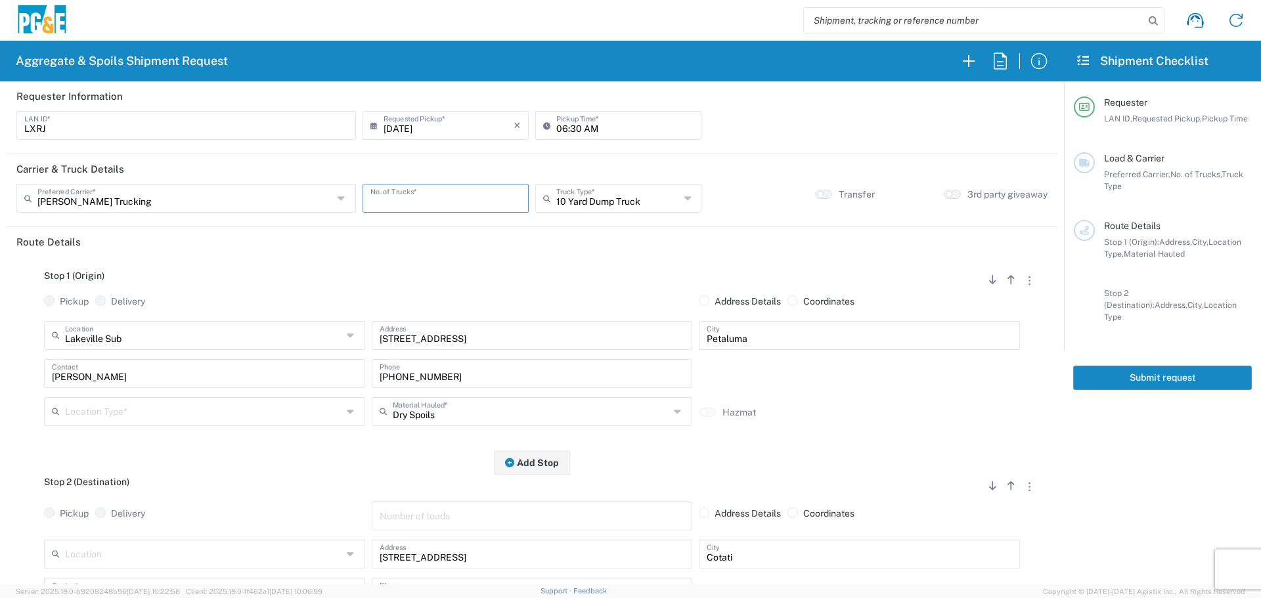
click at [497, 200] on input "number" at bounding box center [446, 197] width 150 height 23
type input "6"
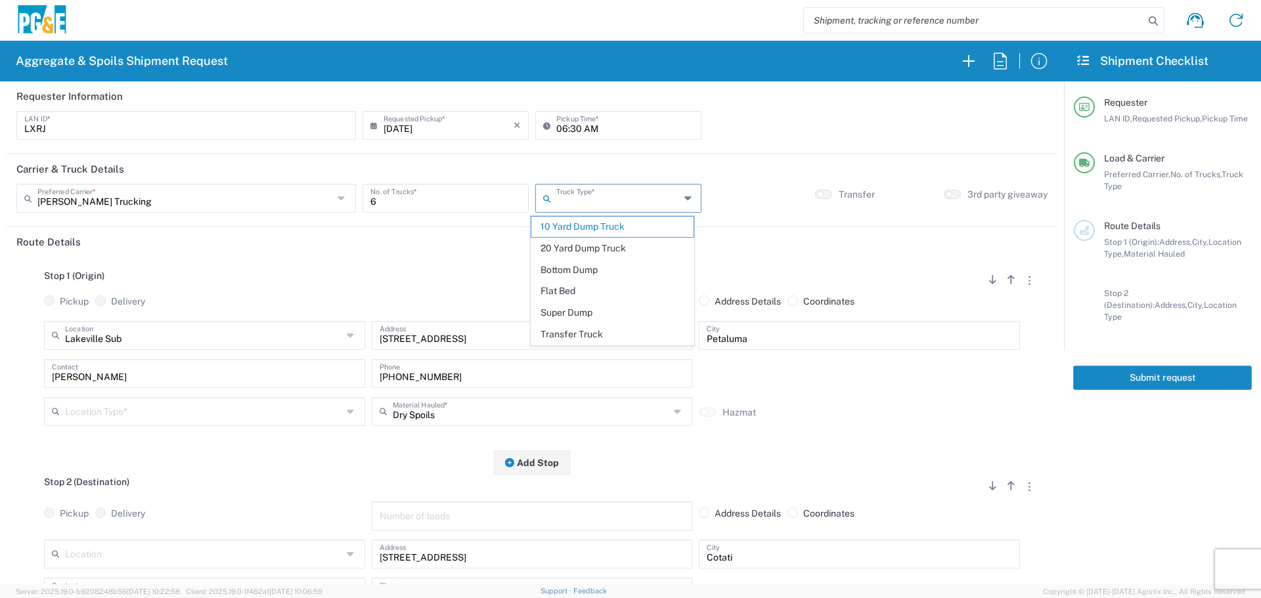
click at [639, 204] on input "text" at bounding box center [618, 197] width 124 height 23
click at [627, 250] on span "20 Yard Dump Truck" at bounding box center [612, 248] width 162 height 20
type input "20 Yard Dump Truck"
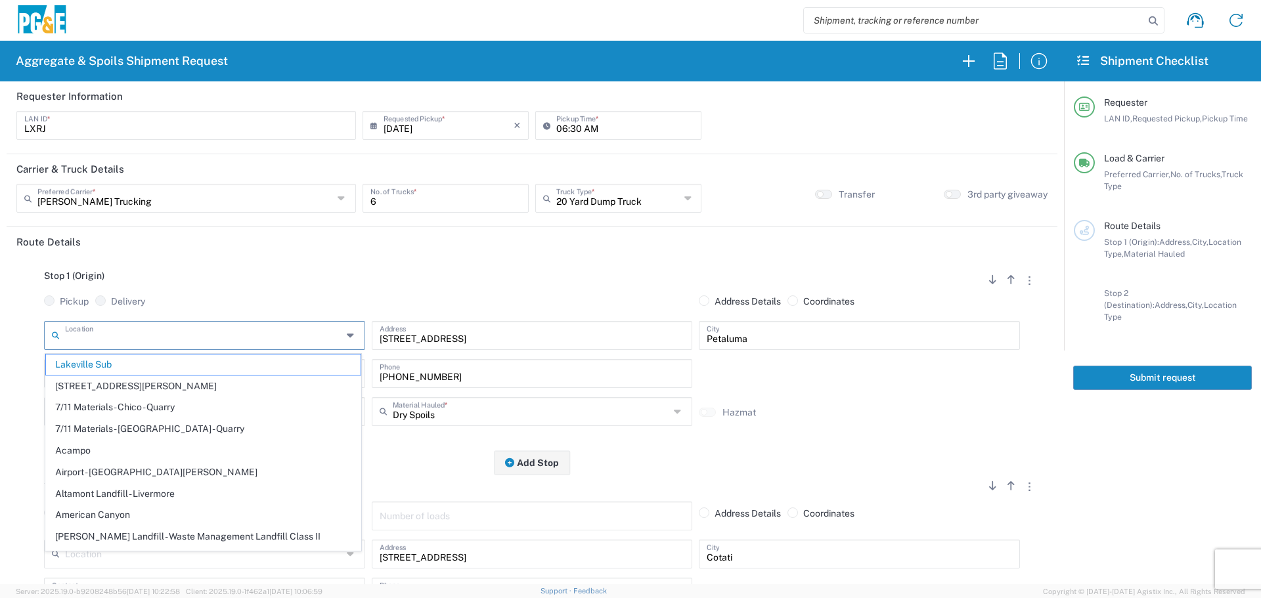
click at [132, 331] on input "text" at bounding box center [203, 334] width 277 height 23
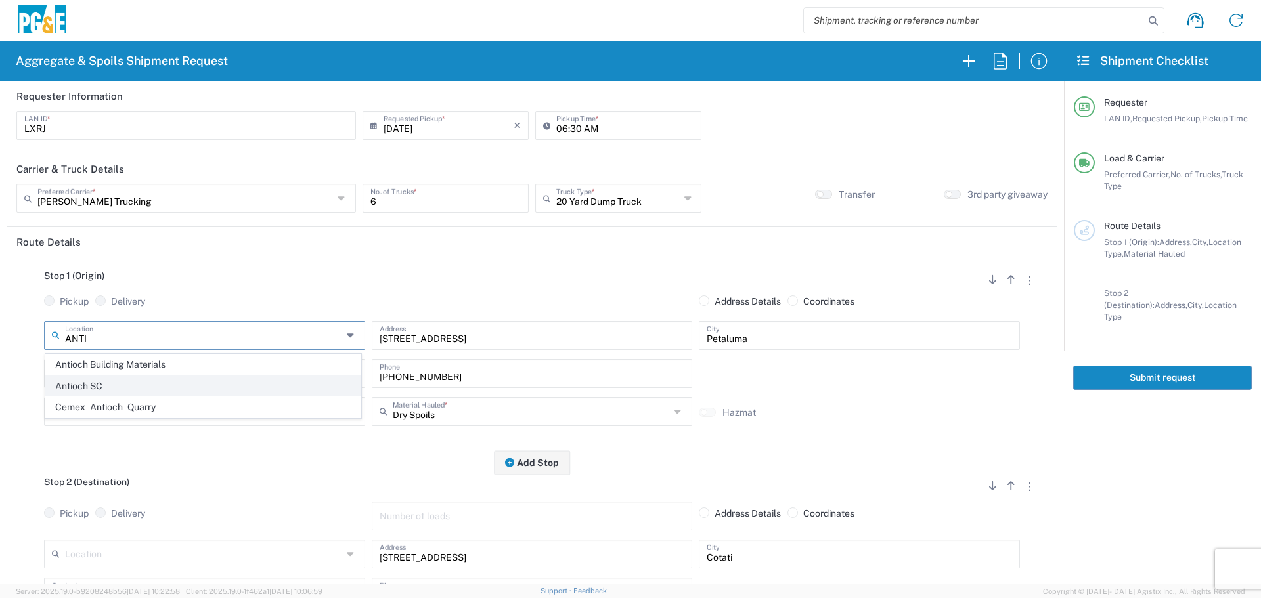
click at [343, 391] on span "Antioch SC" at bounding box center [203, 386] width 315 height 20
type input "Antioch SC"
type input "[STREET_ADDRESS]"
type input "Antioch"
type input "Business No Loading Dock"
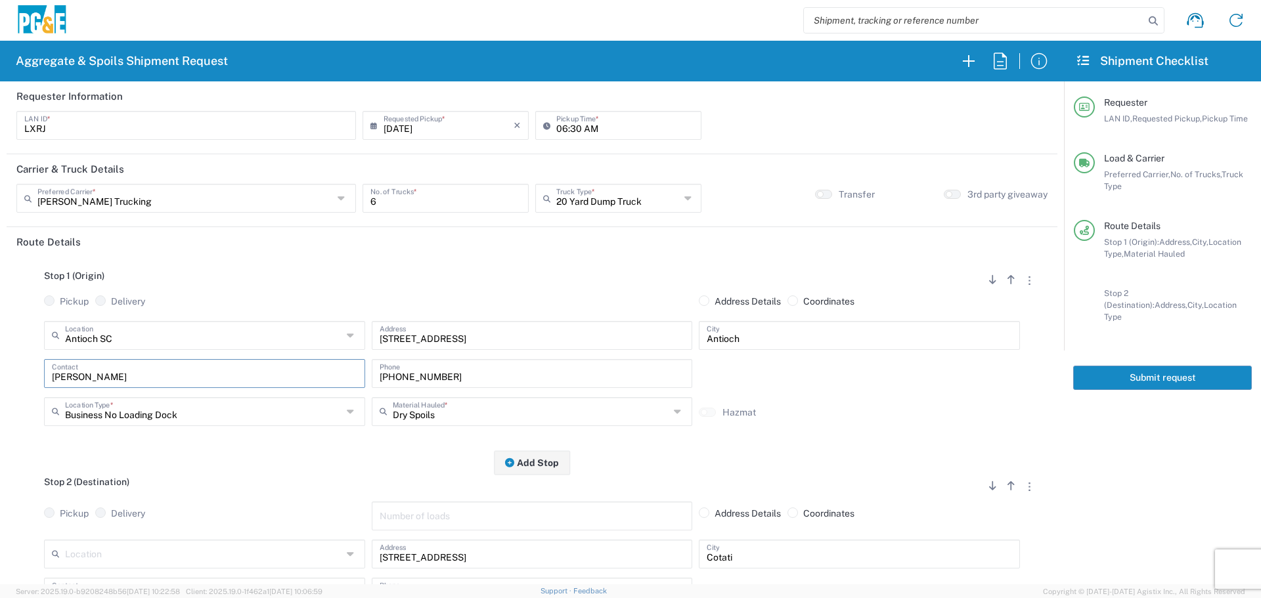
drag, startPoint x: 275, startPoint y: 376, endPoint x: 0, endPoint y: 360, distance: 275.7
click at [0, 360] on form "Requester Information LXRJ LAN ID * [DATE] × Requested Pickup * Cancel Apply 06…" at bounding box center [532, 332] width 1064 height 503
type input "[PERSON_NAME]"
type input "[PHONE_NUMBER]"
type input "[PERSON_NAME]"
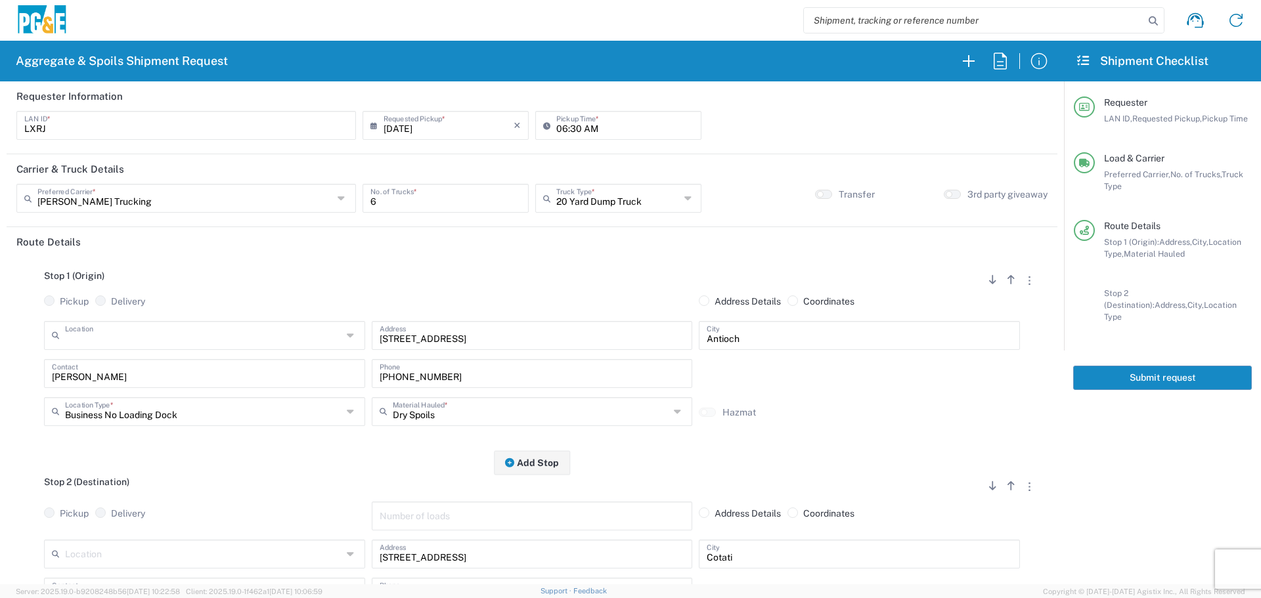
click at [163, 337] on input "text" at bounding box center [203, 334] width 277 height 23
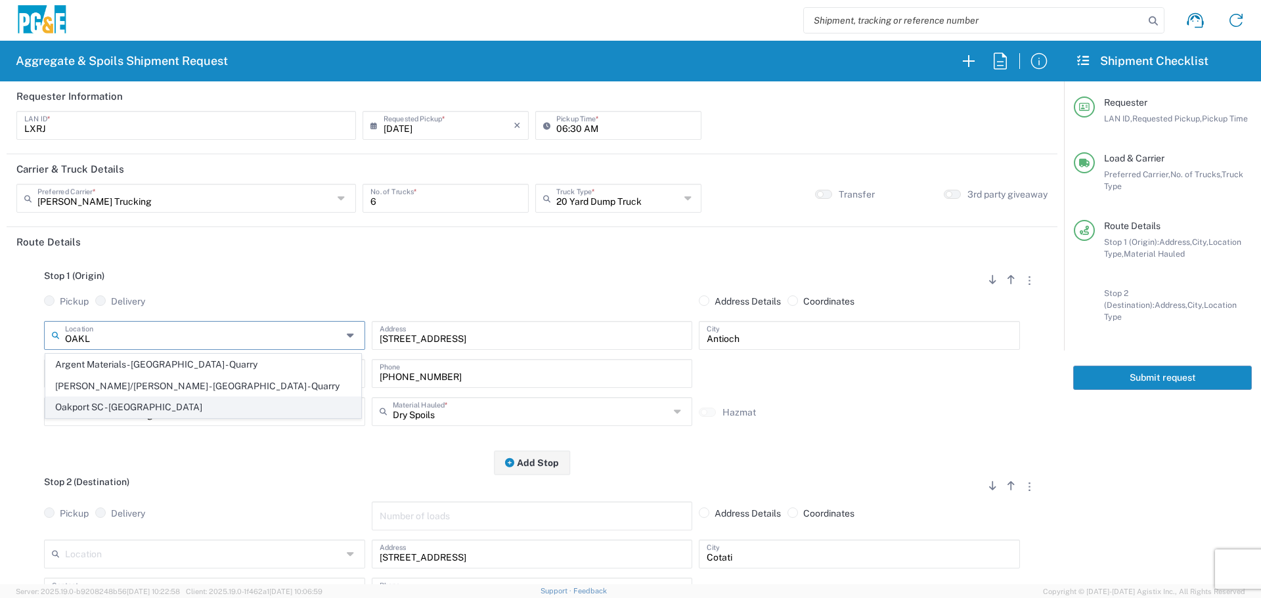
click at [134, 399] on span "Oakport SC - [GEOGRAPHIC_DATA]" at bounding box center [203, 407] width 315 height 20
type input "Oakport SC - [GEOGRAPHIC_DATA]"
type input "[STREET_ADDRESS]"
type input "[GEOGRAPHIC_DATA]"
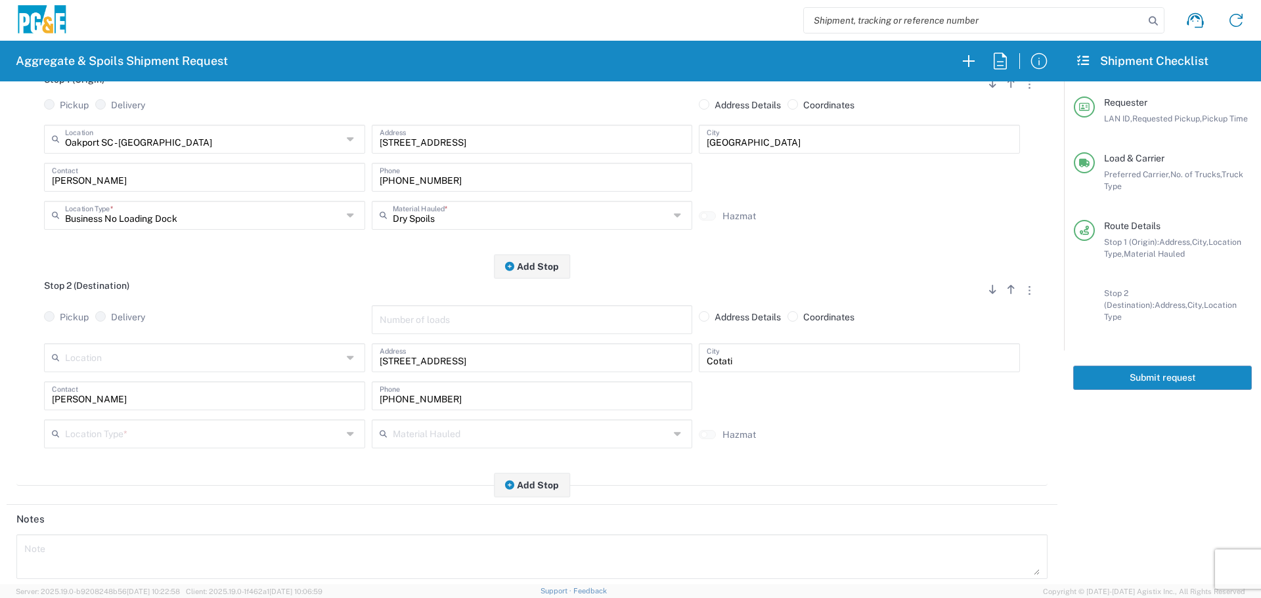
scroll to position [197, 0]
click at [292, 363] on input "text" at bounding box center [203, 356] width 277 height 23
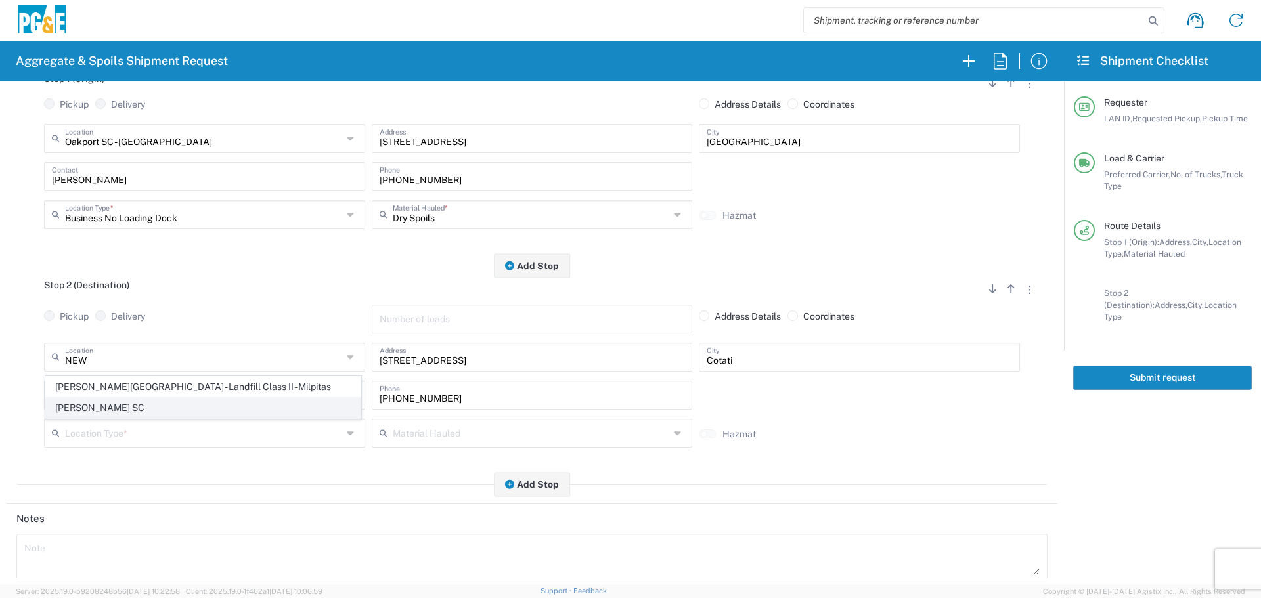
click at [169, 397] on li "[PERSON_NAME] SC" at bounding box center [203, 408] width 316 height 22
type input "[PERSON_NAME] SC"
type input "[STREET_ADDRESS]"
type input "[PERSON_NAME]"
type input "Business No Loading Dock"
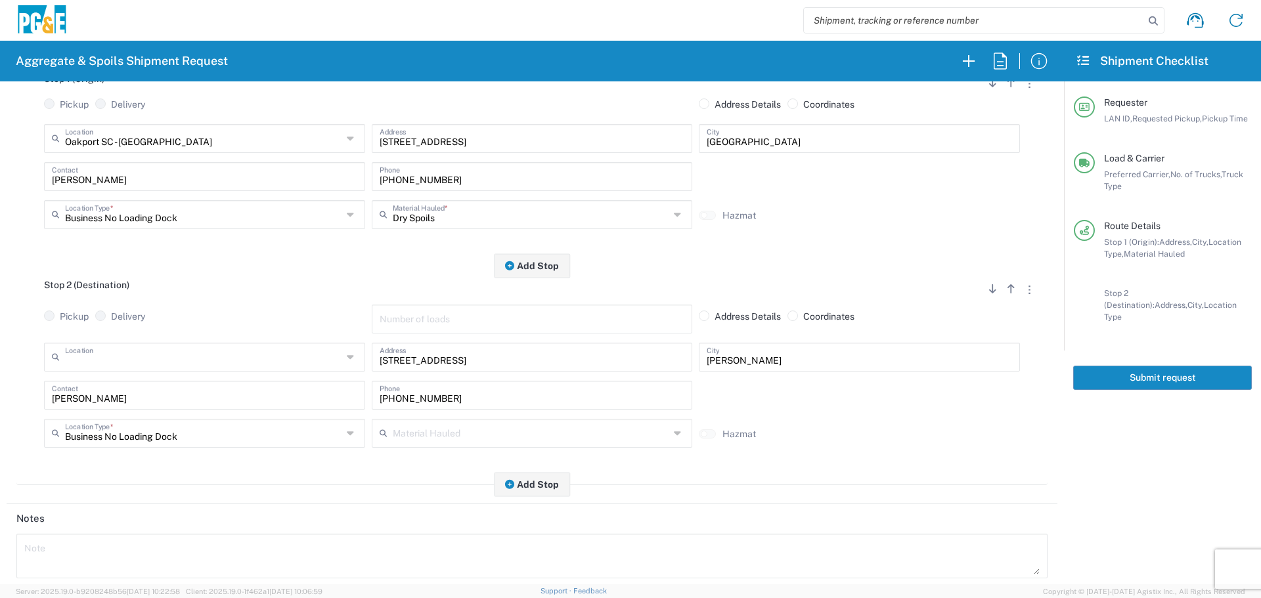
click at [194, 363] on input "text" at bounding box center [203, 356] width 277 height 23
click at [187, 385] on span "[PERSON_NAME][GEOGRAPHIC_DATA] - Landfill Class II - Milpitas" at bounding box center [203, 387] width 315 height 20
type input "[PERSON_NAME][GEOGRAPHIC_DATA] - Landfill Class II - Milpitas"
type input "[STREET_ADDRESS][PERSON_NAME]"
type input "Milpitas"
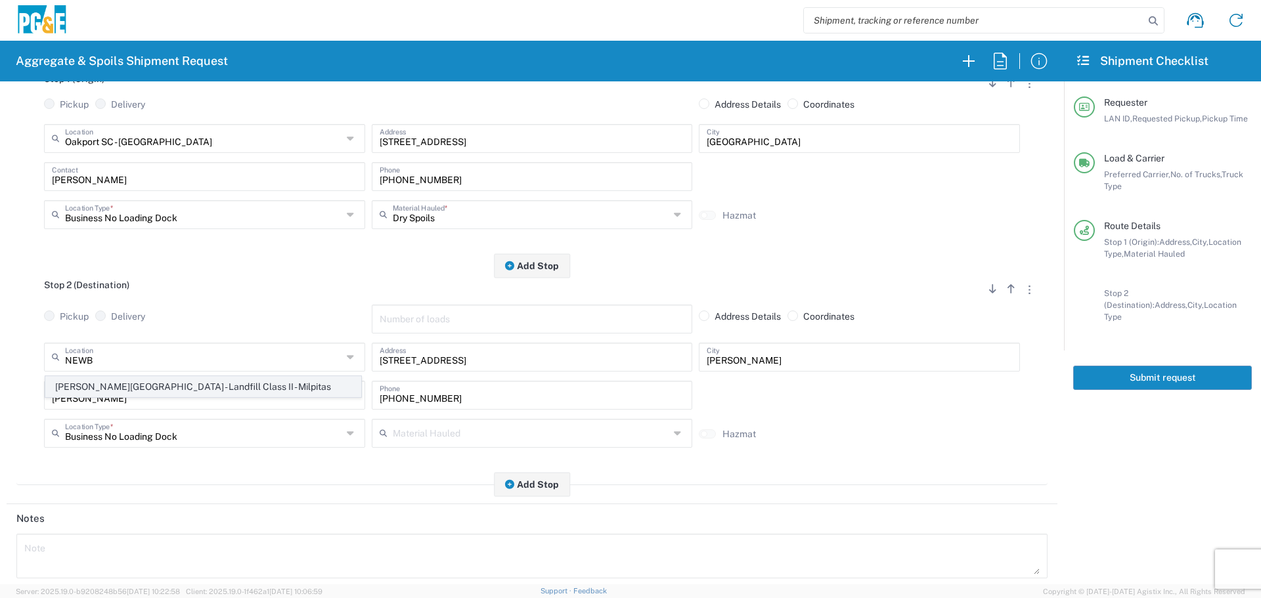
type input "Landfill"
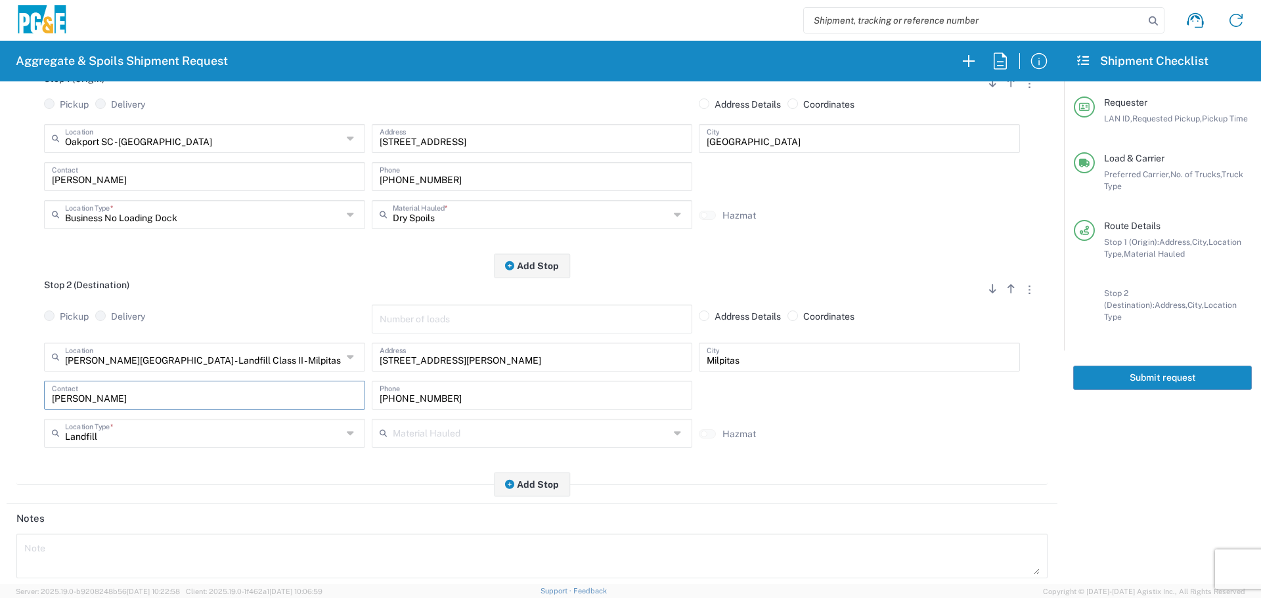
drag, startPoint x: 108, startPoint y: 402, endPoint x: 0, endPoint y: 409, distance: 108.6
click at [0, 409] on form "Requester Information LXRJ LAN ID * [DATE] × Requested Pickup * Cancel Apply 06…" at bounding box center [532, 332] width 1064 height 503
drag, startPoint x: 560, startPoint y: 397, endPoint x: 68, endPoint y: 380, distance: 491.7
click at [68, 380] on div "[PERSON_NAME][GEOGRAPHIC_DATA] - Landfill Class II - [GEOGRAPHIC_DATA] Location…" at bounding box center [531, 400] width 1031 height 114
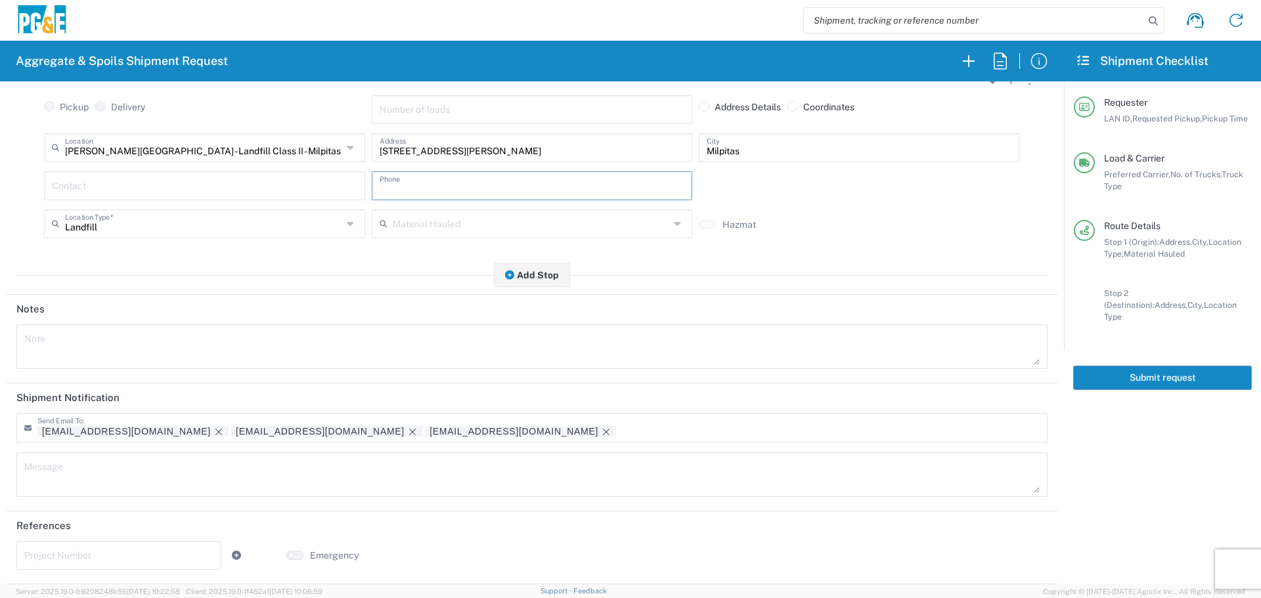
scroll to position [408, 0]
click at [214, 436] on icon "Remove tag" at bounding box center [219, 432] width 11 height 11
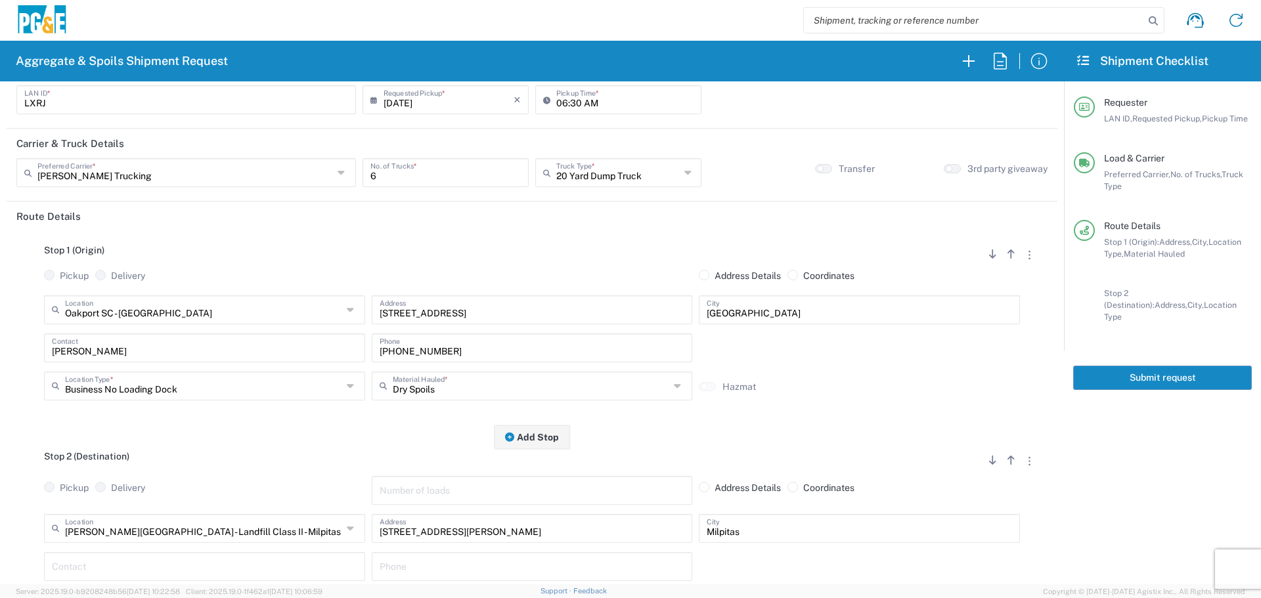
scroll to position [0, 0]
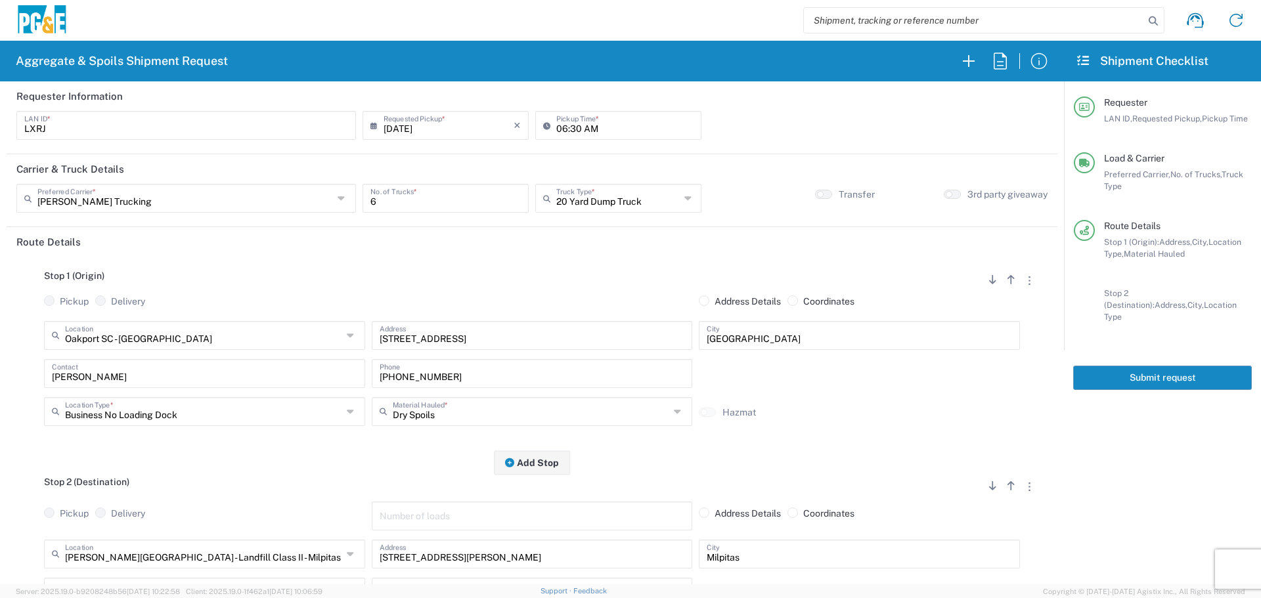
click at [1161, 367] on button "Submit request" at bounding box center [1162, 378] width 179 height 24
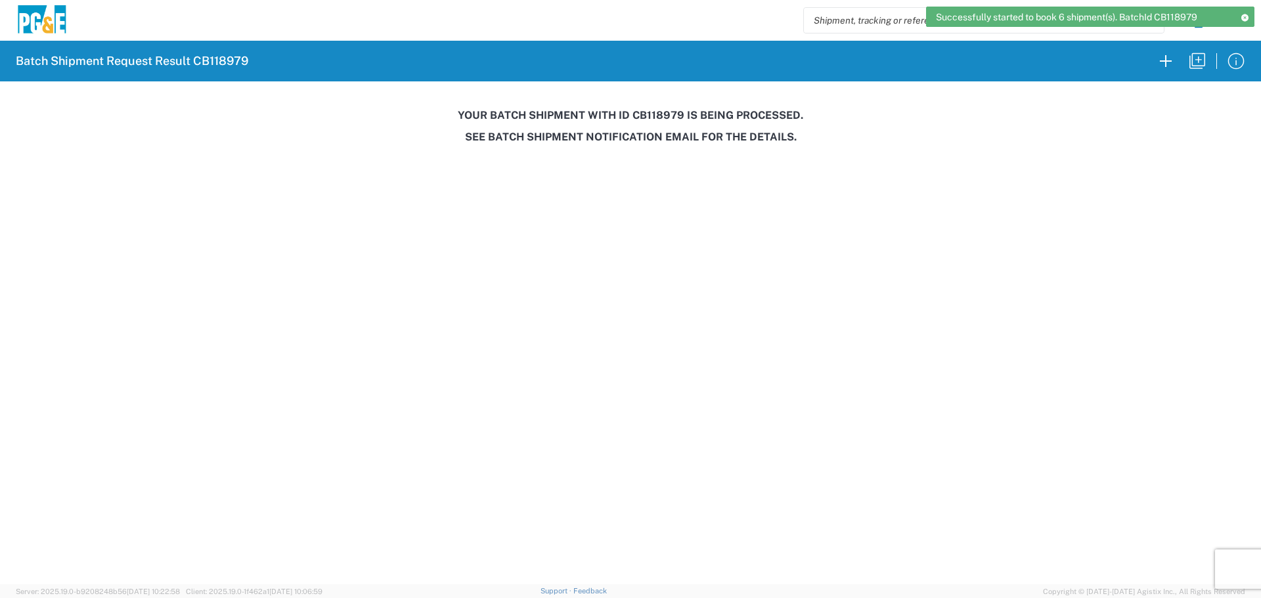
click at [652, 116] on h3 "Your batch shipment with id CB118979 is being processed." at bounding box center [630, 115] width 1243 height 12
copy h3 "CB118979"
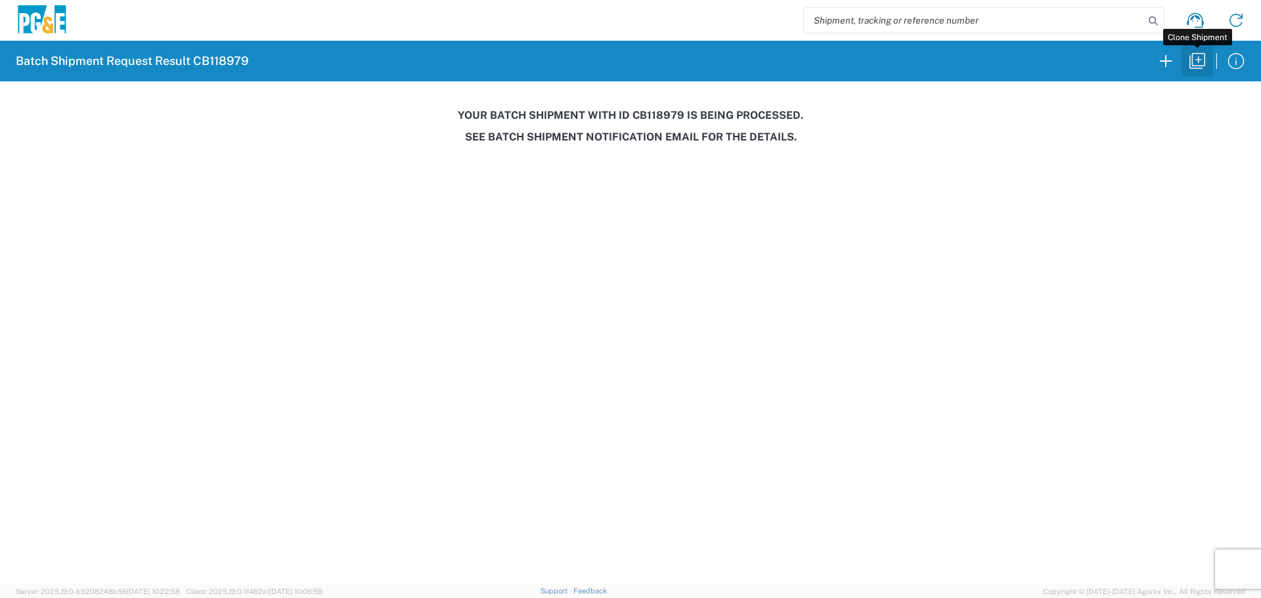
click at [1196, 72] on button "button" at bounding box center [1198, 61] width 32 height 32
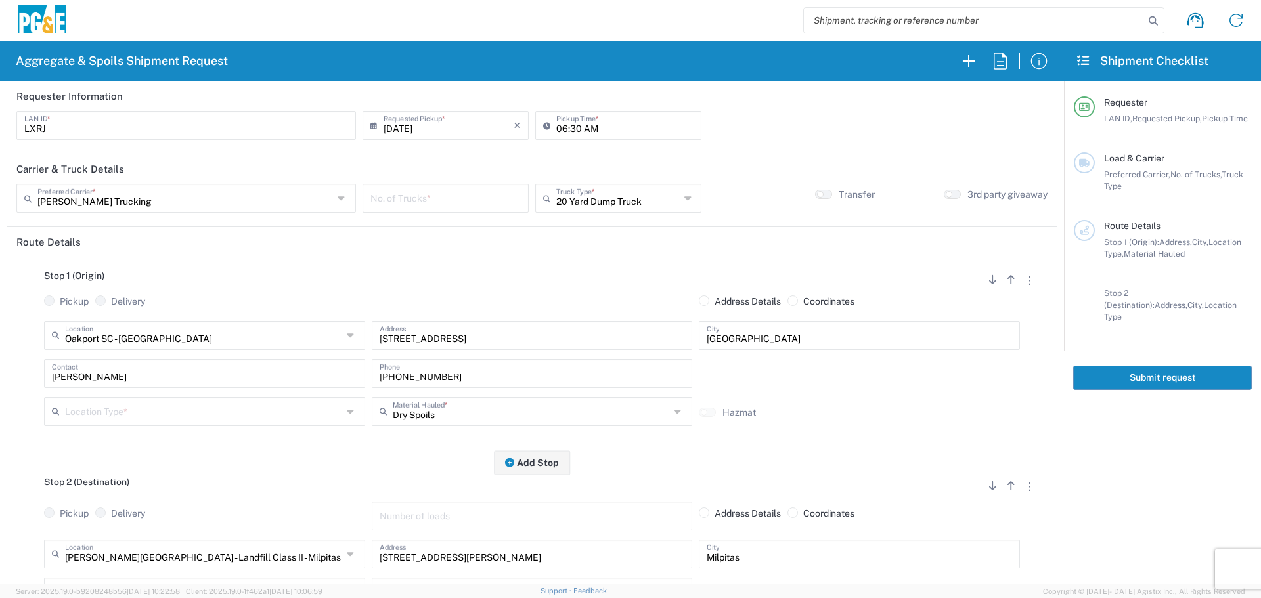
click at [428, 206] on input "number" at bounding box center [446, 197] width 150 height 23
type input "6"
click at [574, 125] on input "06:30 AM" at bounding box center [624, 124] width 137 height 23
click at [572, 126] on input "06:30 AM" at bounding box center [624, 124] width 137 height 23
type input "06:00 AM"
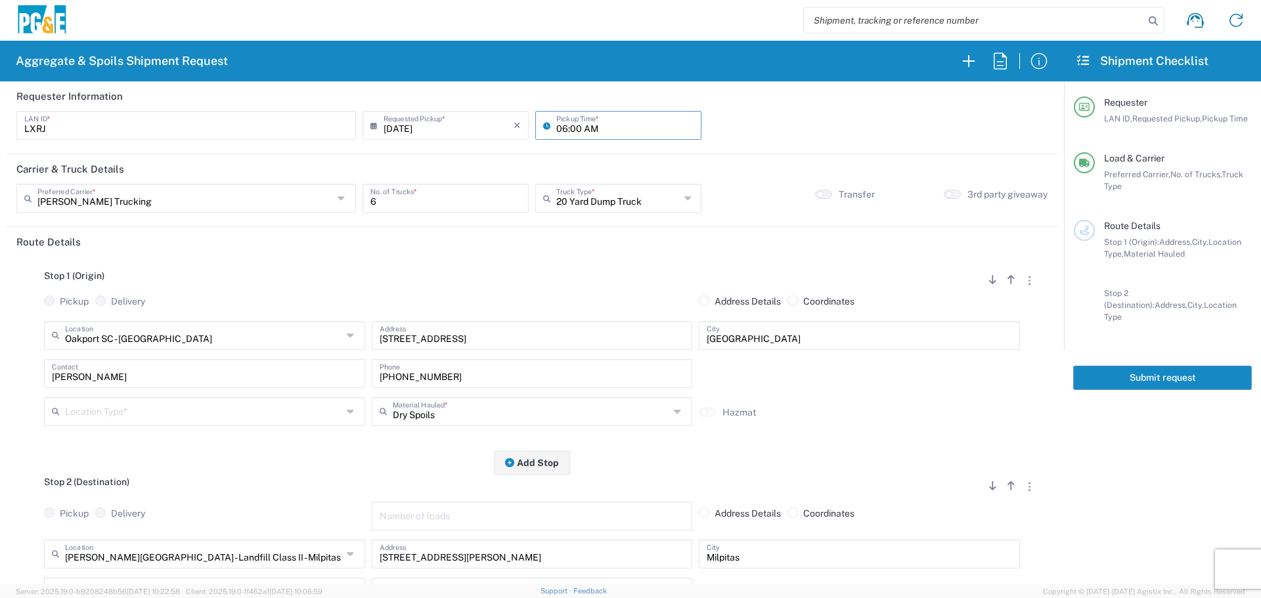
click at [199, 427] on div "Location Type * Business (General) Business No Loading Dock Landfill Other Quar…" at bounding box center [205, 416] width 328 height 38
click at [205, 417] on input "text" at bounding box center [203, 410] width 277 height 23
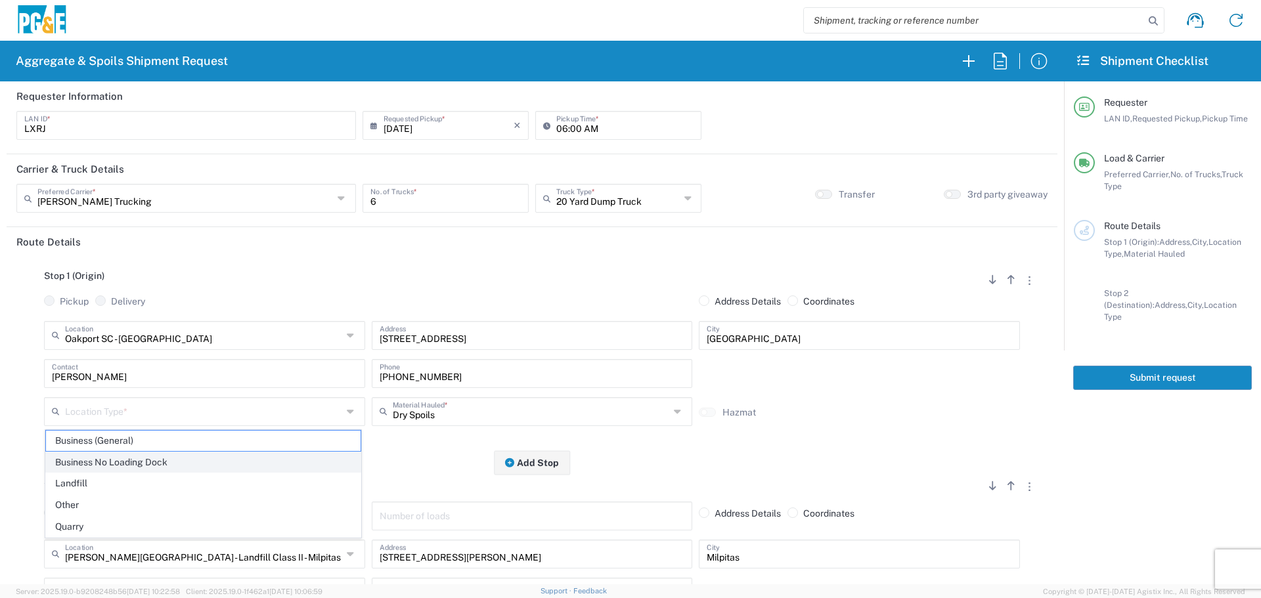
click at [172, 453] on span "Business No Loading Dock" at bounding box center [203, 463] width 315 height 20
type input "Business No Loading Dock"
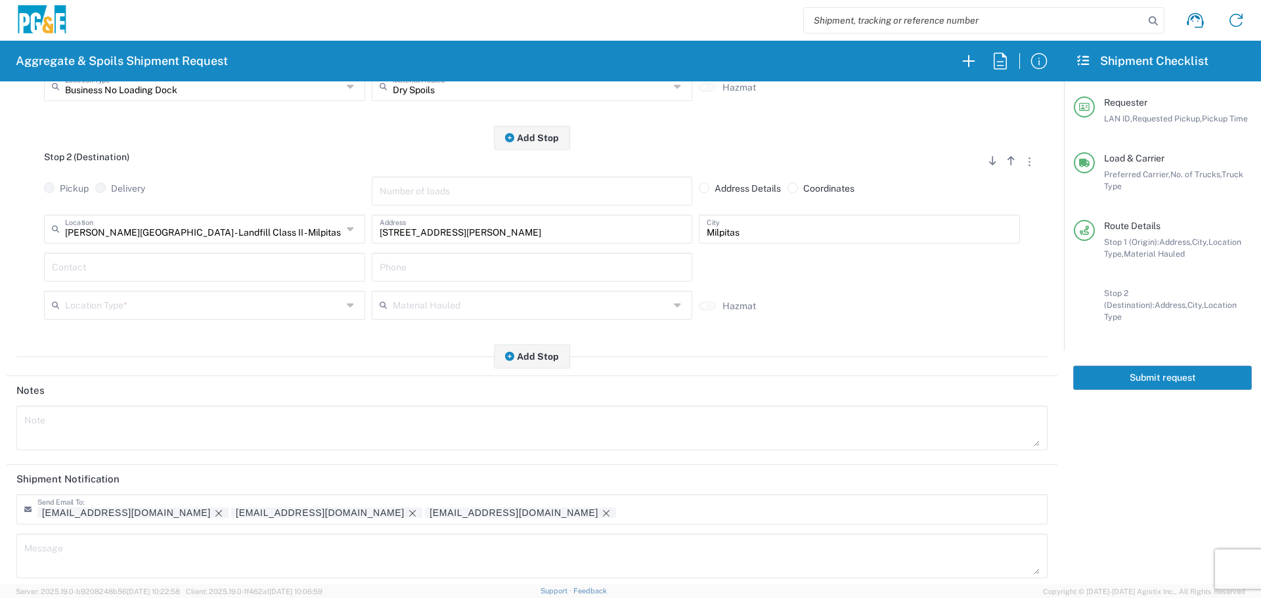
scroll to position [328, 0]
click at [267, 307] on input "text" at bounding box center [203, 301] width 277 height 23
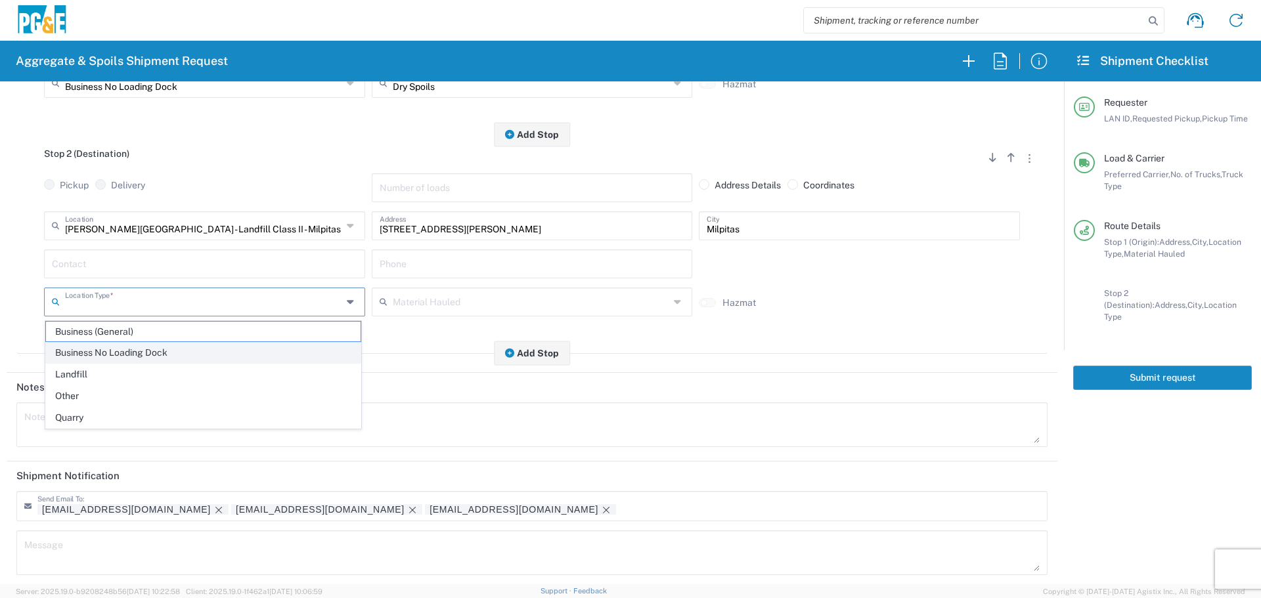
click at [240, 342] on li "Business No Loading Dock" at bounding box center [203, 353] width 316 height 22
type input "Business No Loading Dock"
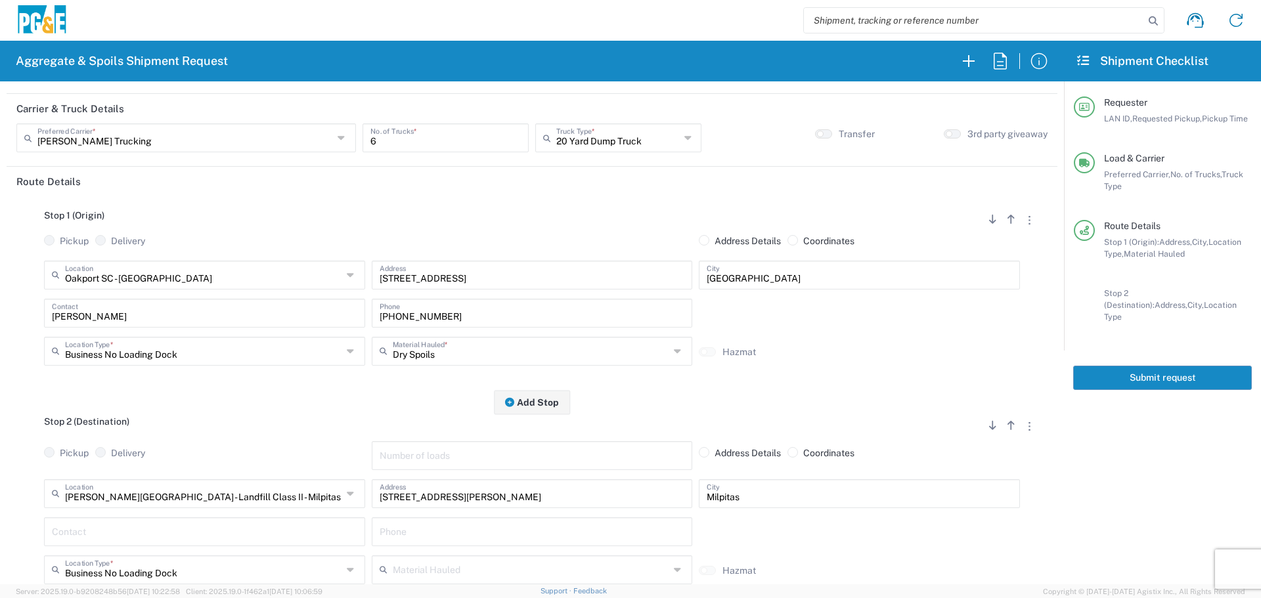
scroll to position [0, 0]
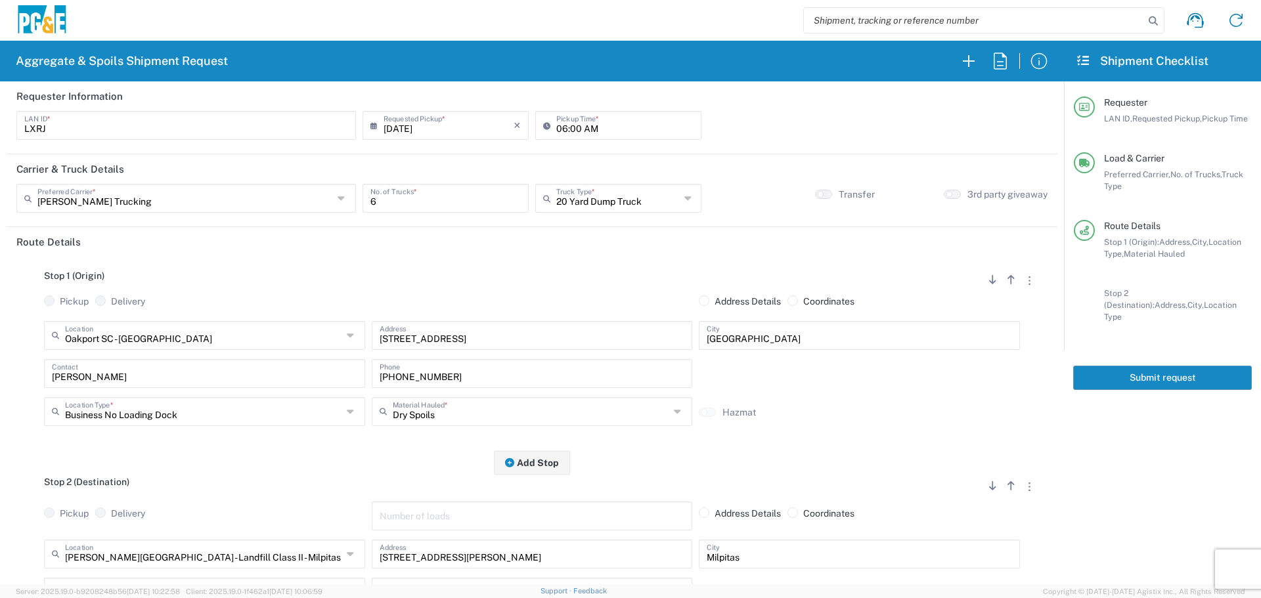
click at [1164, 366] on button "Submit request" at bounding box center [1162, 378] width 179 height 24
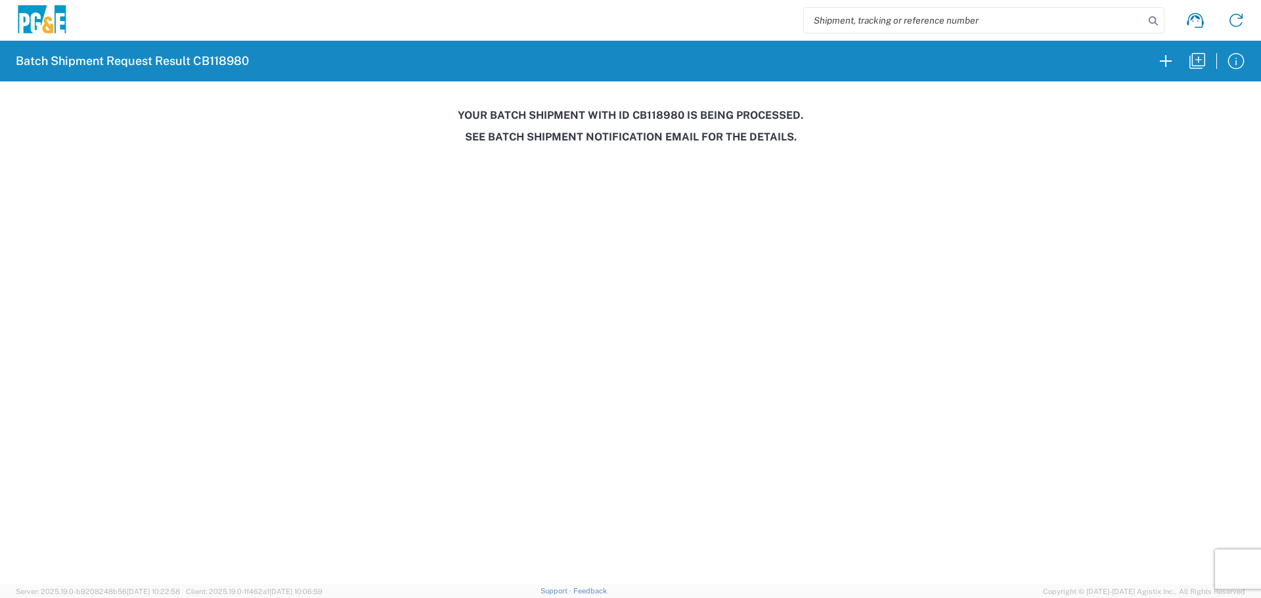
click at [660, 116] on h3 "Your batch shipment with id CB118980 is being processed." at bounding box center [630, 115] width 1243 height 12
copy h3 "CB118980"
